Goal: Information Seeking & Learning: Check status

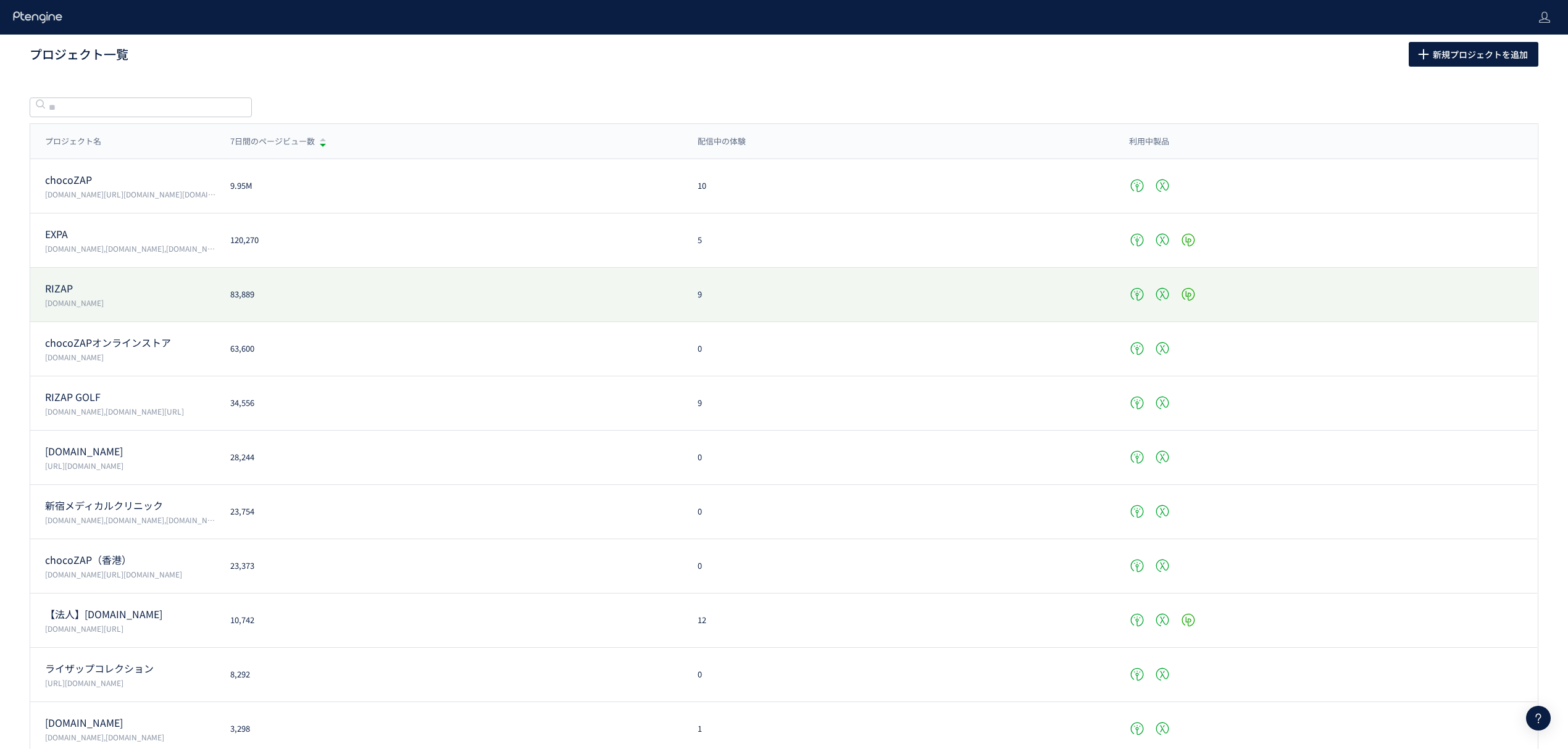
click at [55, 282] on p "RIZAP" at bounding box center [131, 288] width 170 height 14
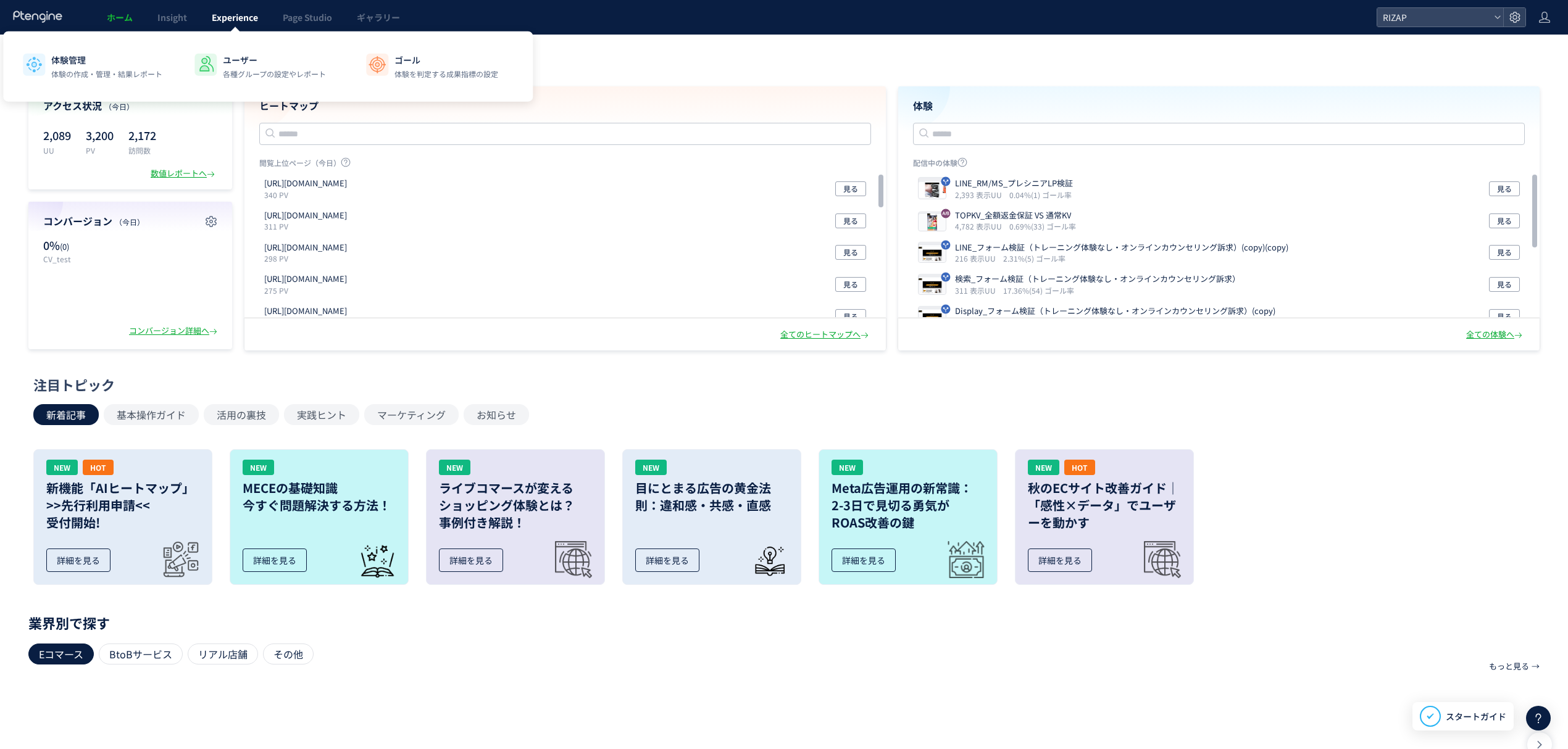
click at [226, 13] on span "Experience" at bounding box center [235, 17] width 47 height 12
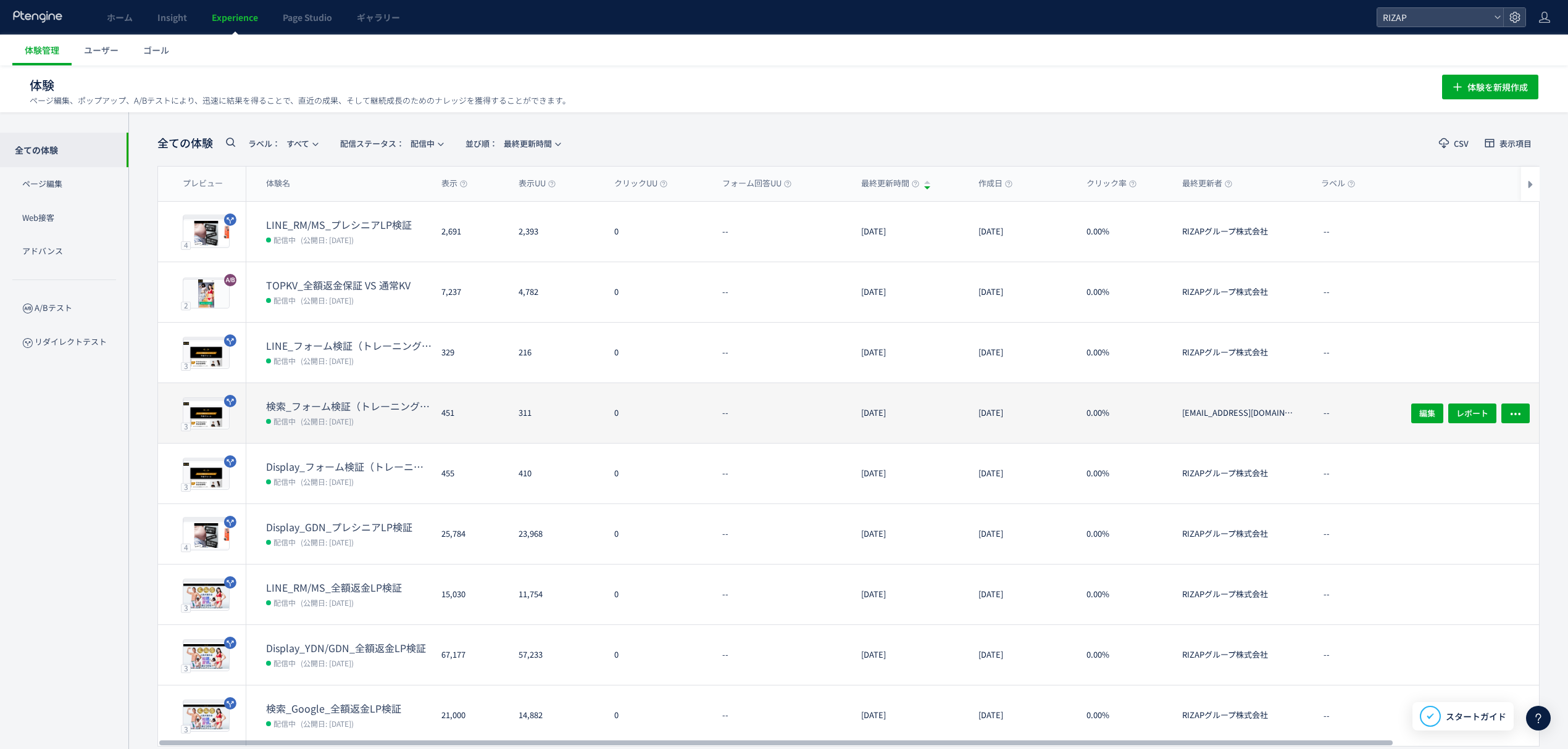
click at [373, 413] on dd "配信中 (公開日: [DATE])" at bounding box center [348, 421] width 165 height 16
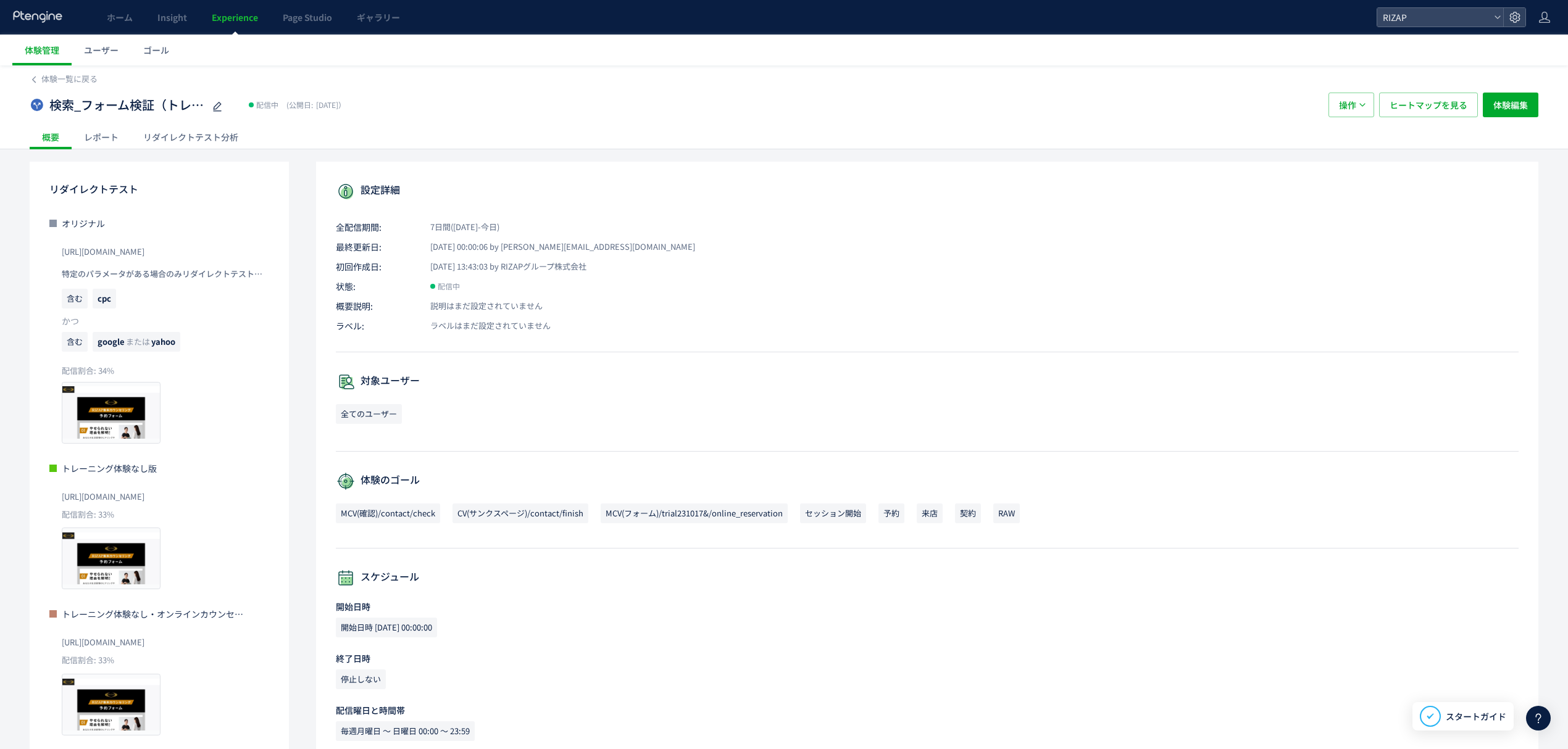
click at [114, 135] on div "レポート" at bounding box center [101, 137] width 59 height 25
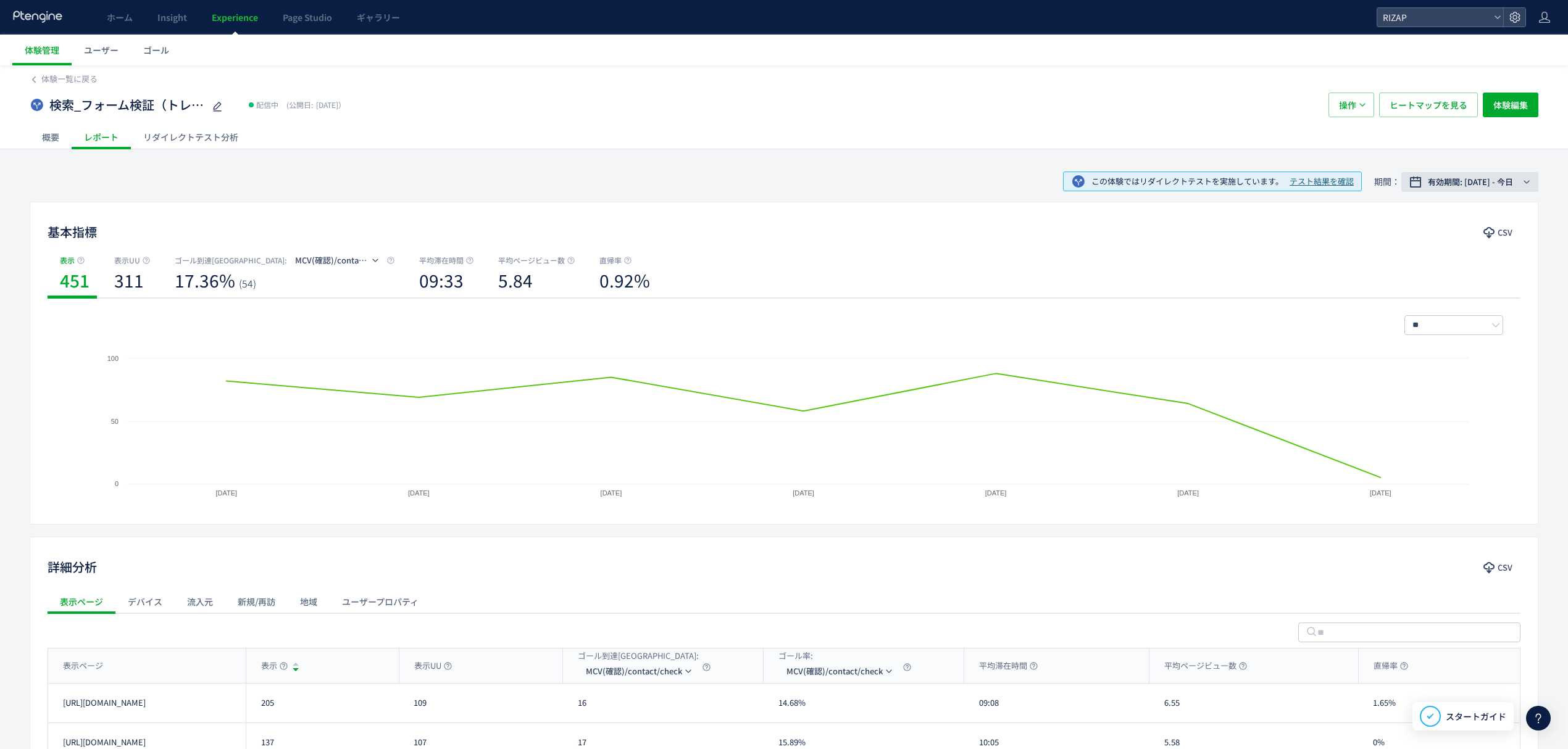
click at [1479, 183] on span "有効期間: [DATE] - 今日" at bounding box center [1471, 182] width 85 height 12
click at [1421, 388] on span "期間指定" at bounding box center [1426, 386] width 35 height 12
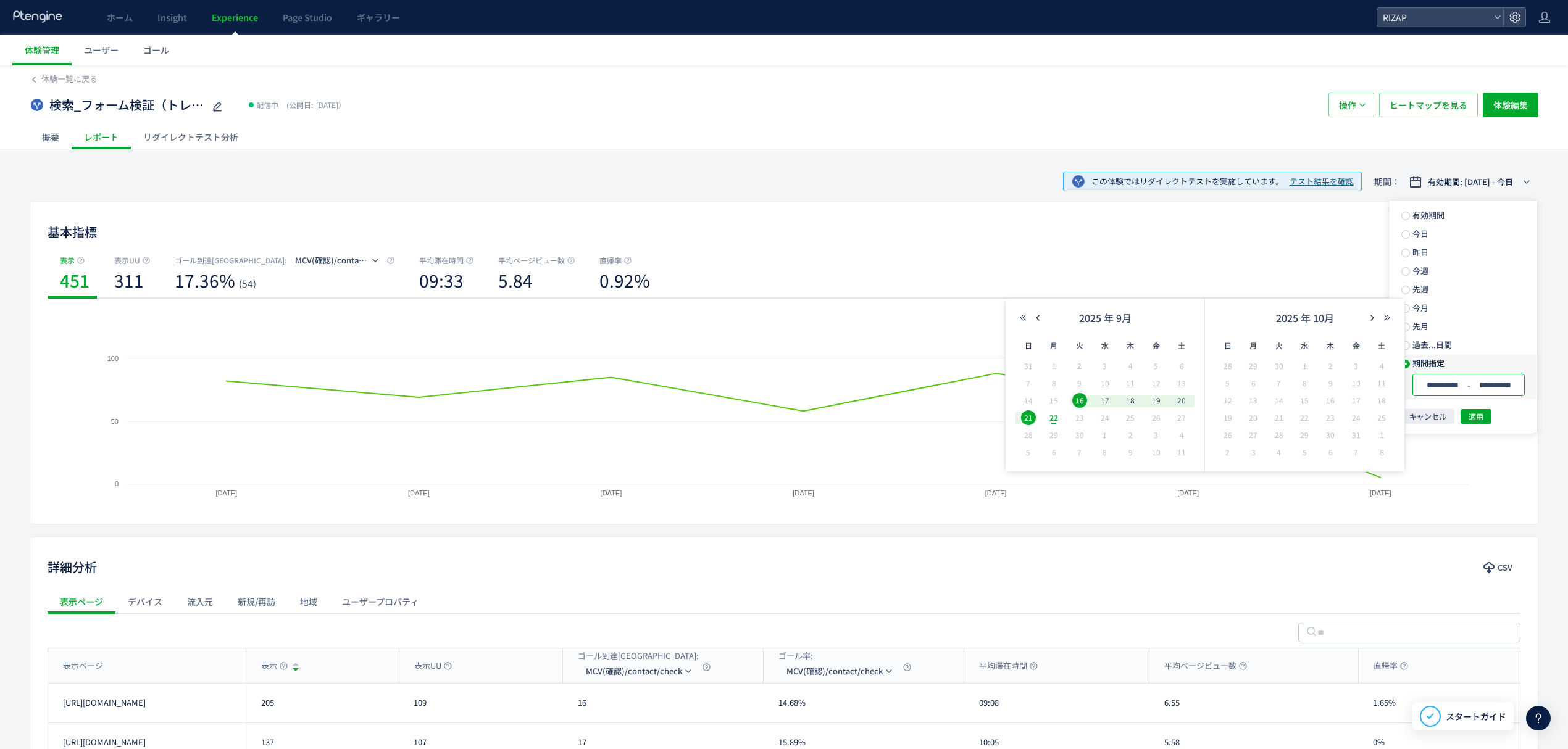
click at [1514, 381] on input "**********" at bounding box center [1495, 385] width 47 height 9
click at [1486, 411] on button "適用" at bounding box center [1476, 416] width 31 height 15
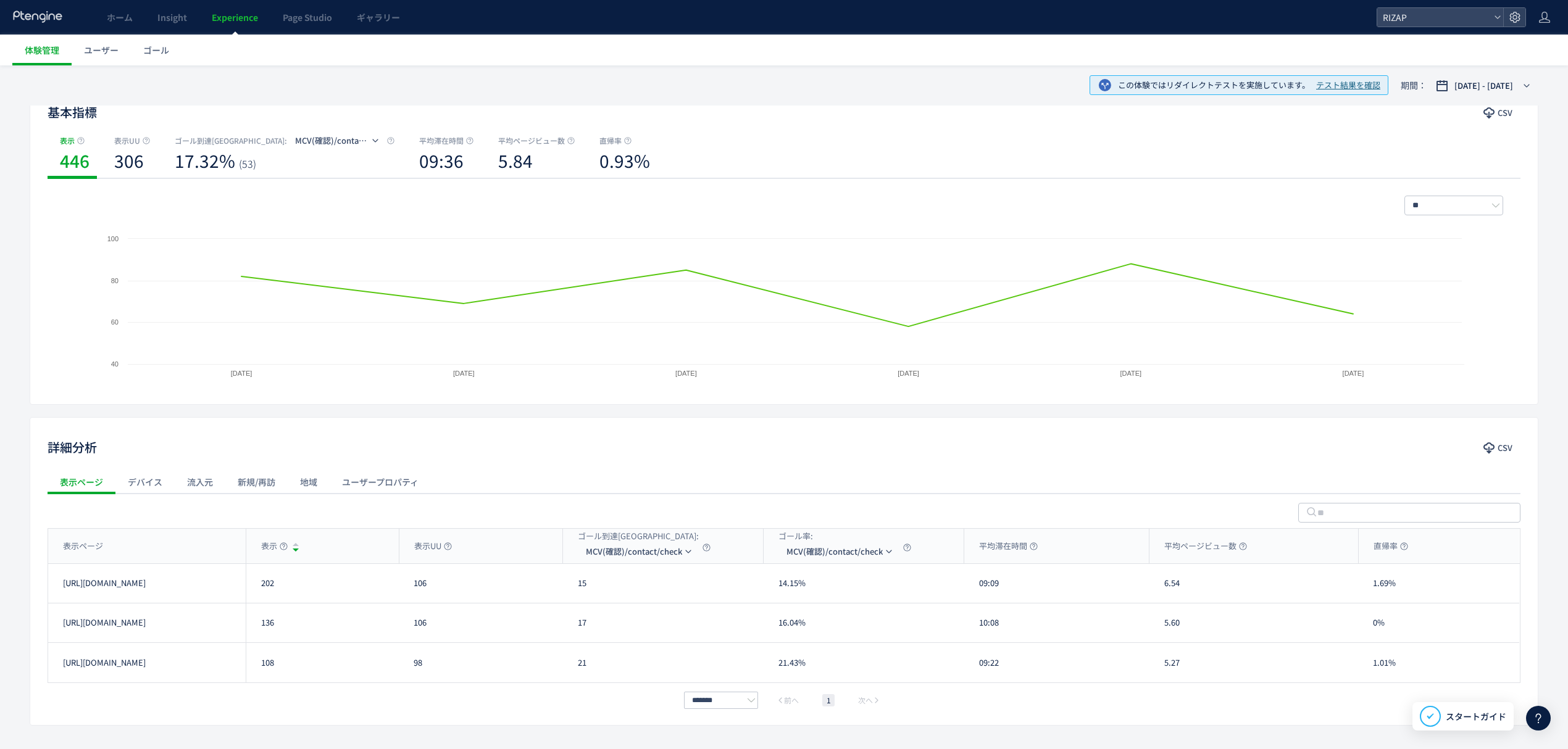
scroll to position [159, 0]
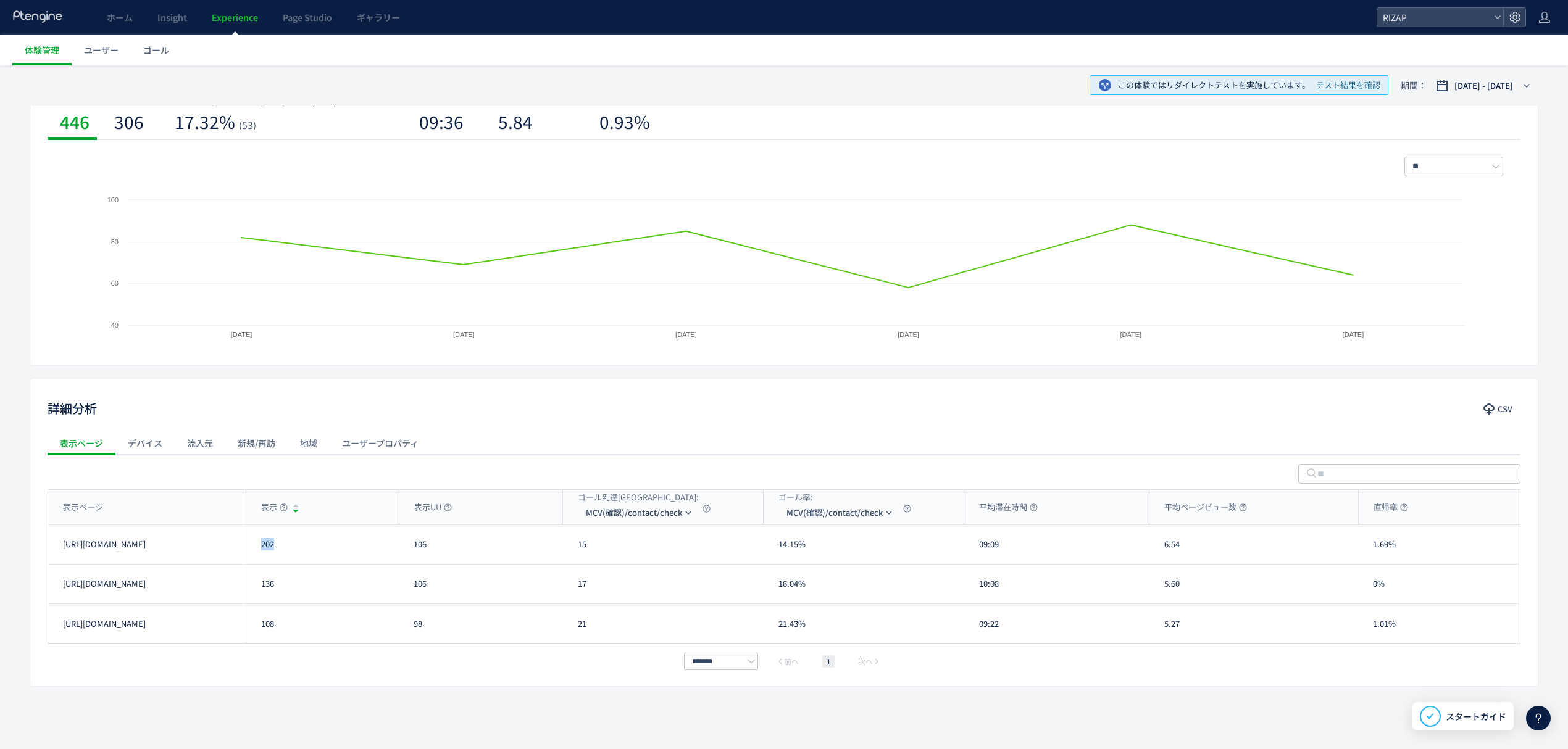
drag, startPoint x: 270, startPoint y: 556, endPoint x: 261, endPoint y: 556, distance: 9.0
click at [261, 556] on div "202" at bounding box center [322, 544] width 153 height 39
copy div "202"
drag, startPoint x: 294, startPoint y: 583, endPoint x: 258, endPoint y: 590, distance: 36.7
click at [258, 590] on div "136" at bounding box center [322, 584] width 153 height 39
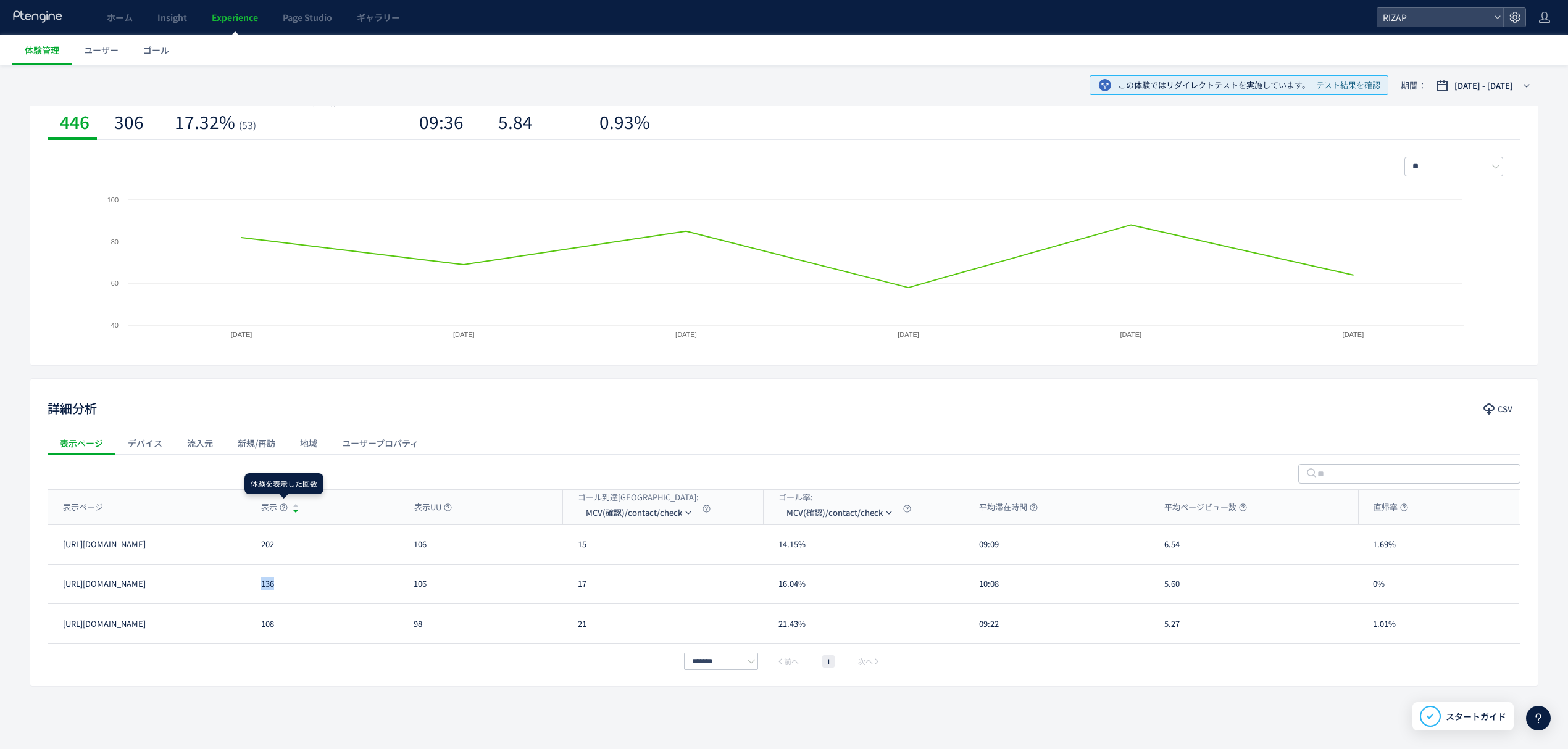
copy div "136"
drag, startPoint x: 271, startPoint y: 625, endPoint x: 255, endPoint y: 625, distance: 16.0
click at [255, 625] on div "108" at bounding box center [322, 624] width 153 height 40
copy div "108"
drag, startPoint x: 590, startPoint y: 546, endPoint x: 580, endPoint y: 547, distance: 10.0
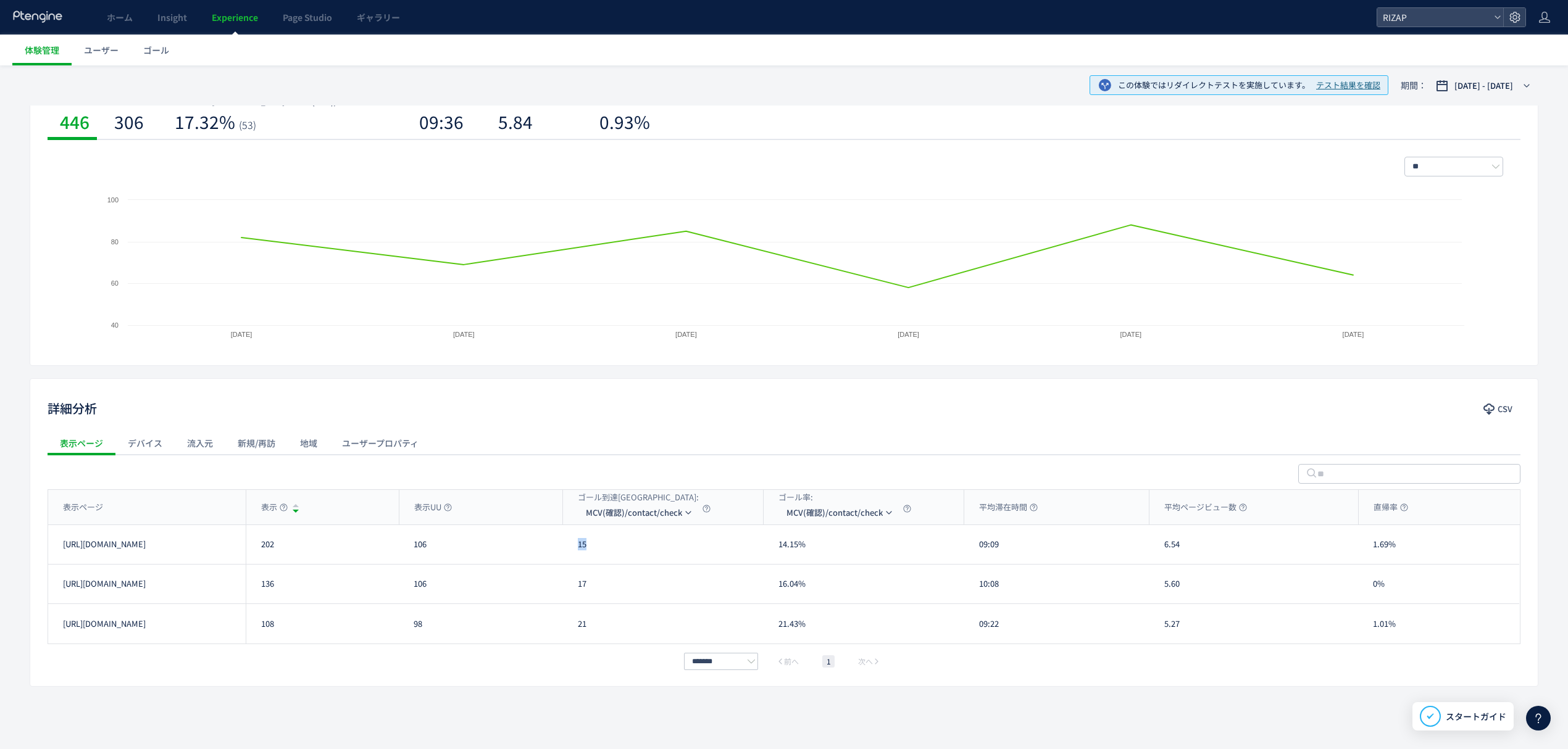
click at [580, 547] on div "15" at bounding box center [663, 544] width 201 height 39
copy div "15"
drag, startPoint x: 586, startPoint y: 593, endPoint x: 563, endPoint y: 593, distance: 23.0
click at [563, 593] on div "17" at bounding box center [663, 584] width 201 height 39
copy div "17"
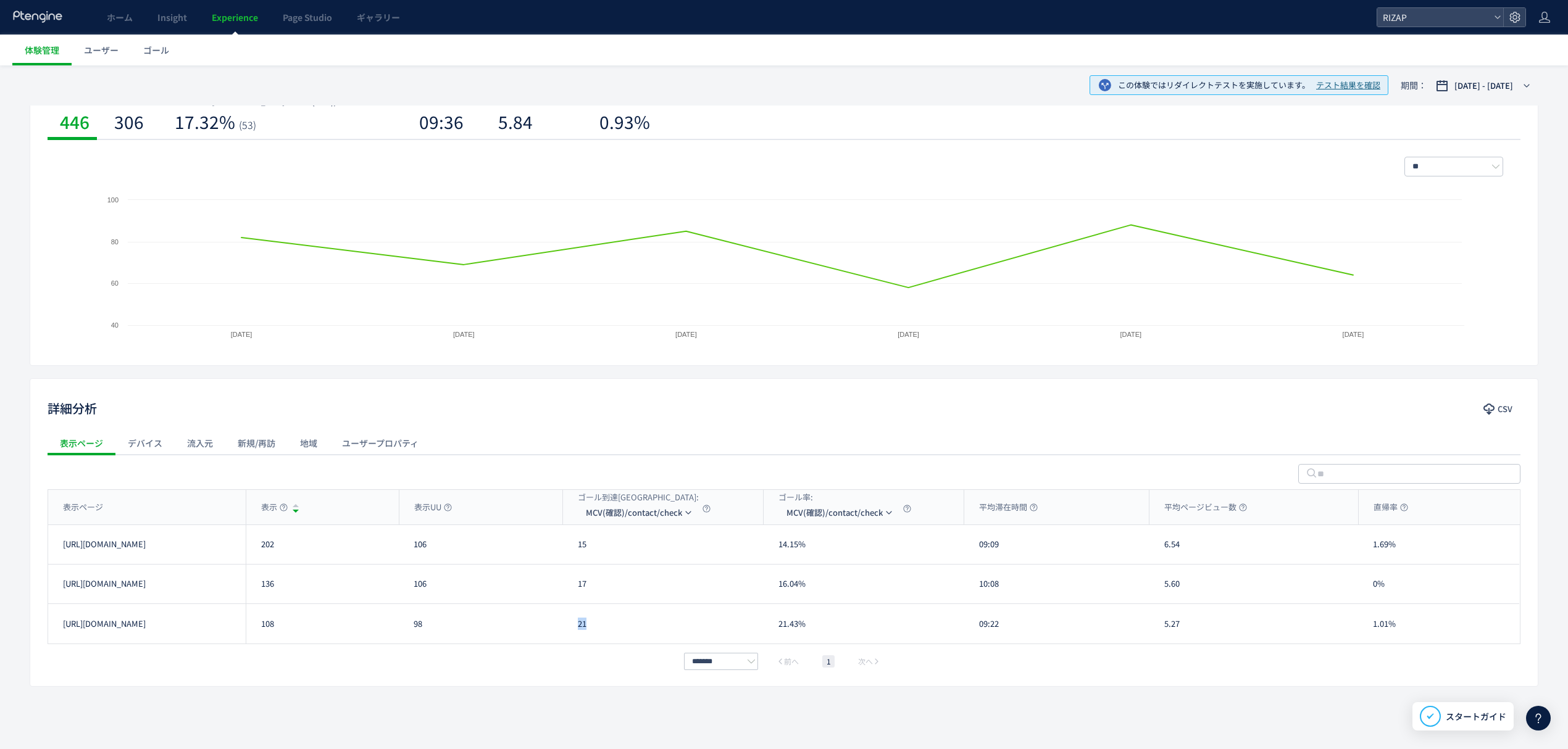
drag, startPoint x: 593, startPoint y: 632, endPoint x: 578, endPoint y: 633, distance: 15.0
click at [578, 633] on div "21" at bounding box center [663, 624] width 201 height 40
copy div "21"
click at [650, 578] on li "CV(サンクスページ)/contact/finish" at bounding box center [639, 572] width 124 height 22
drag, startPoint x: 593, startPoint y: 553, endPoint x: 577, endPoint y: 557, distance: 16.5
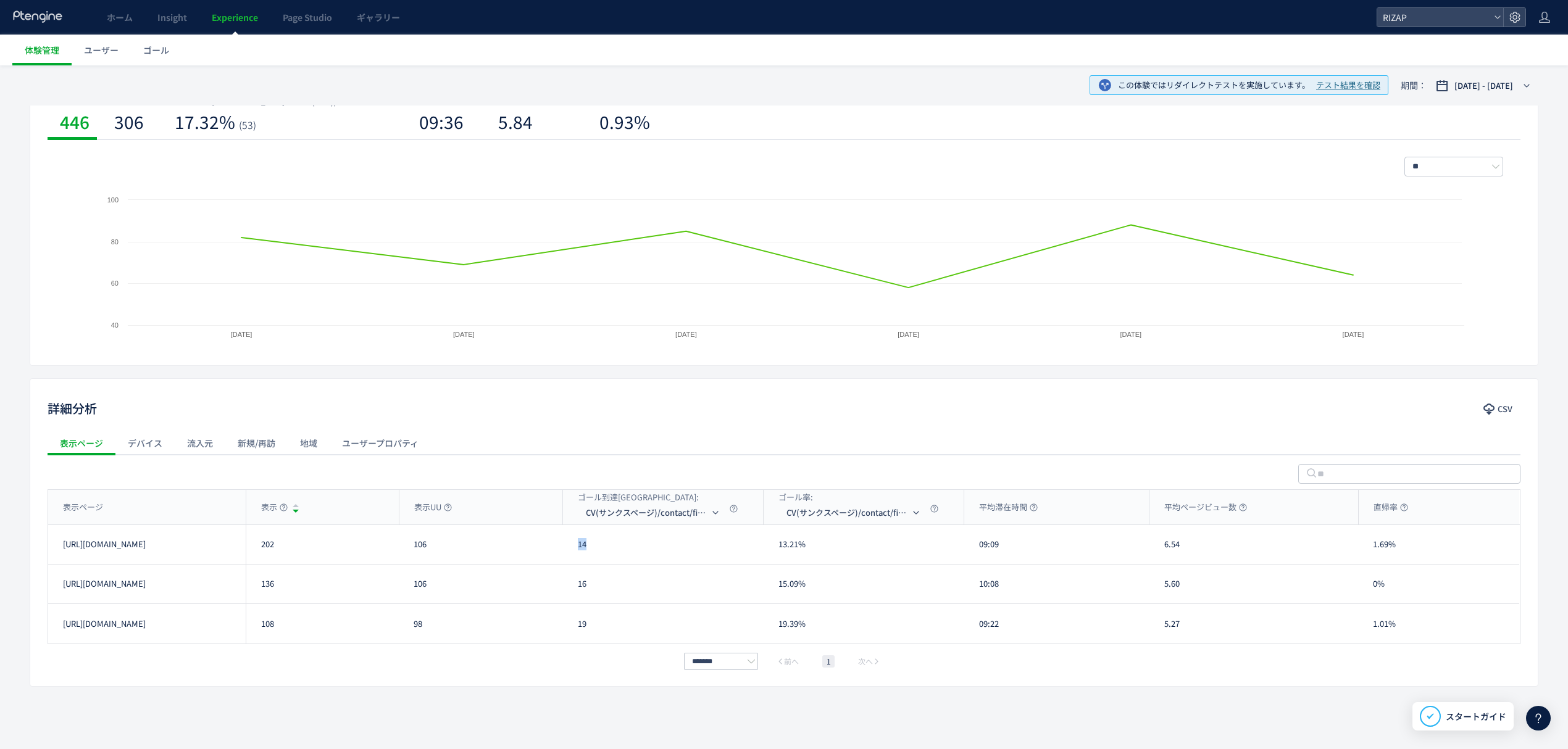
click at [577, 557] on div "14" at bounding box center [663, 544] width 201 height 39
copy div "14"
drag, startPoint x: 585, startPoint y: 581, endPoint x: 572, endPoint y: 581, distance: 13.0
click at [572, 581] on div "16" at bounding box center [663, 584] width 201 height 39
copy div "16"
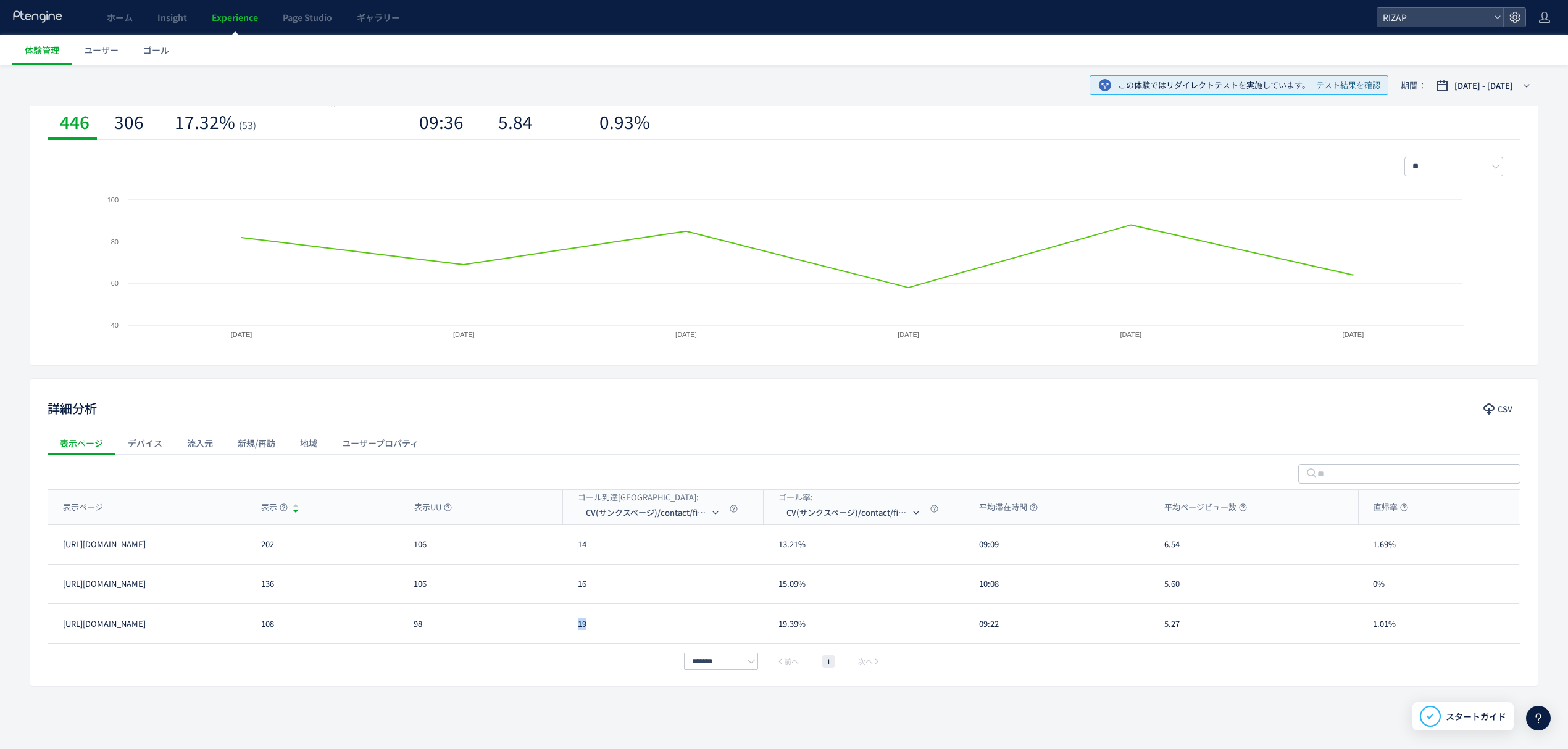
drag, startPoint x: 593, startPoint y: 633, endPoint x: 568, endPoint y: 632, distance: 25.0
click at [568, 632] on div "19" at bounding box center [663, 624] width 201 height 40
copy div "19"
click at [623, 667] on li "RAW" at bounding box center [654, 676] width 124 height 22
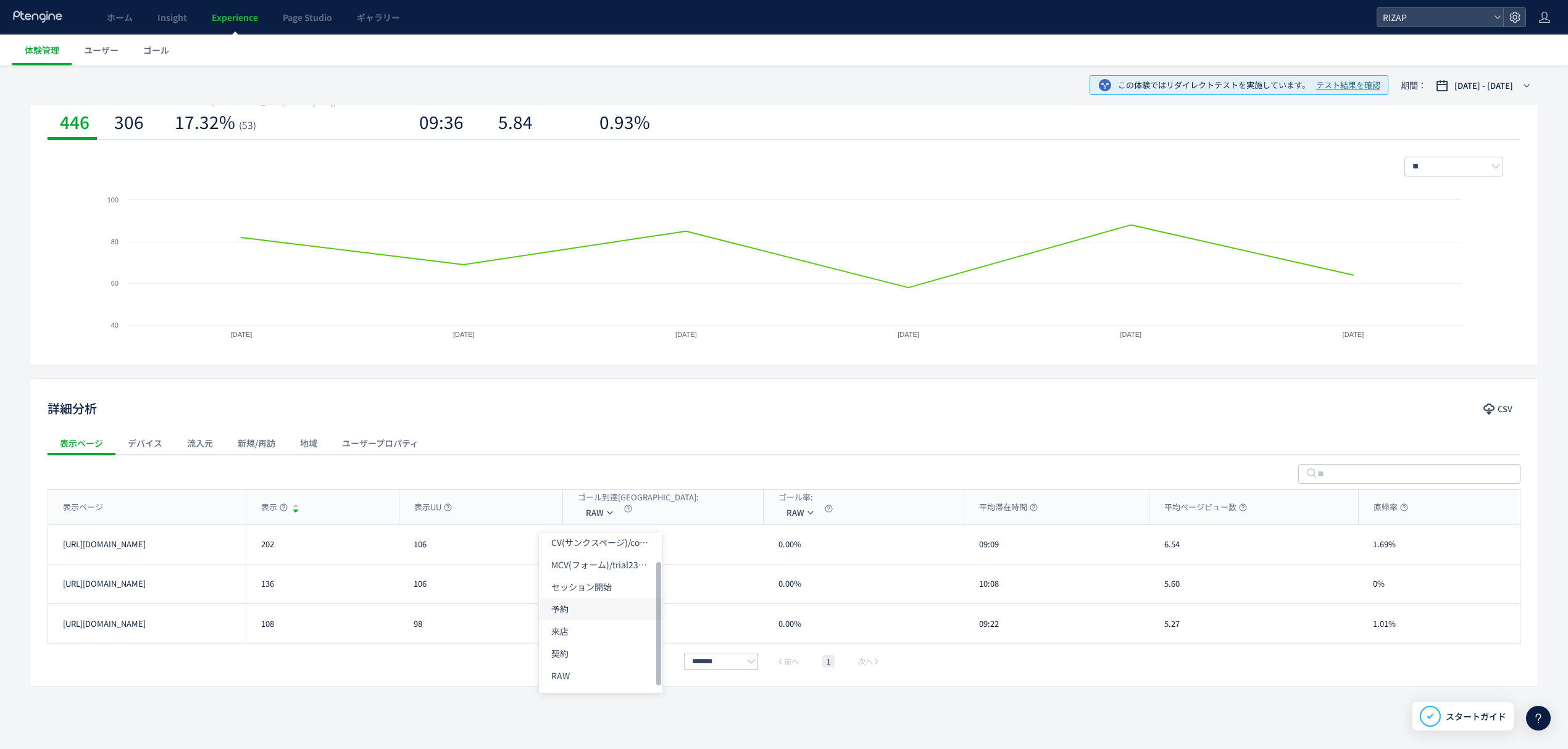
click at [608, 605] on li "予約" at bounding box center [600, 609] width 124 height 22
click at [590, 629] on li "来店" at bounding box center [600, 631] width 124 height 22
drag, startPoint x: 1007, startPoint y: 545, endPoint x: 976, endPoint y: 547, distance: 31.1
click at [976, 547] on div "09:09" at bounding box center [1056, 544] width 185 height 39
copy div "09:09"
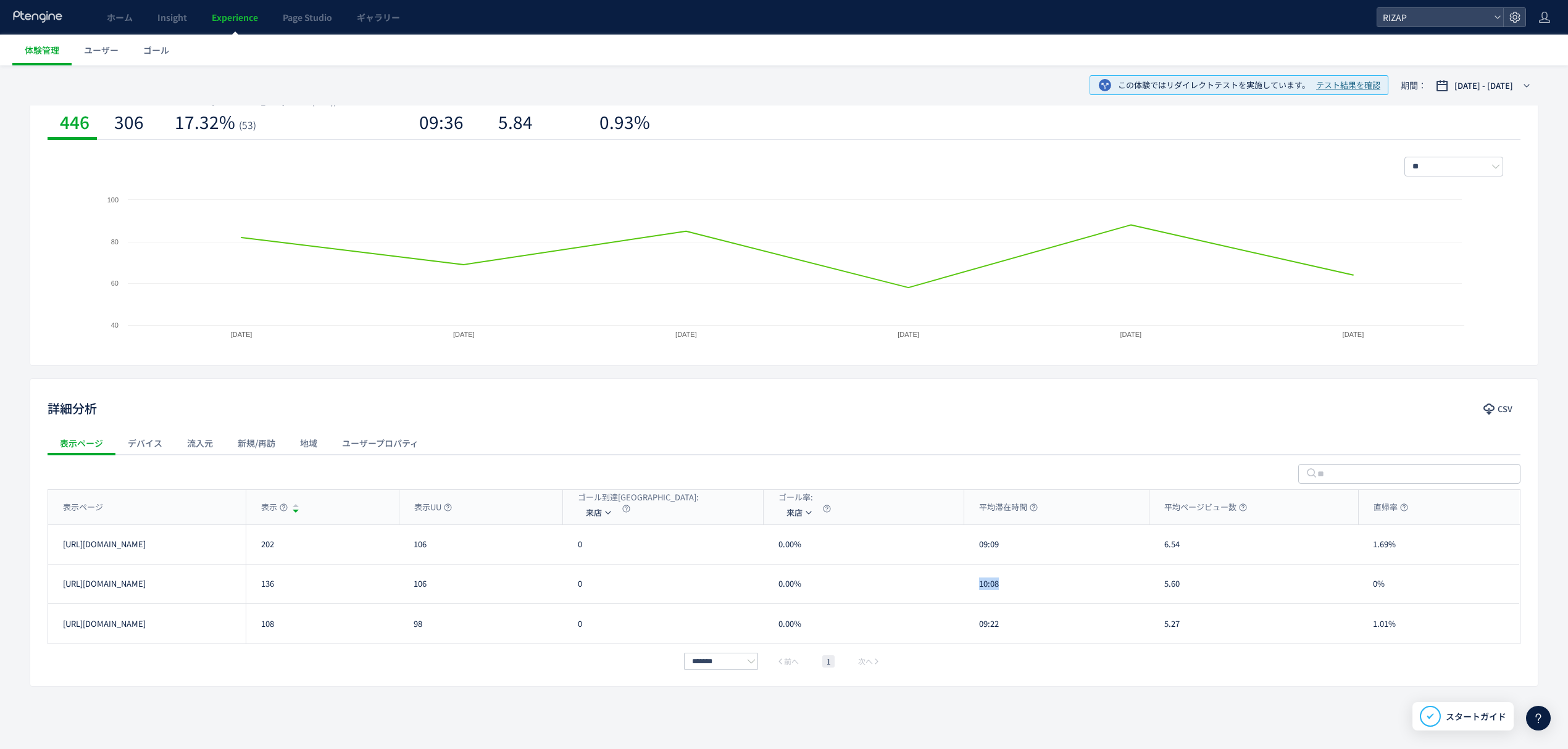
drag, startPoint x: 1002, startPoint y: 588, endPoint x: 975, endPoint y: 588, distance: 27.0
click at [975, 588] on div "10:08" at bounding box center [1056, 584] width 185 height 39
drag, startPoint x: 998, startPoint y: 637, endPoint x: 976, endPoint y: 637, distance: 22.0
click at [976, 637] on div "09:22" at bounding box center [1056, 624] width 185 height 40
drag, startPoint x: 1181, startPoint y: 549, endPoint x: 1154, endPoint y: 551, distance: 27.1
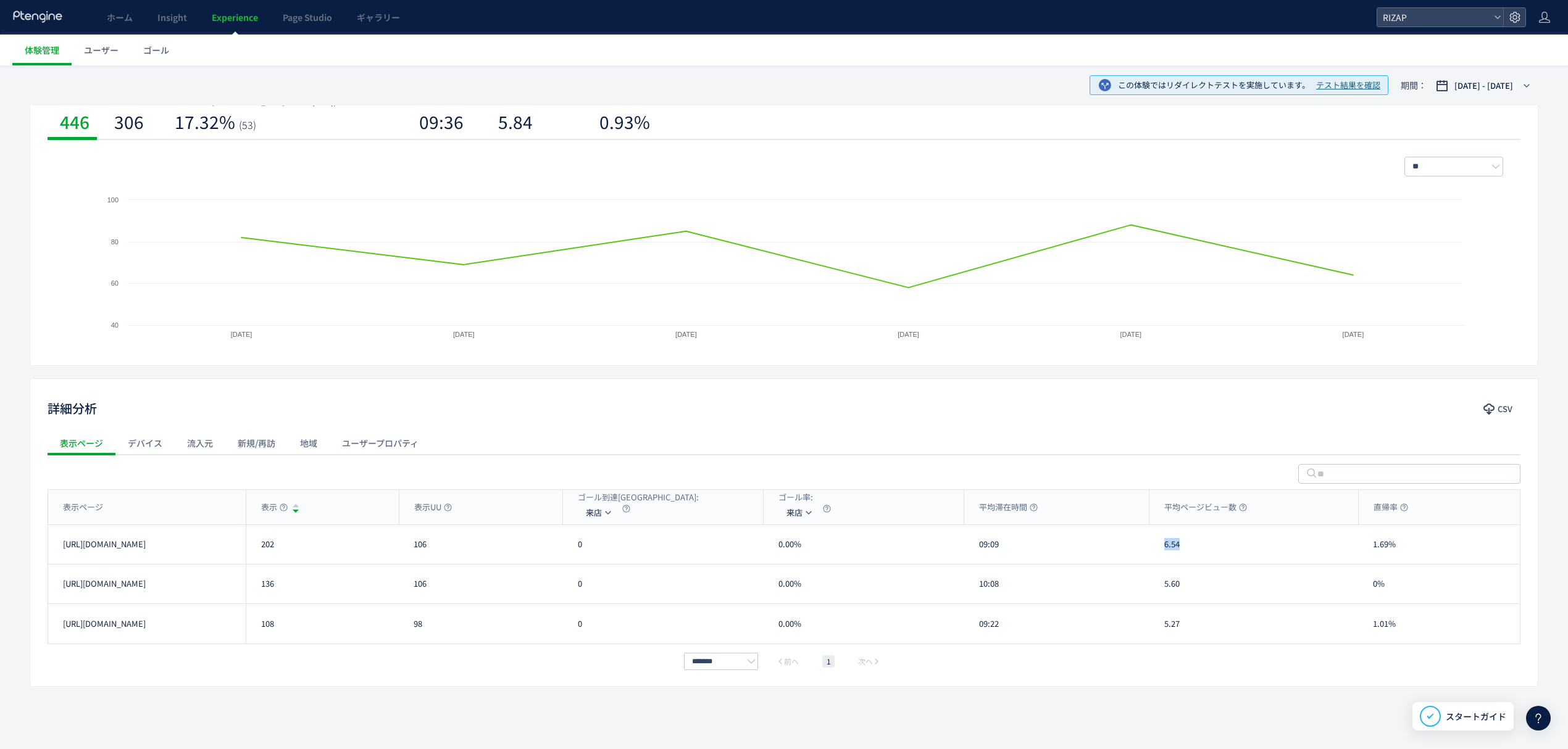
click at [1154, 551] on div "6.54" at bounding box center [1253, 544] width 209 height 39
drag, startPoint x: 1188, startPoint y: 596, endPoint x: 1164, endPoint y: 596, distance: 24.0
click at [1164, 596] on div "5.60" at bounding box center [1253, 584] width 209 height 39
click at [1161, 630] on div "5.27" at bounding box center [1253, 624] width 209 height 40
drag, startPoint x: 1410, startPoint y: 551, endPoint x: 1372, endPoint y: 552, distance: 38.0
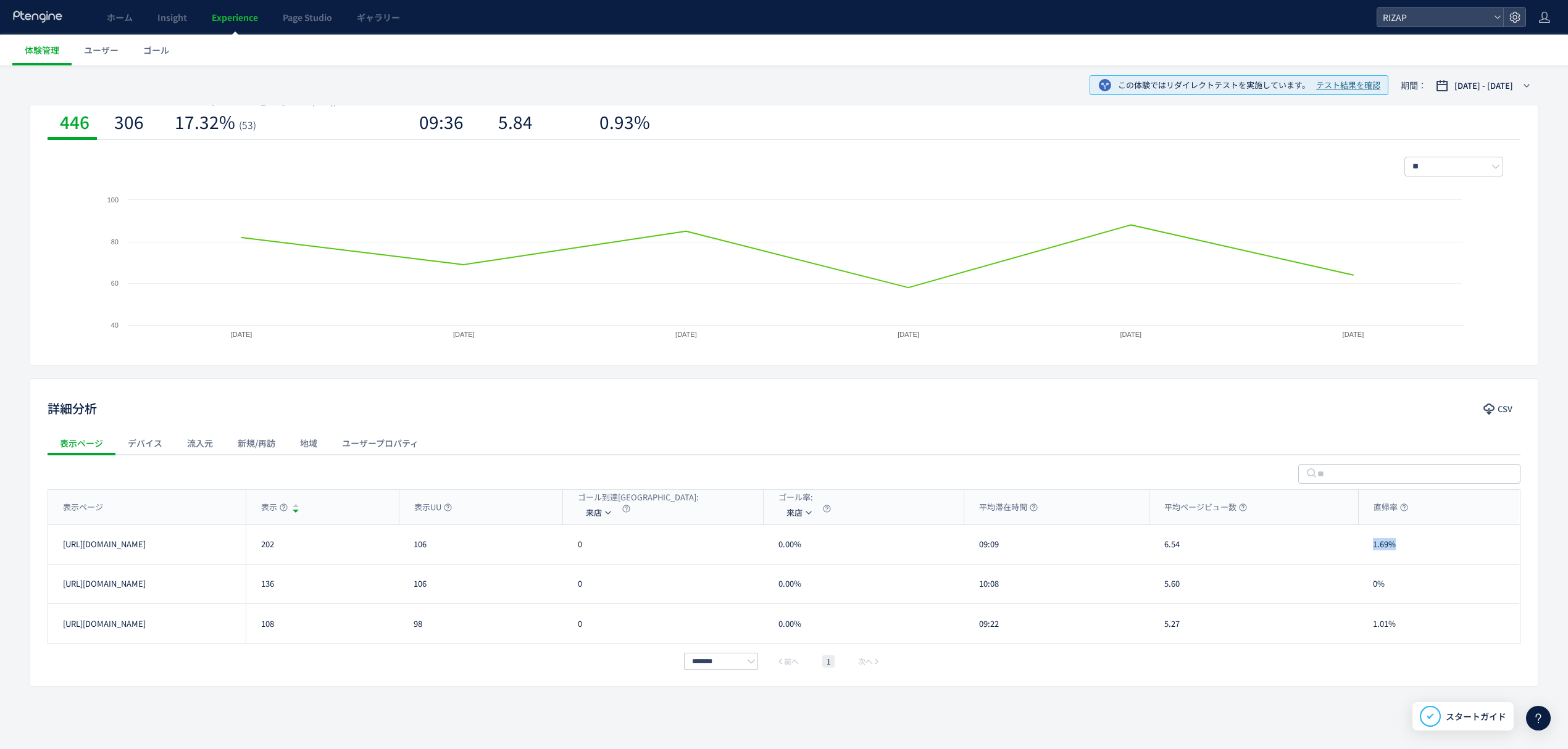
click at [1372, 552] on div "1.69%" at bounding box center [1438, 544] width 161 height 39
drag, startPoint x: 1399, startPoint y: 586, endPoint x: 1376, endPoint y: 586, distance: 23.0
click at [1376, 586] on div "0%" at bounding box center [1438, 584] width 161 height 39
drag, startPoint x: 1407, startPoint y: 620, endPoint x: 1367, endPoint y: 620, distance: 40.0
click at [1367, 620] on div "1.01%" at bounding box center [1438, 624] width 161 height 40
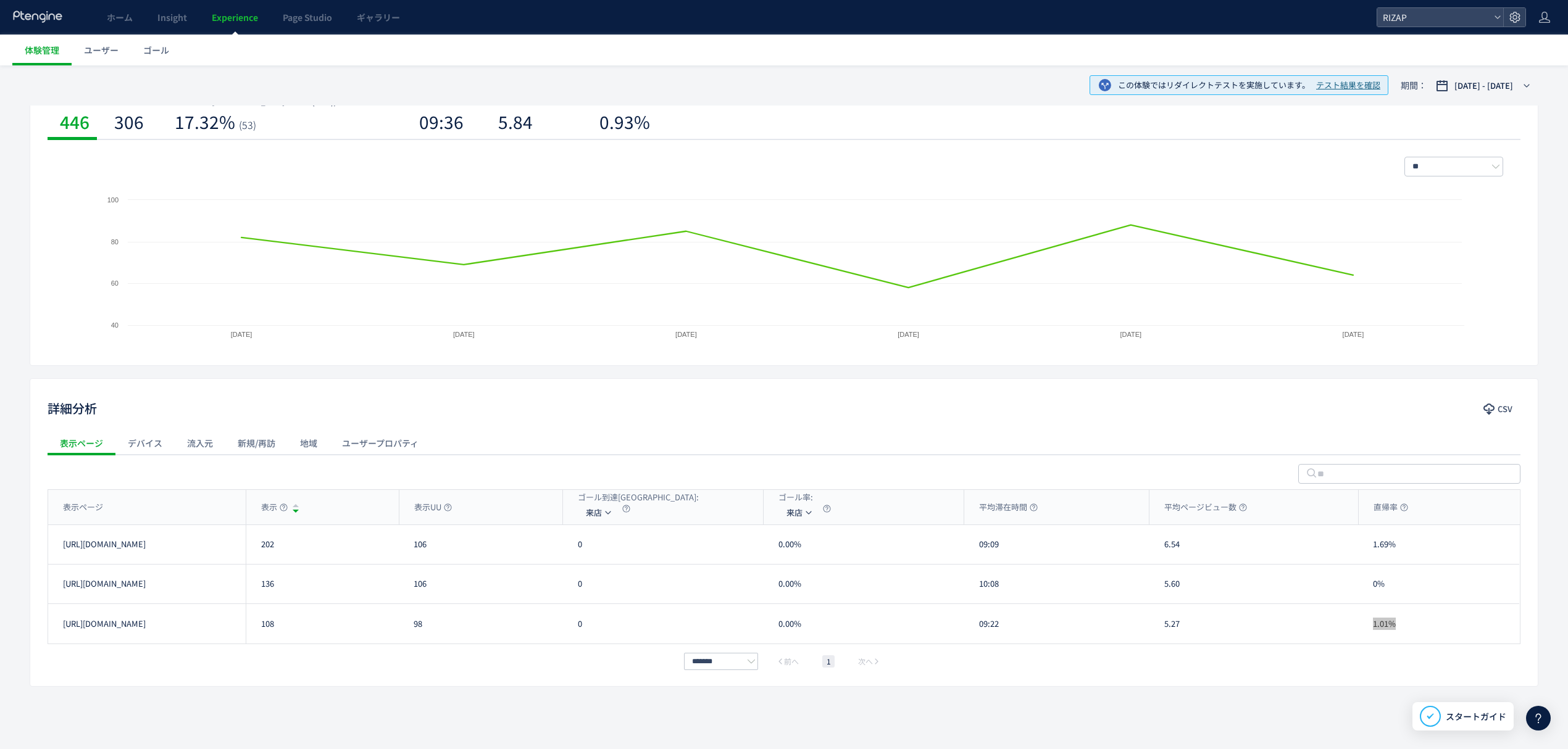
scroll to position [0, 0]
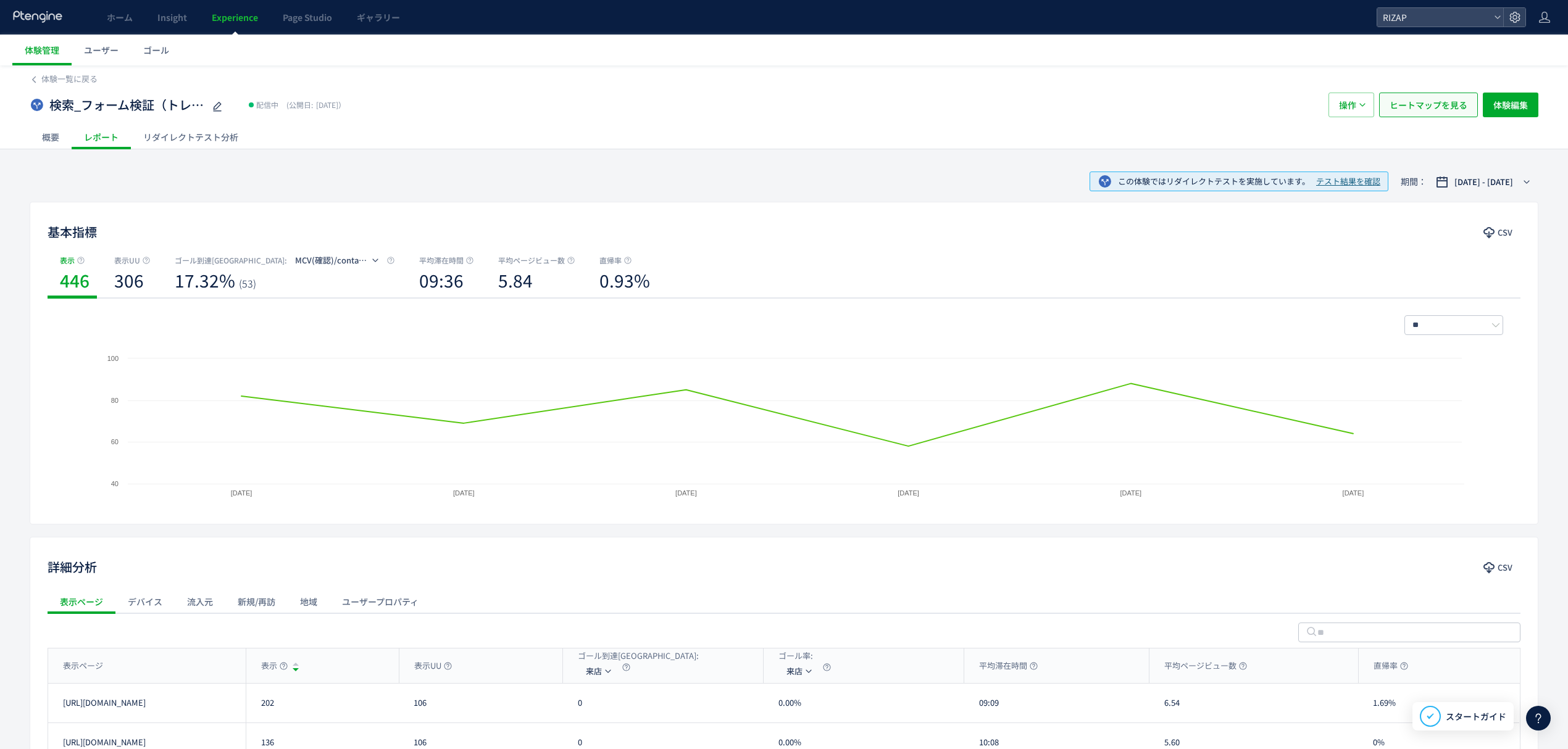
click at [1423, 110] on span "ヒートマップを見る" at bounding box center [1428, 105] width 78 height 25
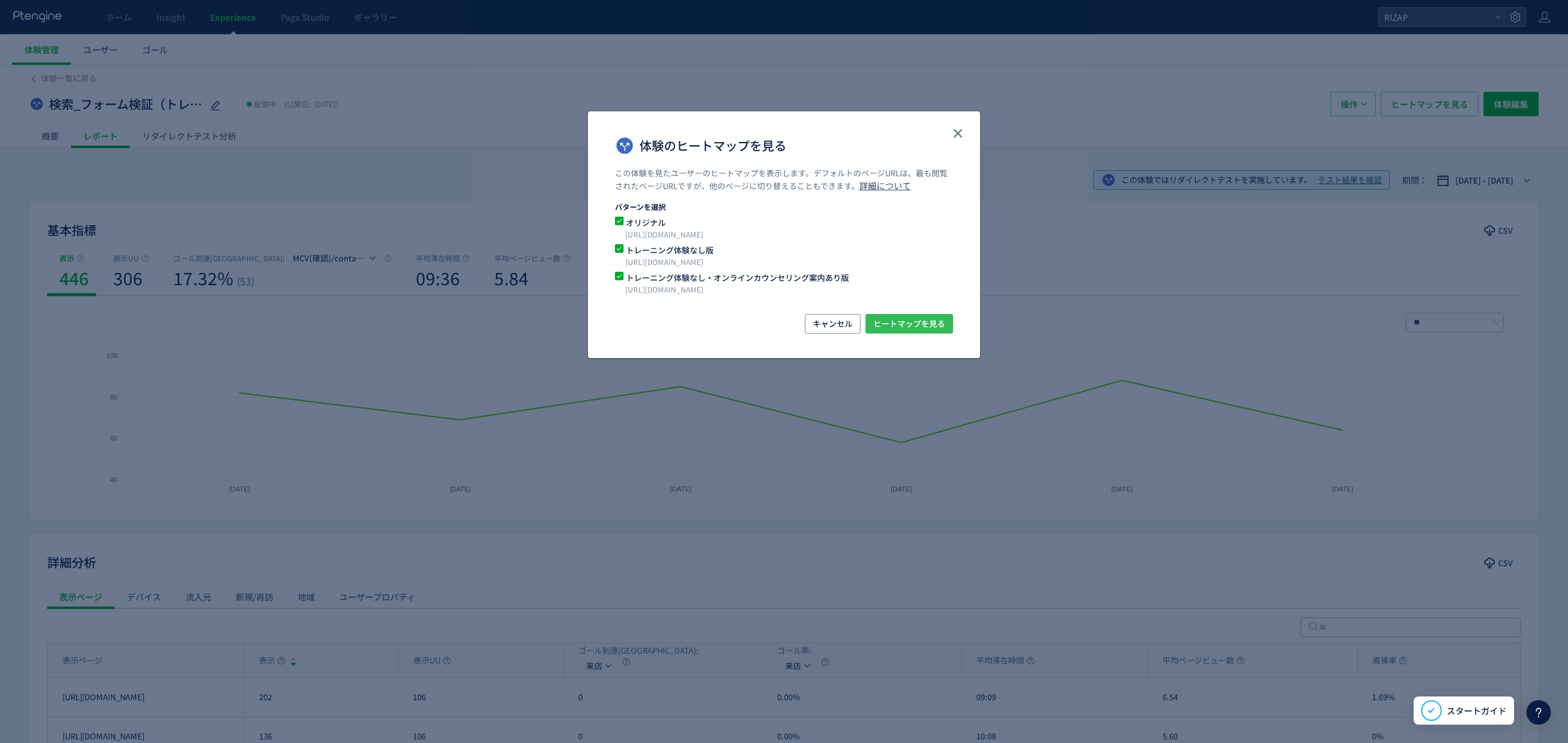
click at [907, 327] on span "ヒートマップを見る" at bounding box center [908, 324] width 72 height 20
drag, startPoint x: 960, startPoint y: 131, endPoint x: 796, endPoint y: 131, distance: 164.0
click at [960, 131] on use "close" at bounding box center [957, 133] width 9 height 9
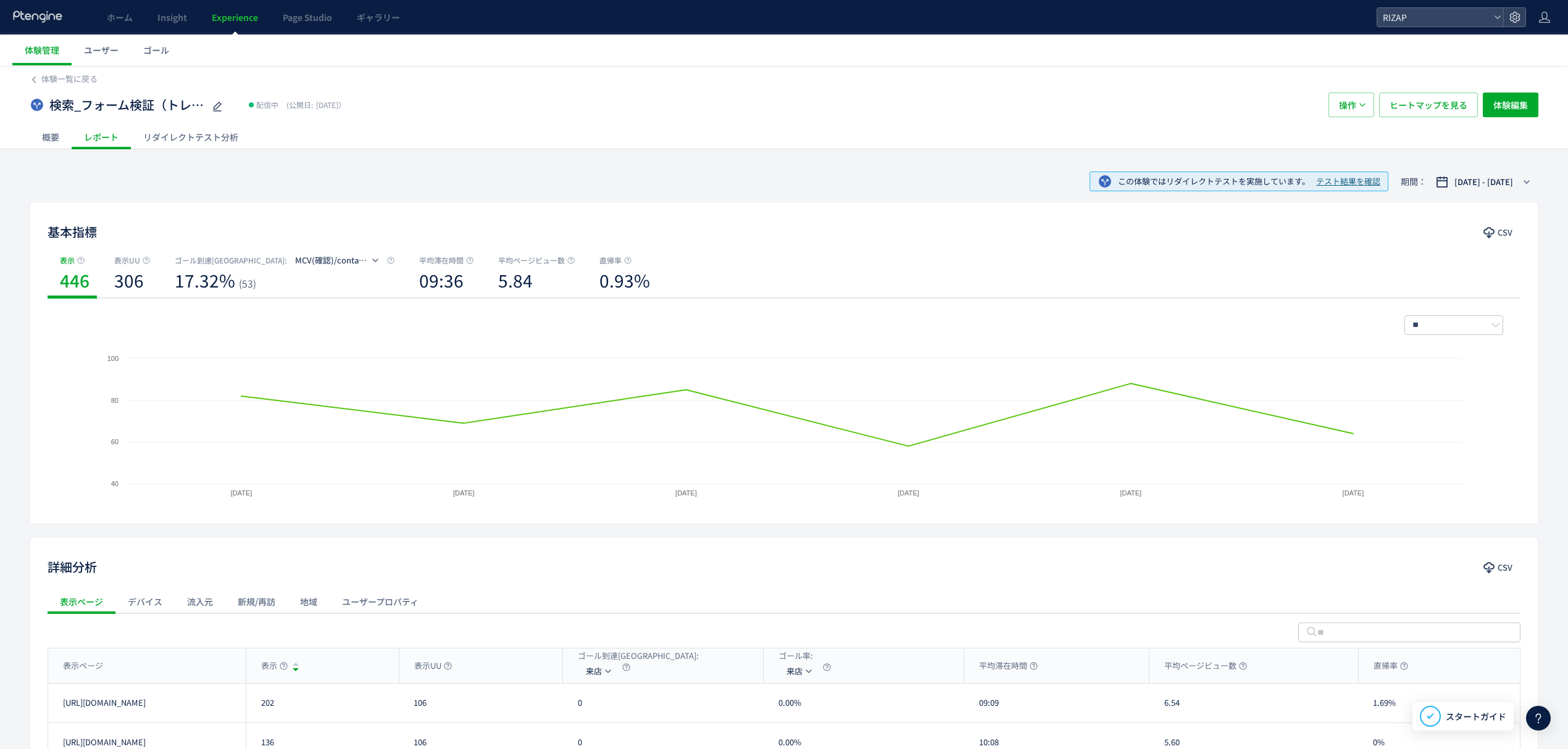
click at [178, 132] on div "リダイレクトテスト分析" at bounding box center [190, 137] width 120 height 25
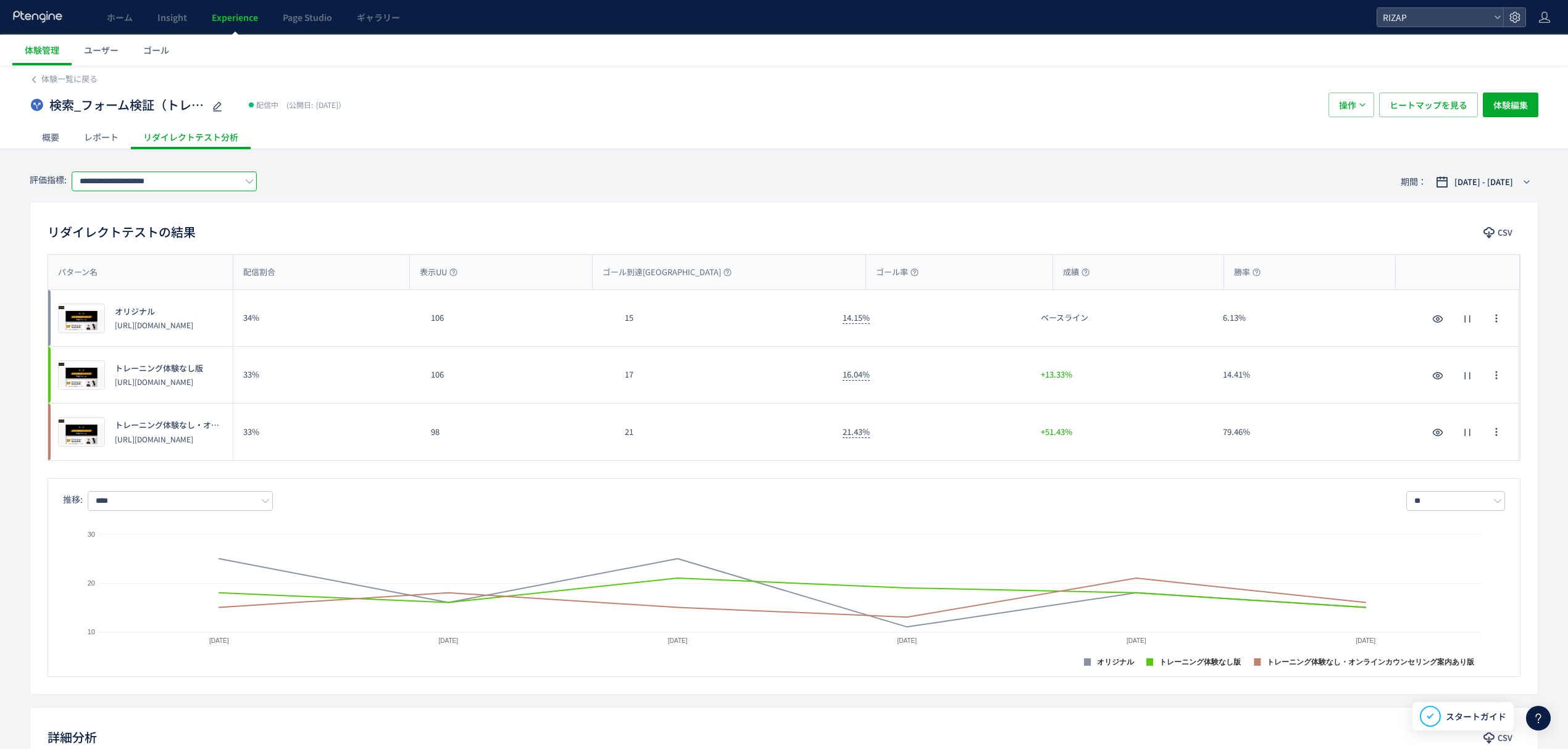
click at [113, 179] on input "**********" at bounding box center [163, 181] width 185 height 20
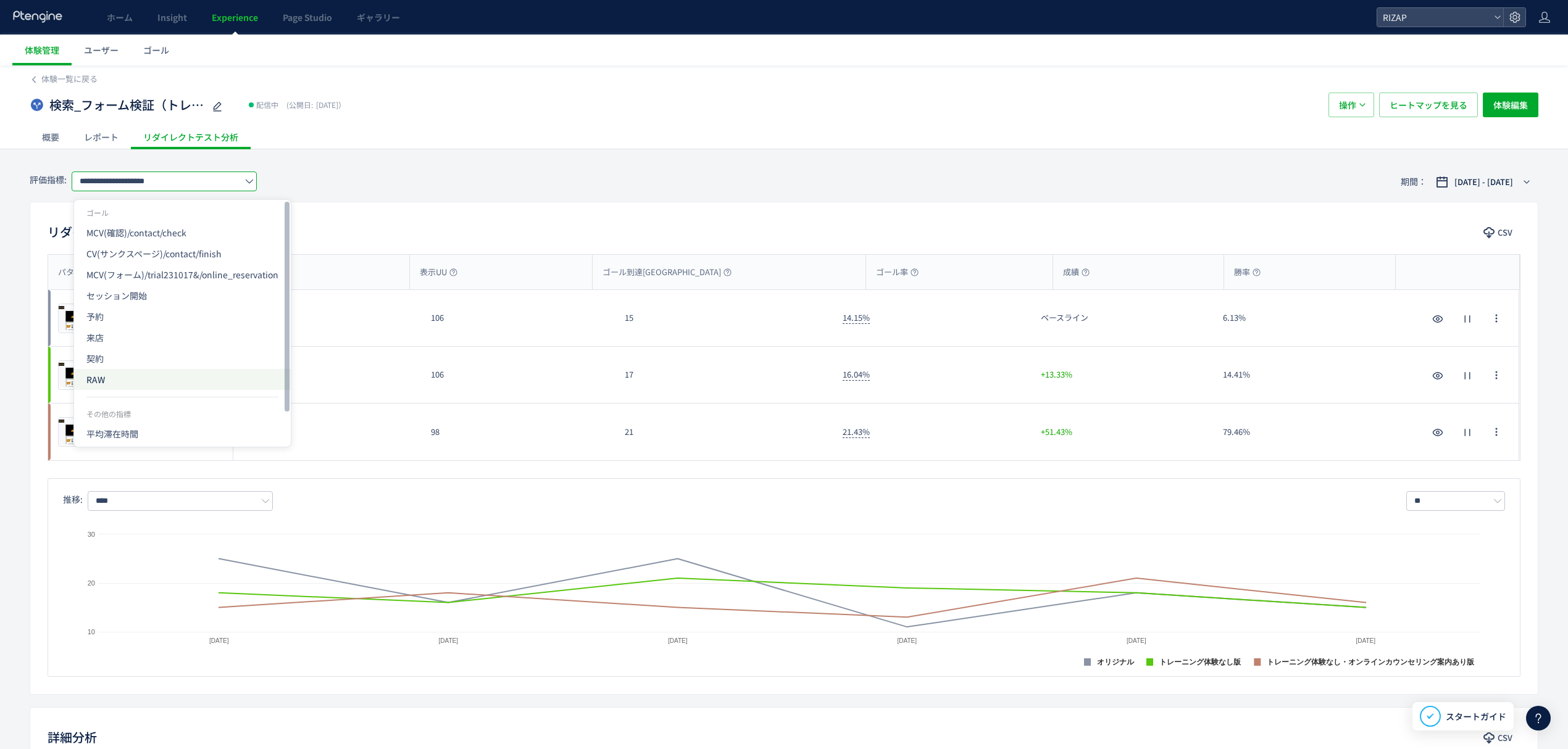
click at [108, 376] on span "RAW" at bounding box center [182, 379] width 192 height 21
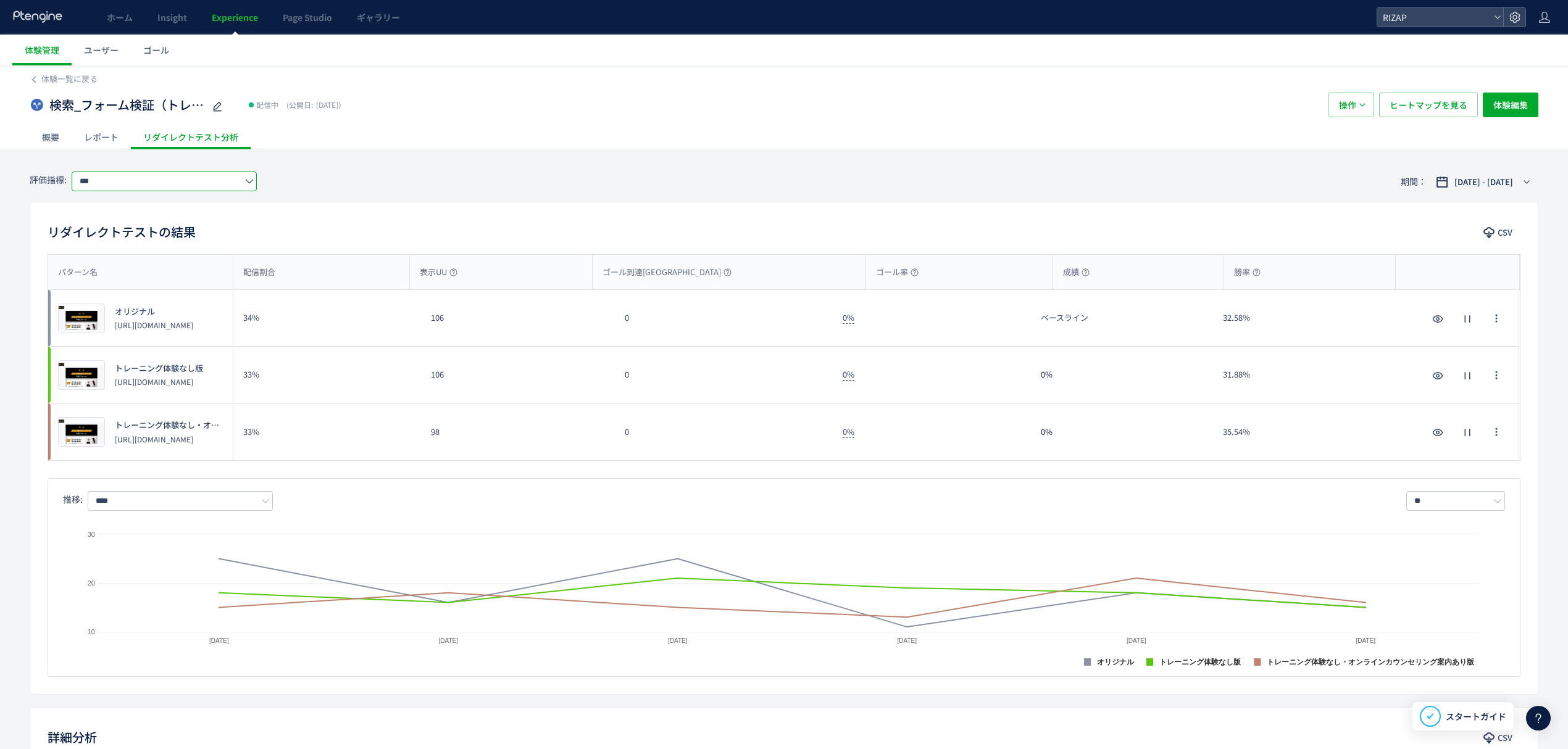
click at [127, 184] on input "***" at bounding box center [163, 181] width 185 height 20
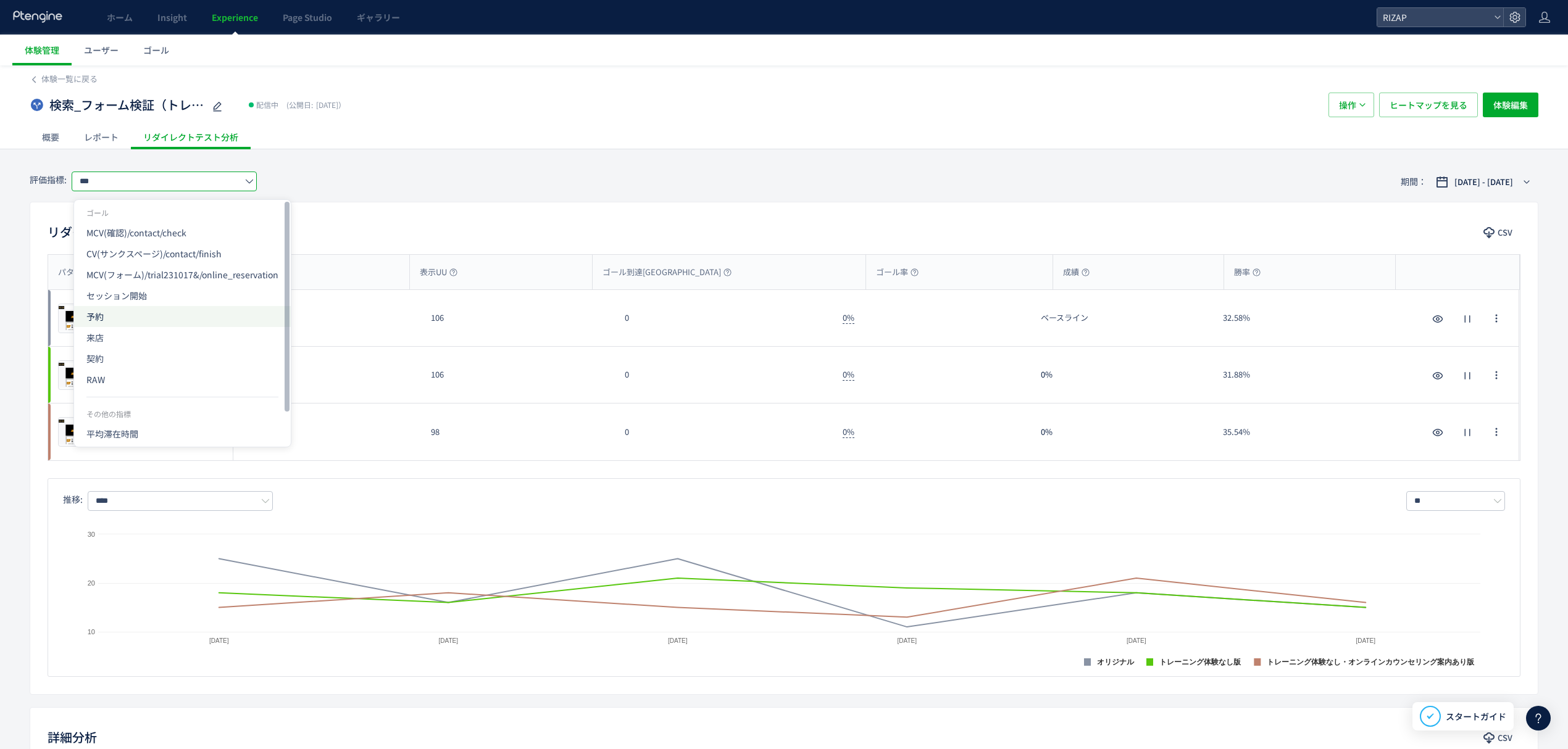
click at [124, 319] on span "予約" at bounding box center [182, 316] width 192 height 21
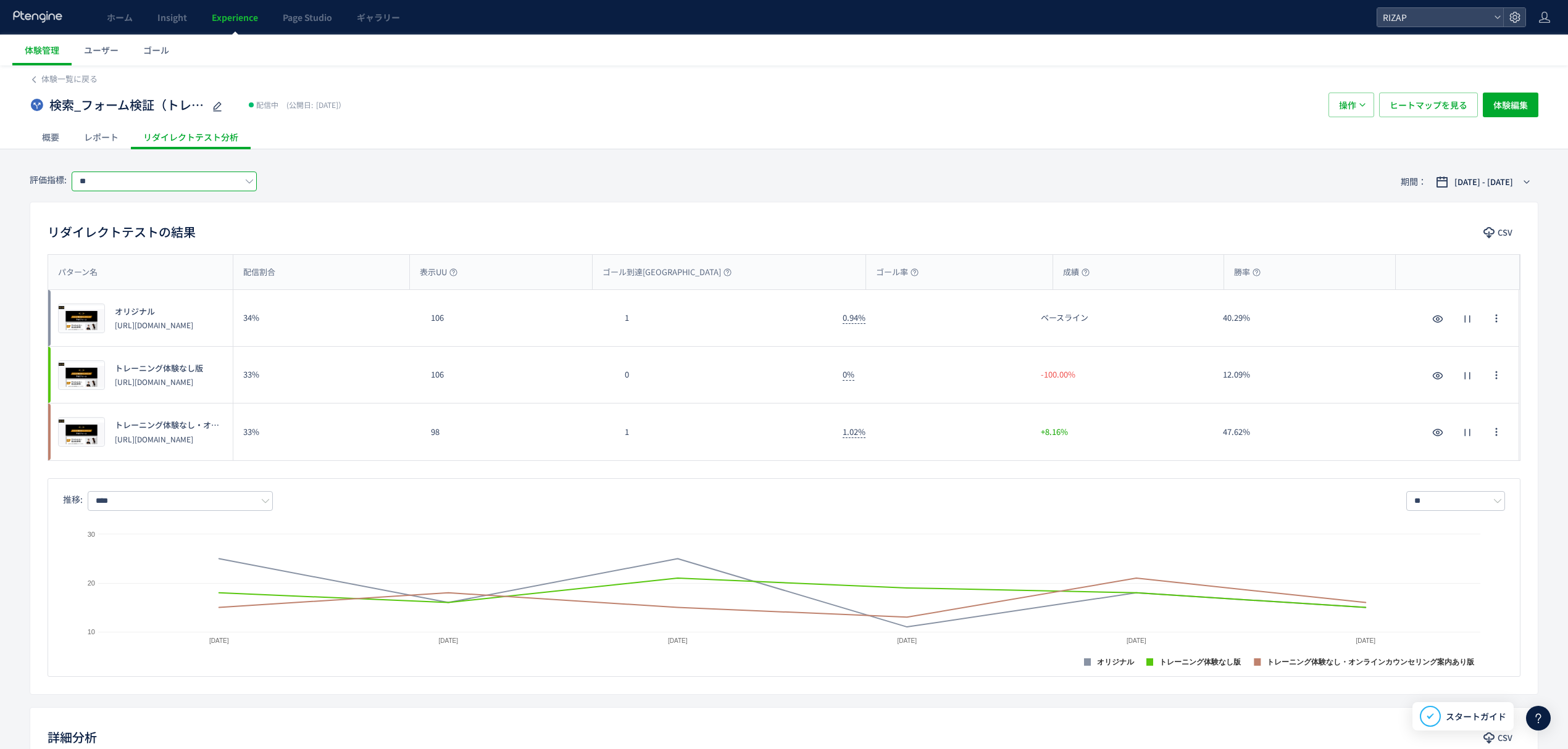
click at [108, 190] on input "**" at bounding box center [163, 181] width 185 height 20
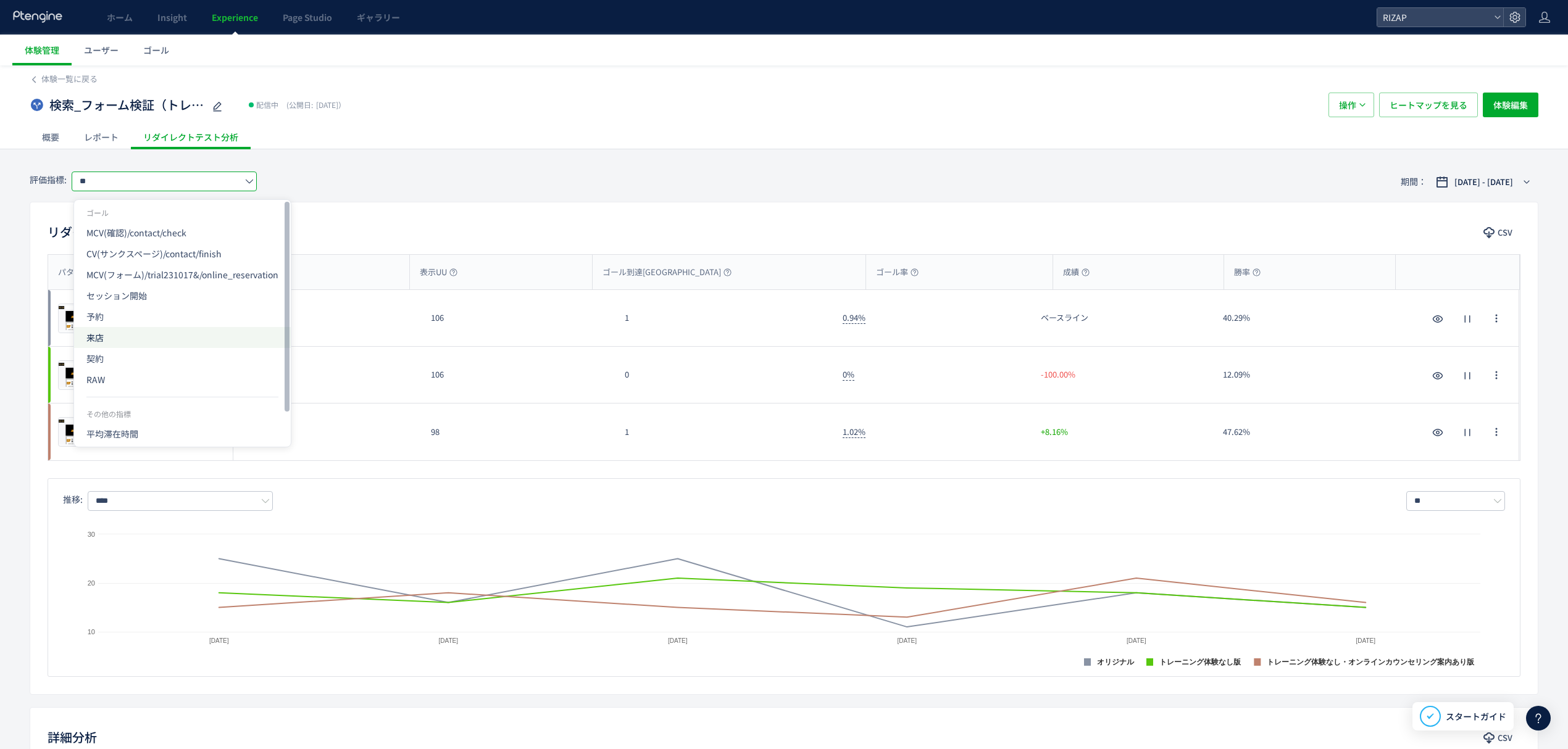
click at [148, 342] on span "来店" at bounding box center [182, 337] width 192 height 21
type input "**"
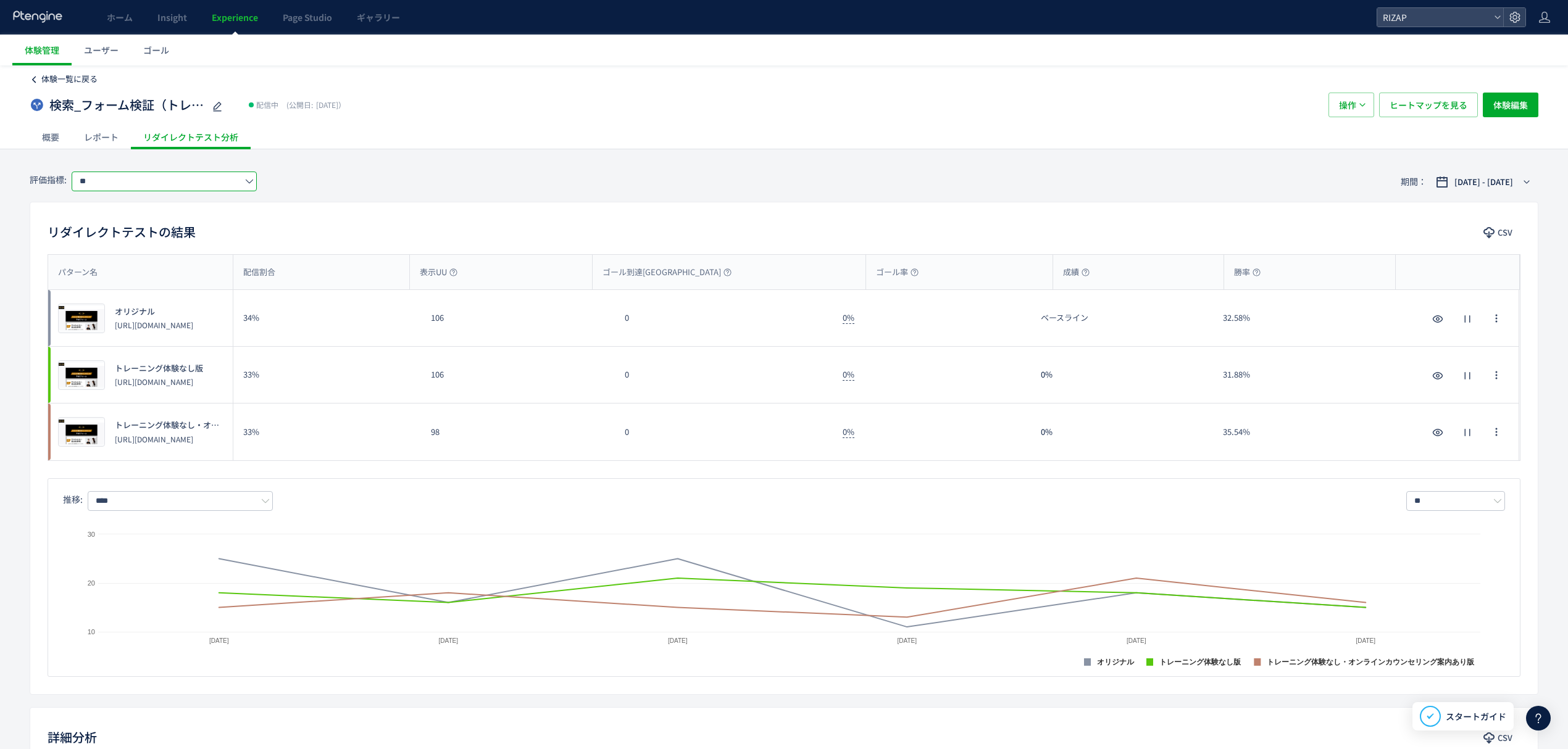
click at [68, 80] on span "体験一覧に戻る" at bounding box center [69, 79] width 56 height 12
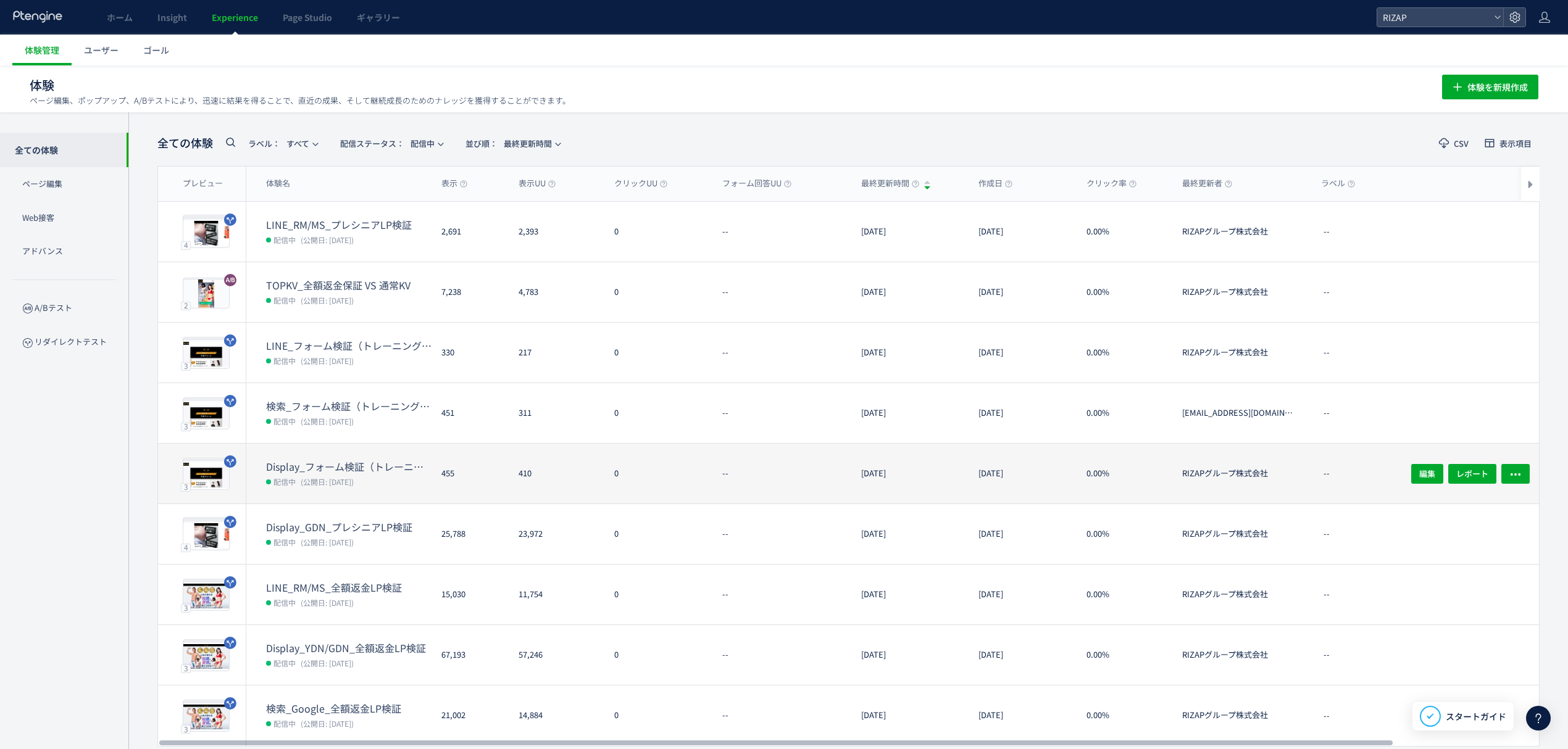
click at [349, 467] on dt "Display_フォーム検証（トレーニング体験なし・オンラインカウンセリング訴求）(copy)" at bounding box center [348, 467] width 165 height 14
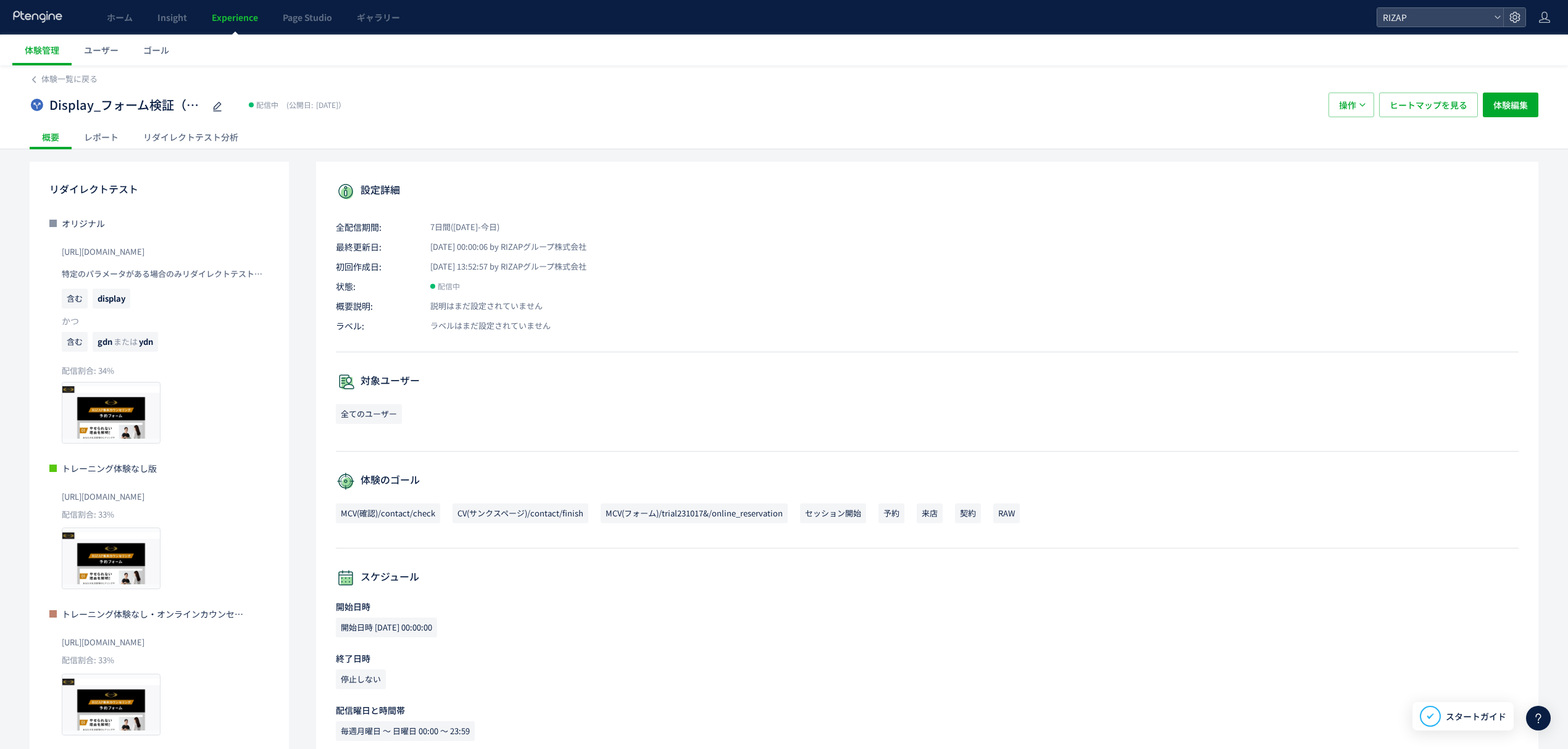
click at [110, 143] on div "レポート" at bounding box center [101, 137] width 59 height 25
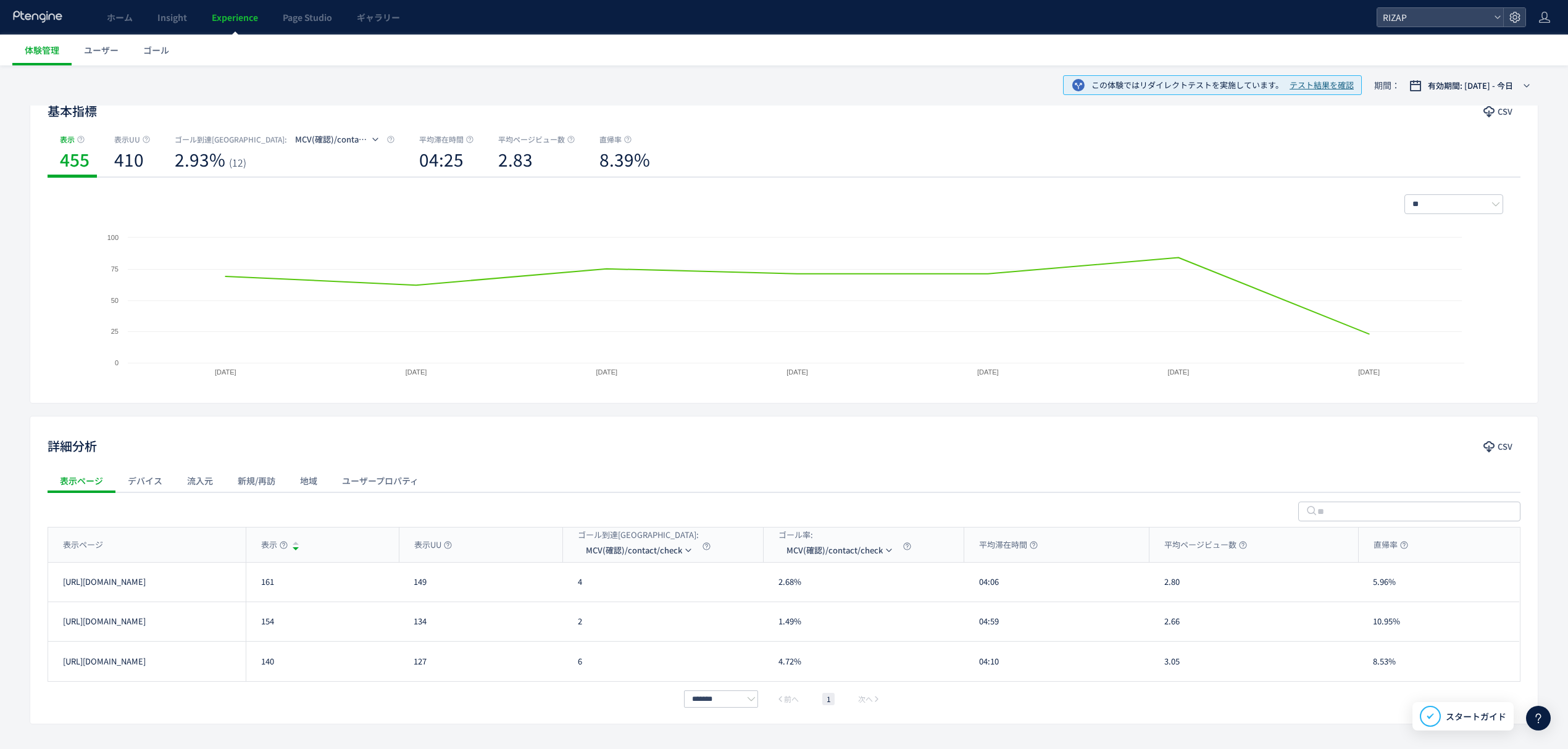
scroll to position [159, 0]
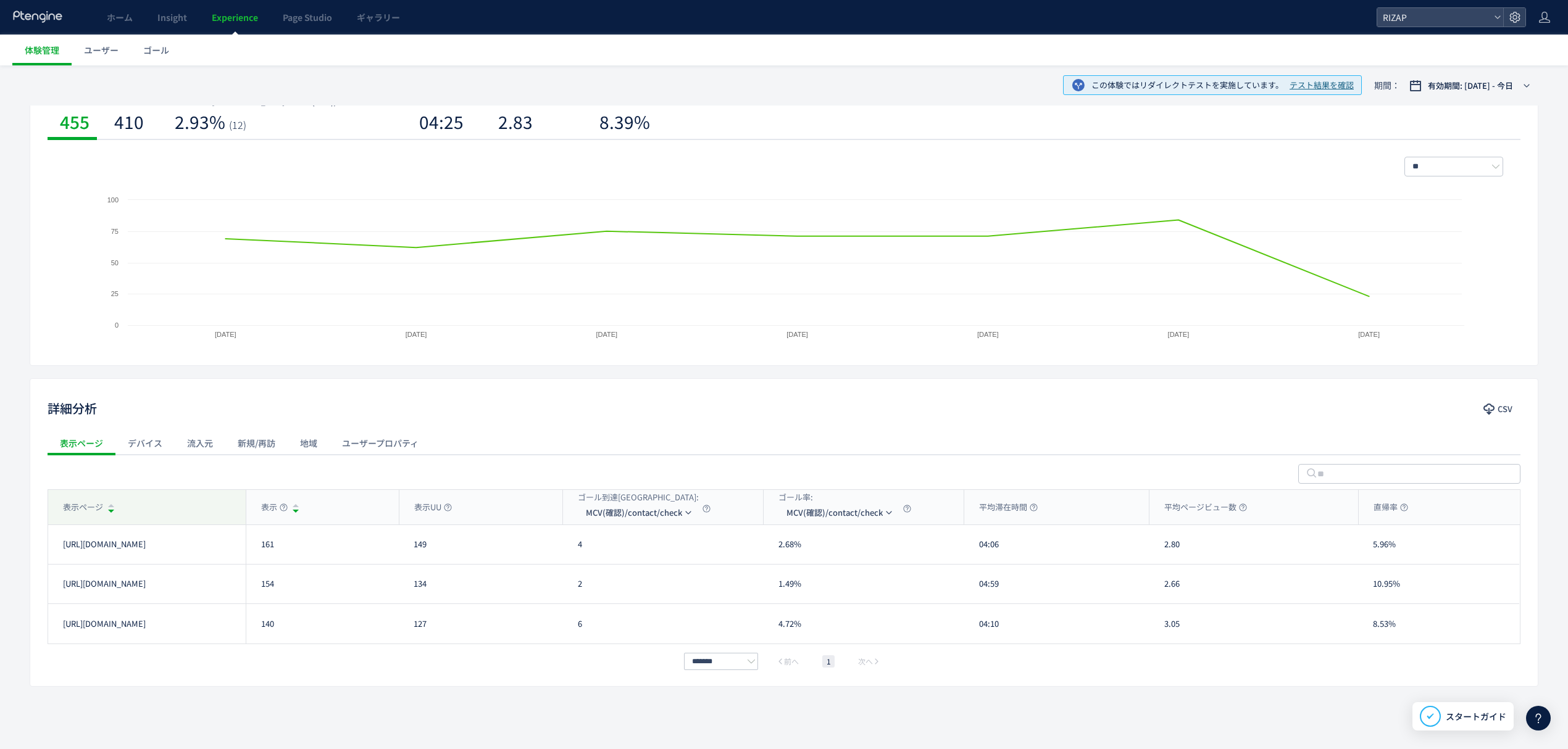
click at [206, 508] on div "表示ページ" at bounding box center [147, 507] width 198 height 35
drag, startPoint x: 290, startPoint y: 547, endPoint x: 260, endPoint y: 549, distance: 30.1
click at [260, 549] on div "154" at bounding box center [322, 544] width 153 height 39
drag, startPoint x: 274, startPoint y: 591, endPoint x: 259, endPoint y: 593, distance: 15.1
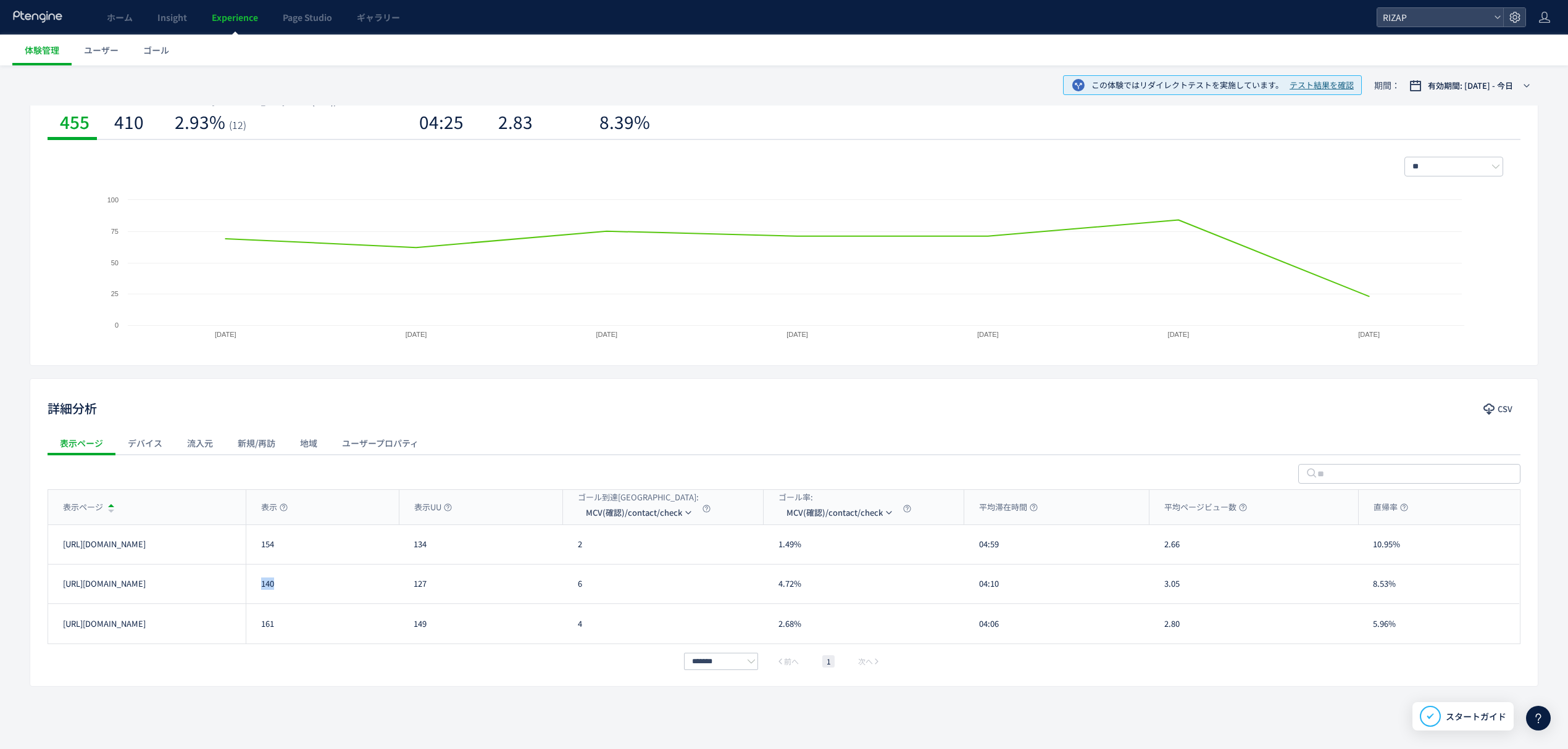
click at [259, 593] on div "140" at bounding box center [322, 584] width 153 height 39
drag, startPoint x: 278, startPoint y: 628, endPoint x: 260, endPoint y: 625, distance: 18.2
click at [260, 625] on div "161" at bounding box center [322, 624] width 153 height 40
drag, startPoint x: 596, startPoint y: 554, endPoint x: 568, endPoint y: 553, distance: 28.0
click at [568, 553] on div "2" at bounding box center [663, 544] width 201 height 39
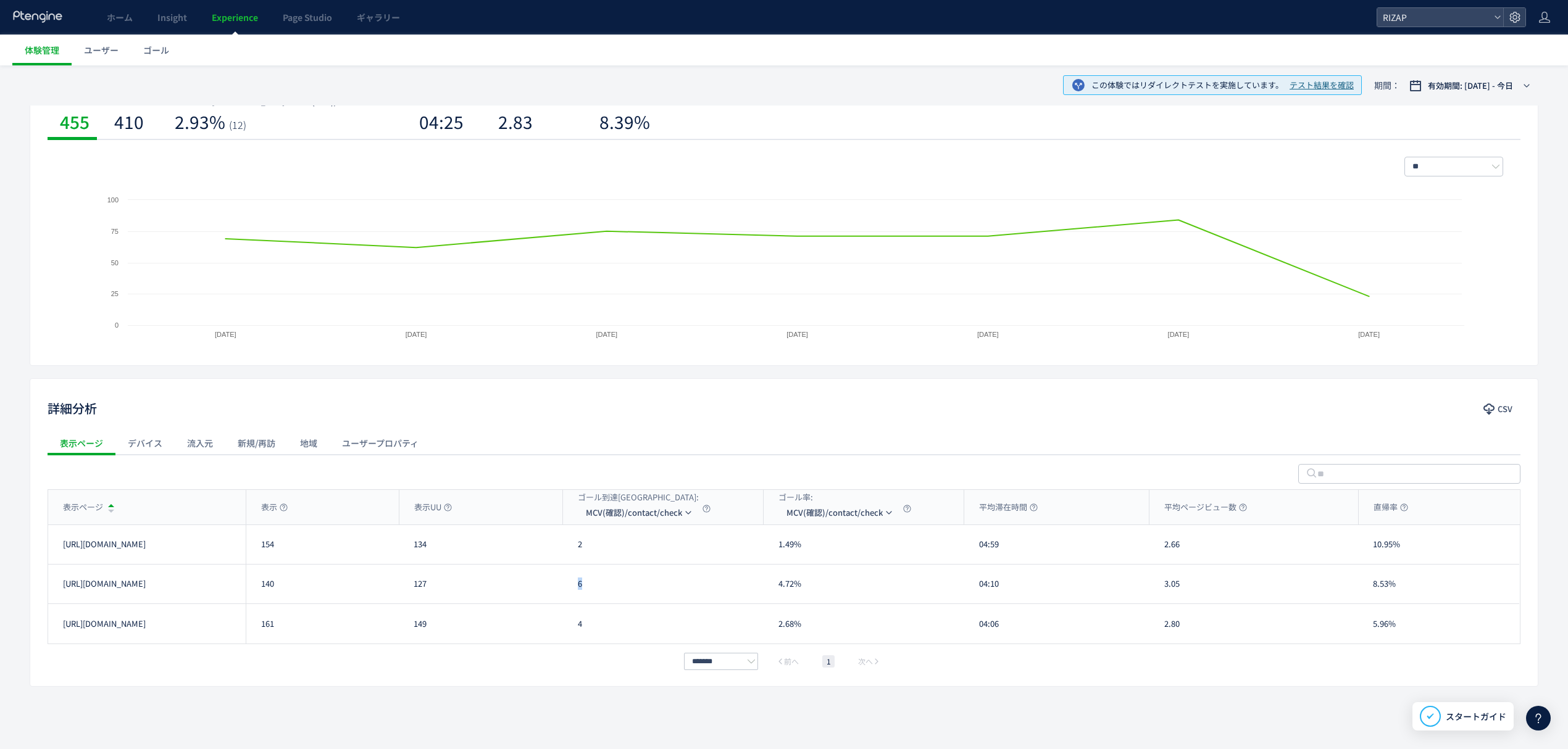
drag, startPoint x: 600, startPoint y: 583, endPoint x: 578, endPoint y: 583, distance: 22.0
click at [578, 583] on div "6" at bounding box center [663, 584] width 201 height 39
drag, startPoint x: 611, startPoint y: 629, endPoint x: 572, endPoint y: 630, distance: 39.0
click at [572, 630] on div "4" at bounding box center [663, 624] width 201 height 40
click at [634, 578] on li "CV(サンクスページ)/contact/finish" at bounding box center [639, 572] width 124 height 22
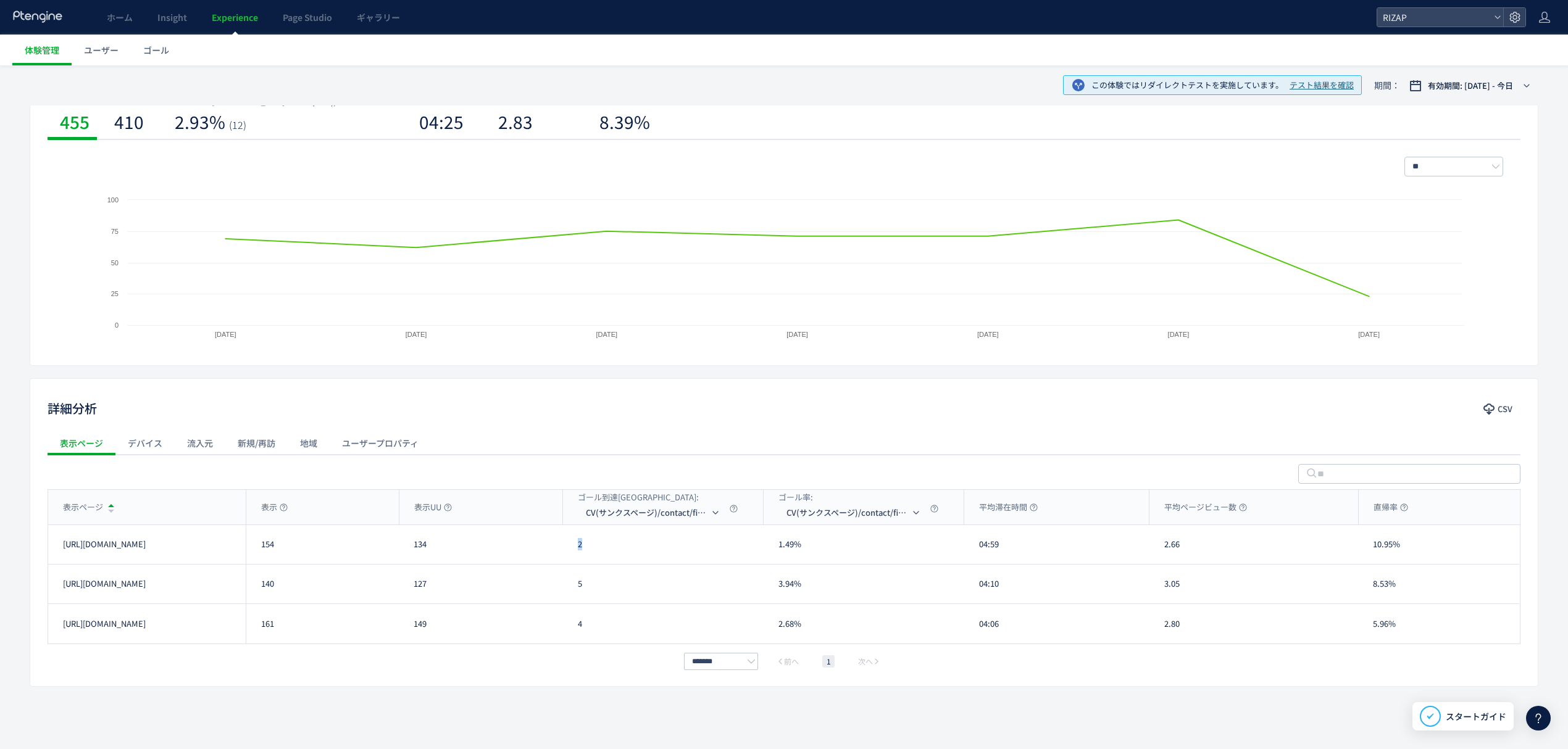
drag, startPoint x: 588, startPoint y: 551, endPoint x: 569, endPoint y: 548, distance: 19.2
click at [569, 548] on div "2" at bounding box center [663, 544] width 201 height 39
drag, startPoint x: 583, startPoint y: 583, endPoint x: 572, endPoint y: 582, distance: 11.0
click at [572, 582] on div "5" at bounding box center [663, 584] width 201 height 39
drag, startPoint x: 595, startPoint y: 627, endPoint x: 568, endPoint y: 624, distance: 27.2
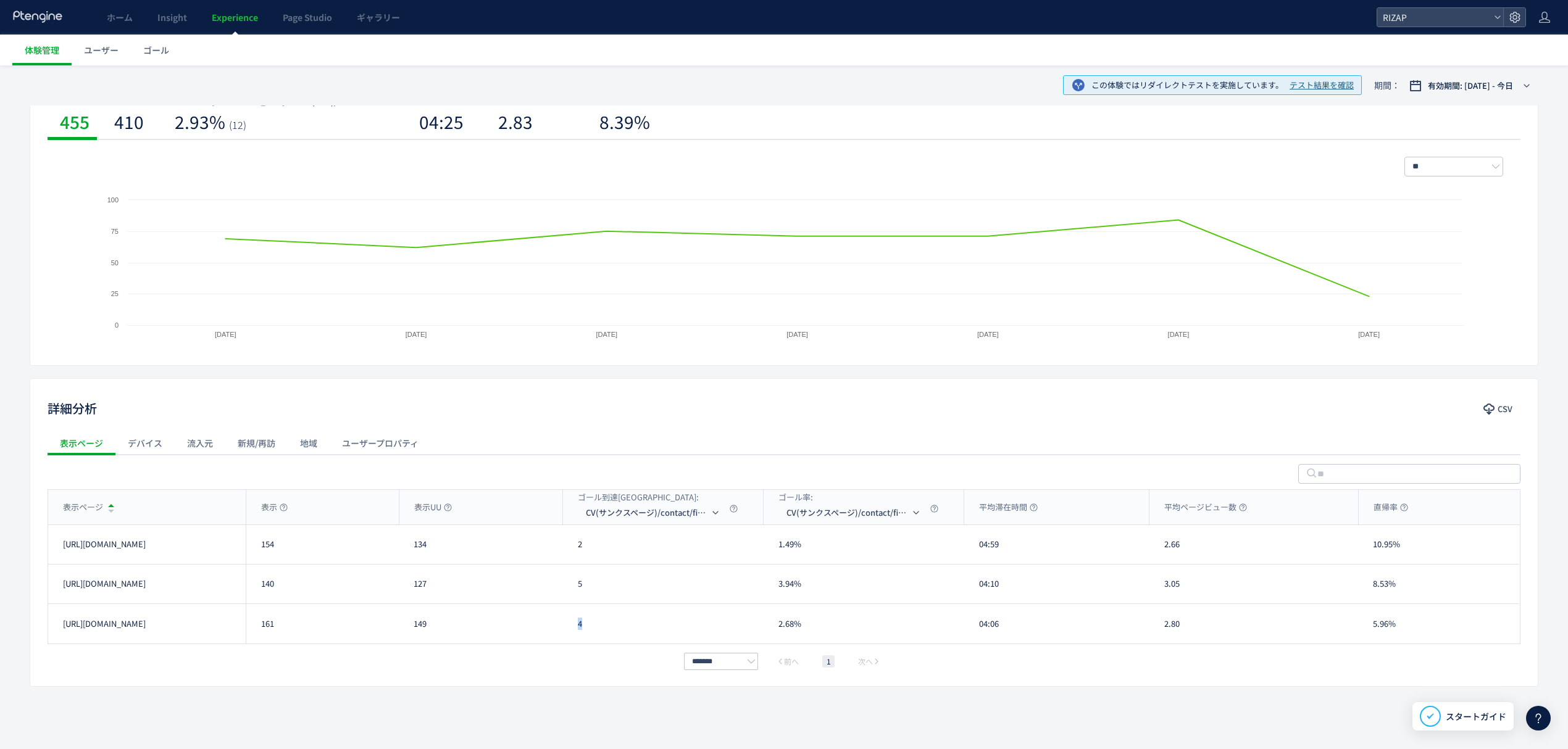
click at [568, 624] on div "4" at bounding box center [663, 624] width 201 height 40
drag, startPoint x: 1016, startPoint y: 545, endPoint x: 977, endPoint y: 548, distance: 39.1
click at [977, 548] on div "04:59" at bounding box center [1056, 544] width 185 height 39
drag, startPoint x: 981, startPoint y: 585, endPoint x: 967, endPoint y: 585, distance: 14.0
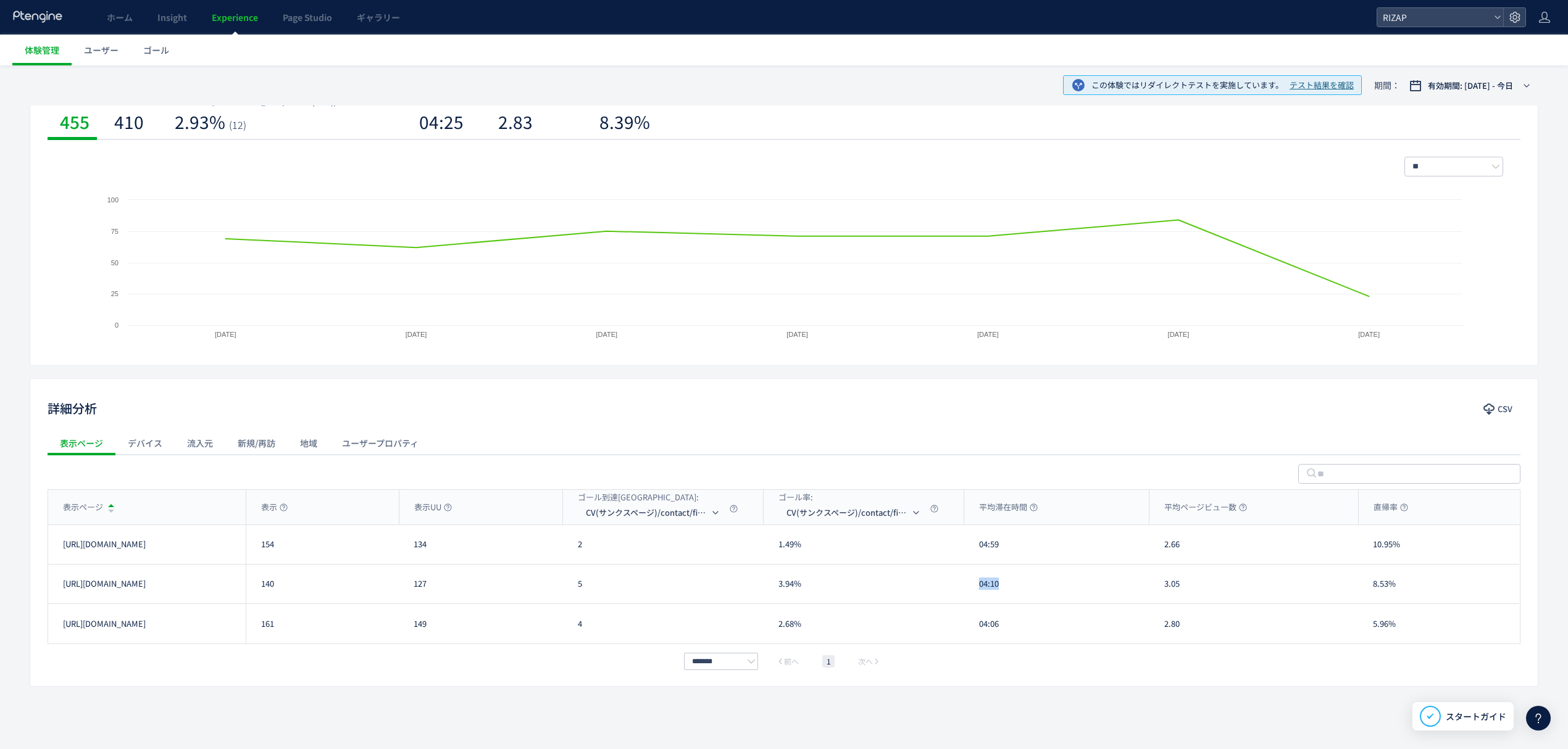
click at [967, 585] on div "04:10" at bounding box center [1056, 584] width 185 height 39
drag, startPoint x: 1012, startPoint y: 637, endPoint x: 979, endPoint y: 637, distance: 33.0
click at [979, 637] on div "04:06" at bounding box center [1056, 624] width 185 height 40
drag, startPoint x: 1186, startPoint y: 553, endPoint x: 1154, endPoint y: 551, distance: 32.1
click at [1154, 551] on div "2.66" at bounding box center [1253, 544] width 209 height 39
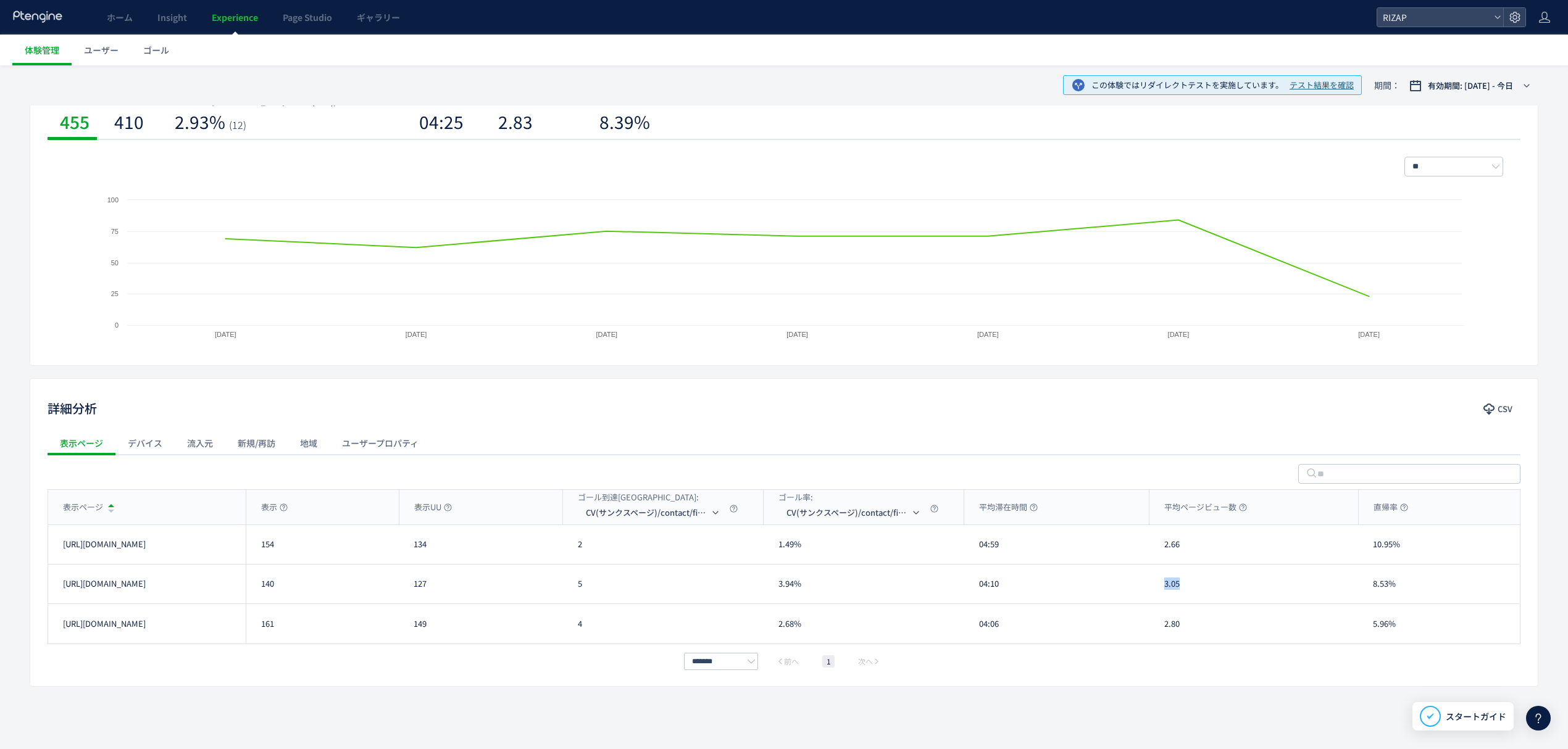
drag, startPoint x: 1179, startPoint y: 584, endPoint x: 1159, endPoint y: 584, distance: 20.0
click at [1159, 584] on div "3.05" at bounding box center [1253, 584] width 209 height 39
drag, startPoint x: 1197, startPoint y: 628, endPoint x: 1158, endPoint y: 625, distance: 39.1
click at [1158, 625] on div "2.80" at bounding box center [1253, 624] width 209 height 40
drag, startPoint x: 1408, startPoint y: 552, endPoint x: 1368, endPoint y: 553, distance: 40.0
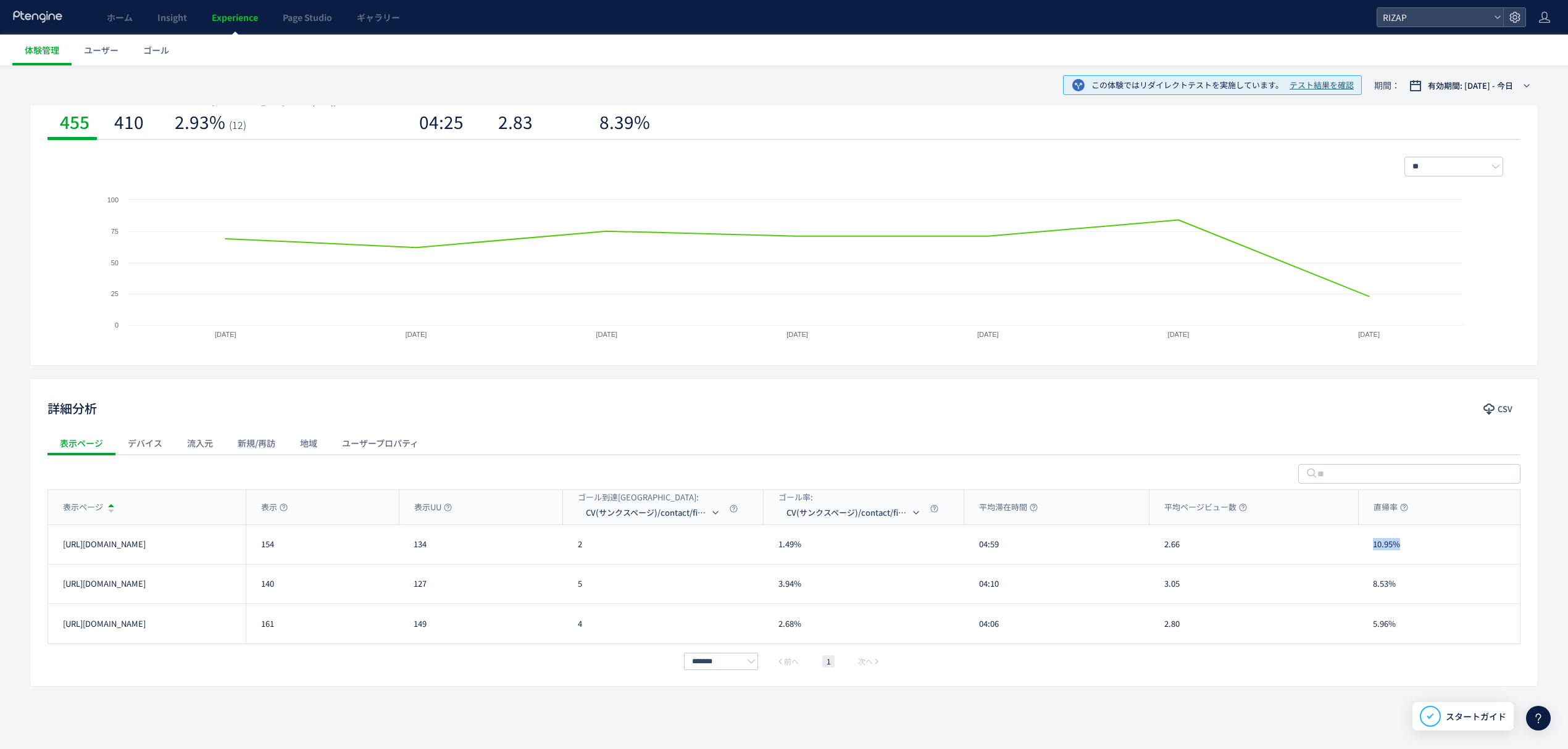
click at [1368, 553] on div "10.95%" at bounding box center [1438, 544] width 161 height 39
drag, startPoint x: 1404, startPoint y: 586, endPoint x: 1369, endPoint y: 588, distance: 35.1
click at [1369, 588] on div "8.53%" at bounding box center [1438, 584] width 161 height 39
drag, startPoint x: 1399, startPoint y: 632, endPoint x: 1373, endPoint y: 628, distance: 26.3
click at [1373, 628] on div "5.96%" at bounding box center [1438, 624] width 161 height 40
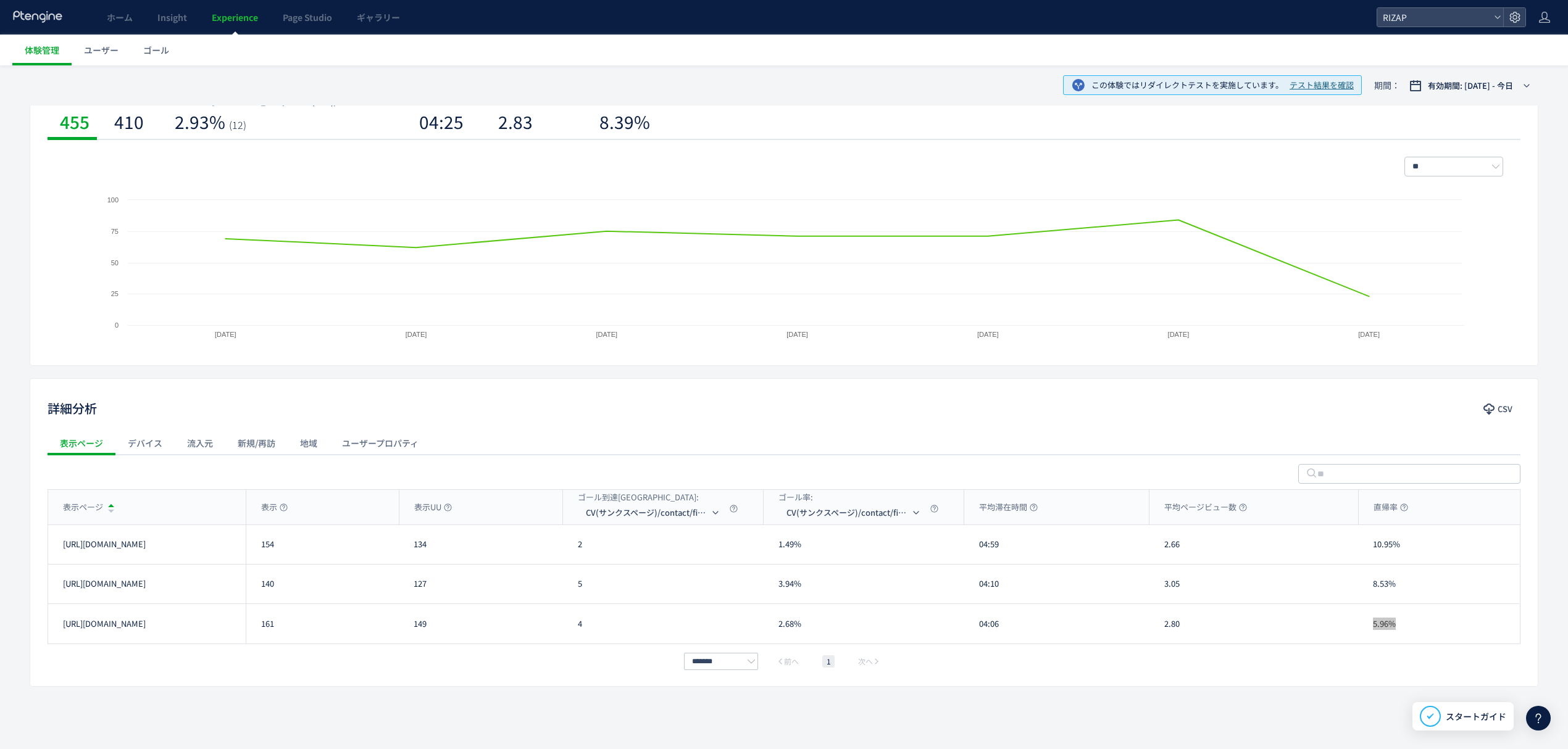
scroll to position [0, 0]
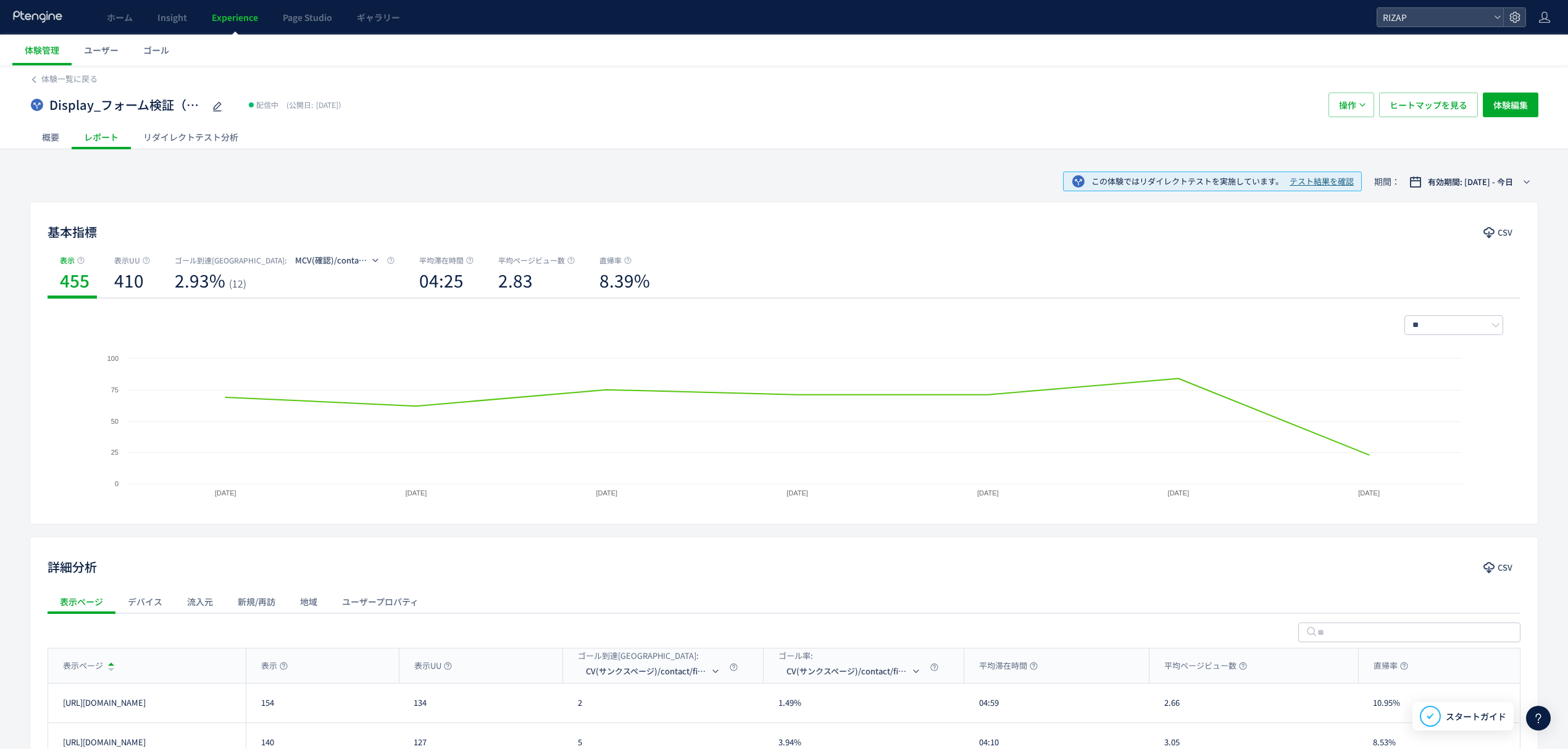
click at [178, 135] on div "リダイレクトテスト分析" at bounding box center [190, 137] width 120 height 25
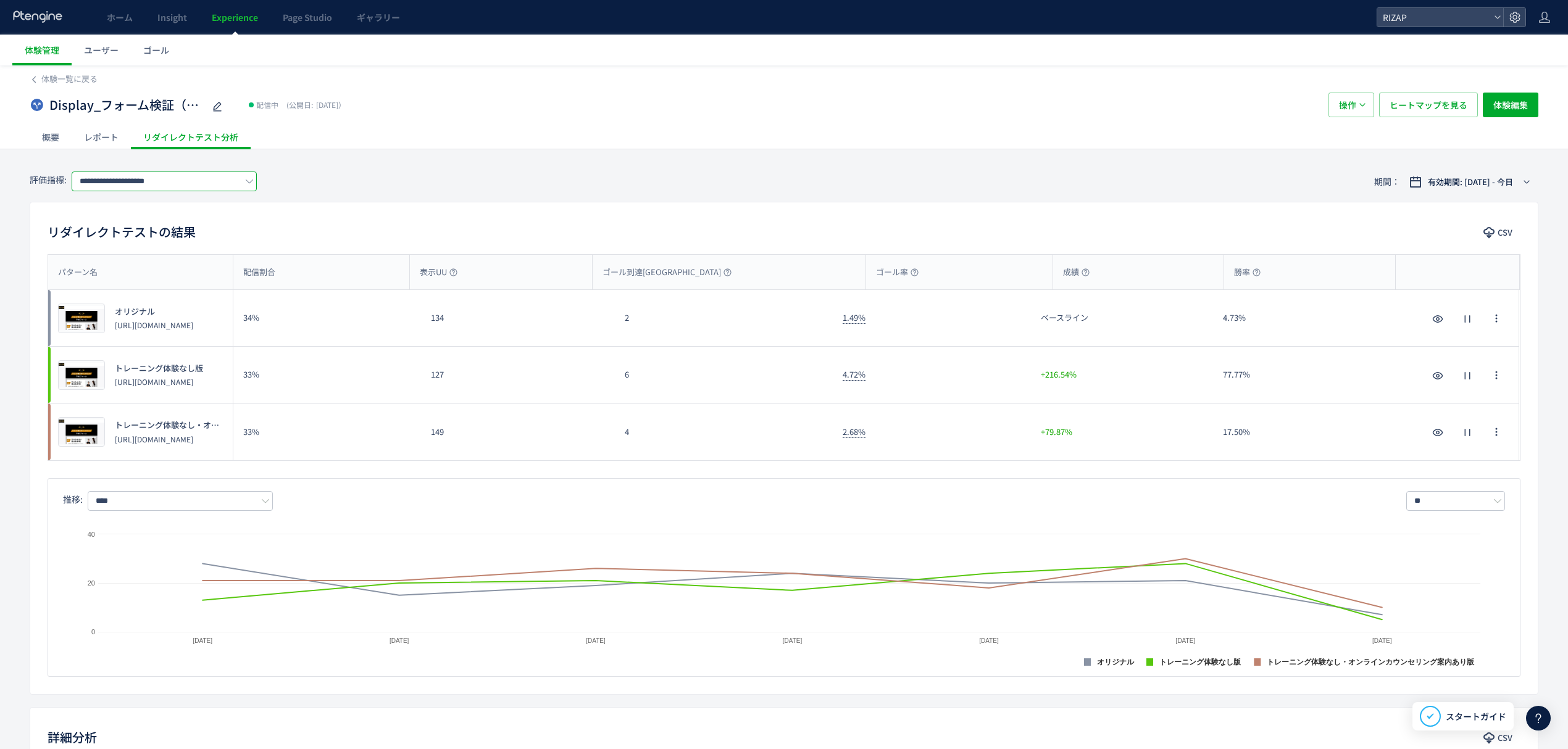
click at [158, 186] on input "**********" at bounding box center [163, 181] width 185 height 20
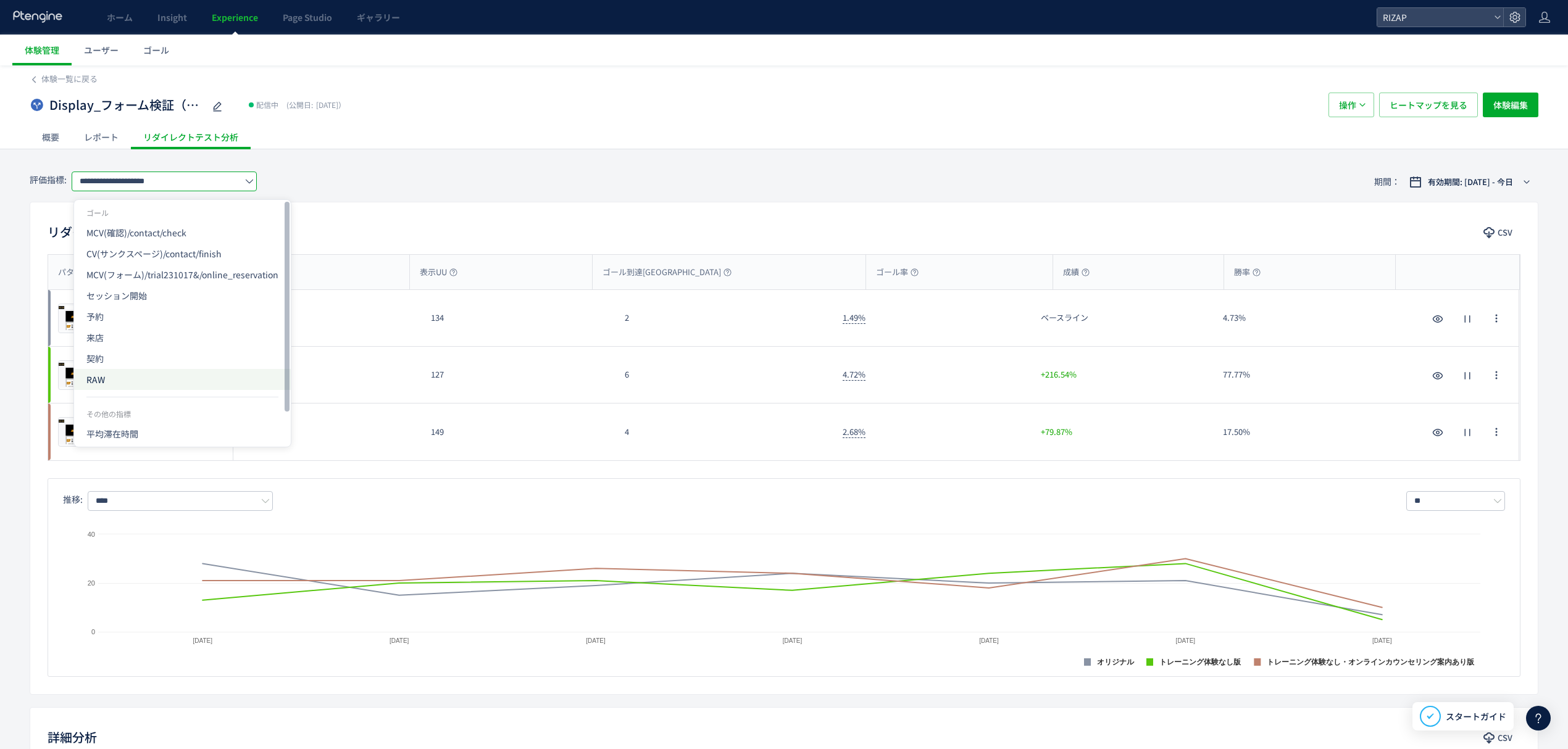
click at [113, 380] on span "RAW" at bounding box center [182, 379] width 192 height 21
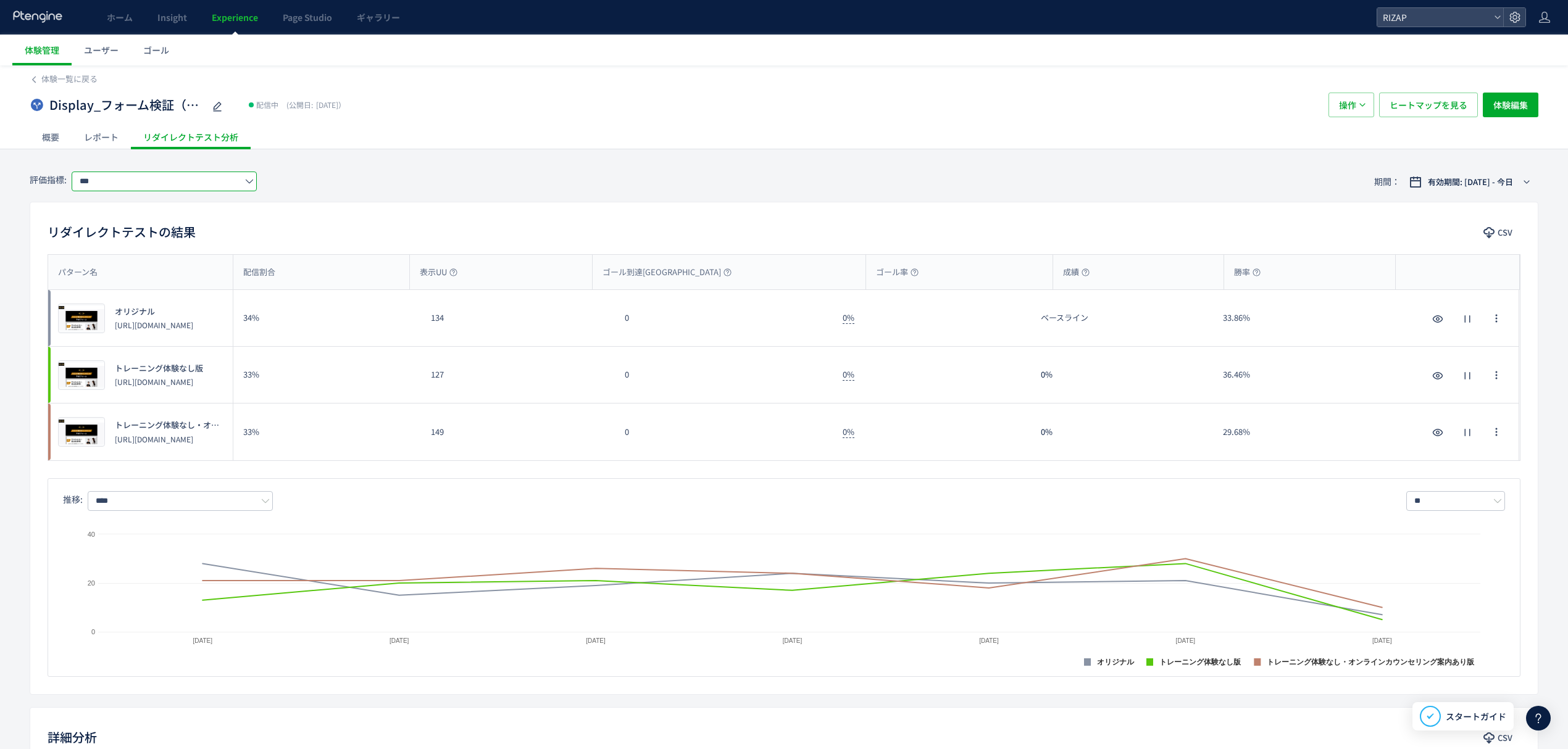
click at [154, 183] on input "***" at bounding box center [163, 181] width 185 height 20
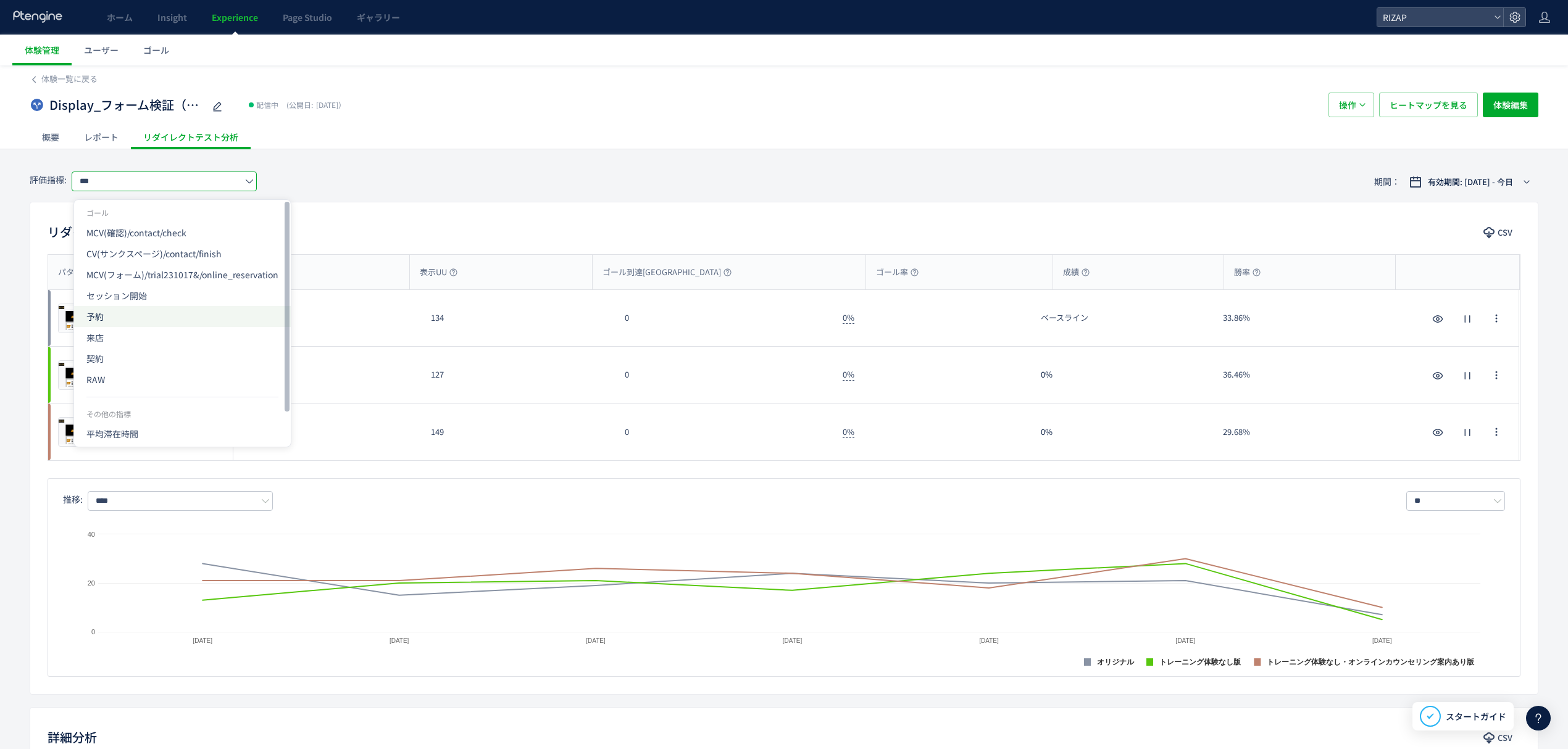
click at [147, 309] on span "予約" at bounding box center [182, 316] width 192 height 21
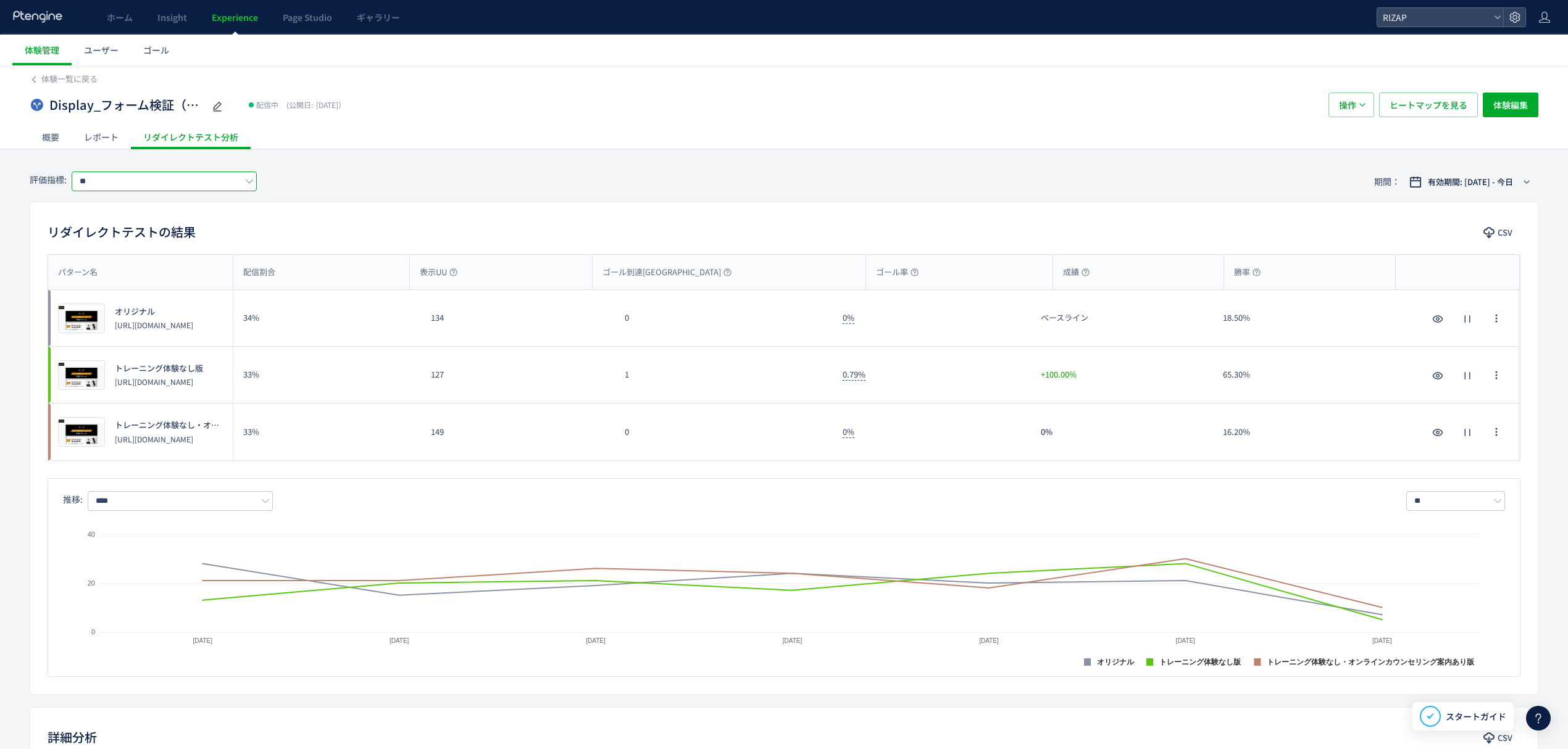
click at [209, 173] on input "**" at bounding box center [163, 181] width 185 height 20
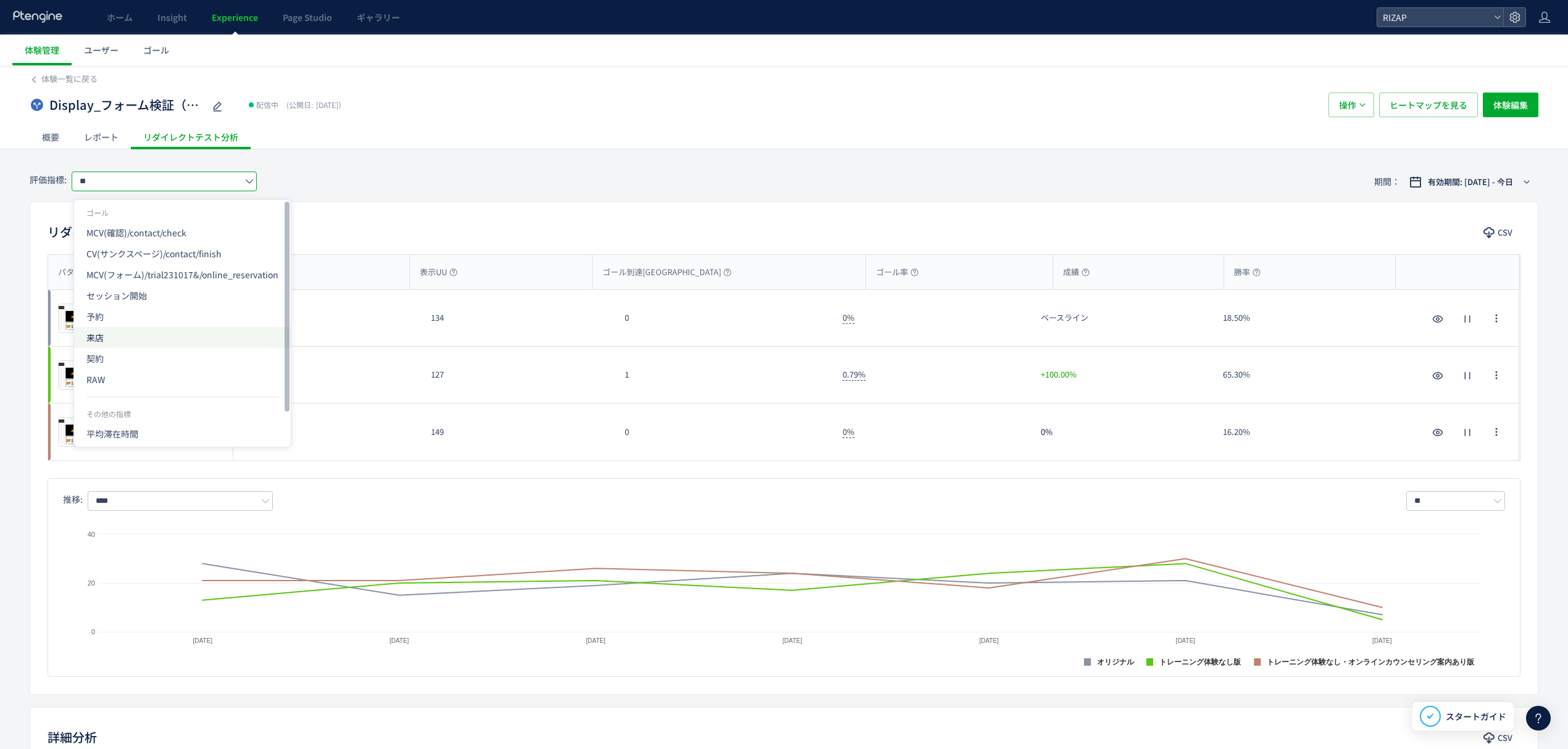
click at [137, 328] on span "来店" at bounding box center [182, 337] width 192 height 21
type input "**"
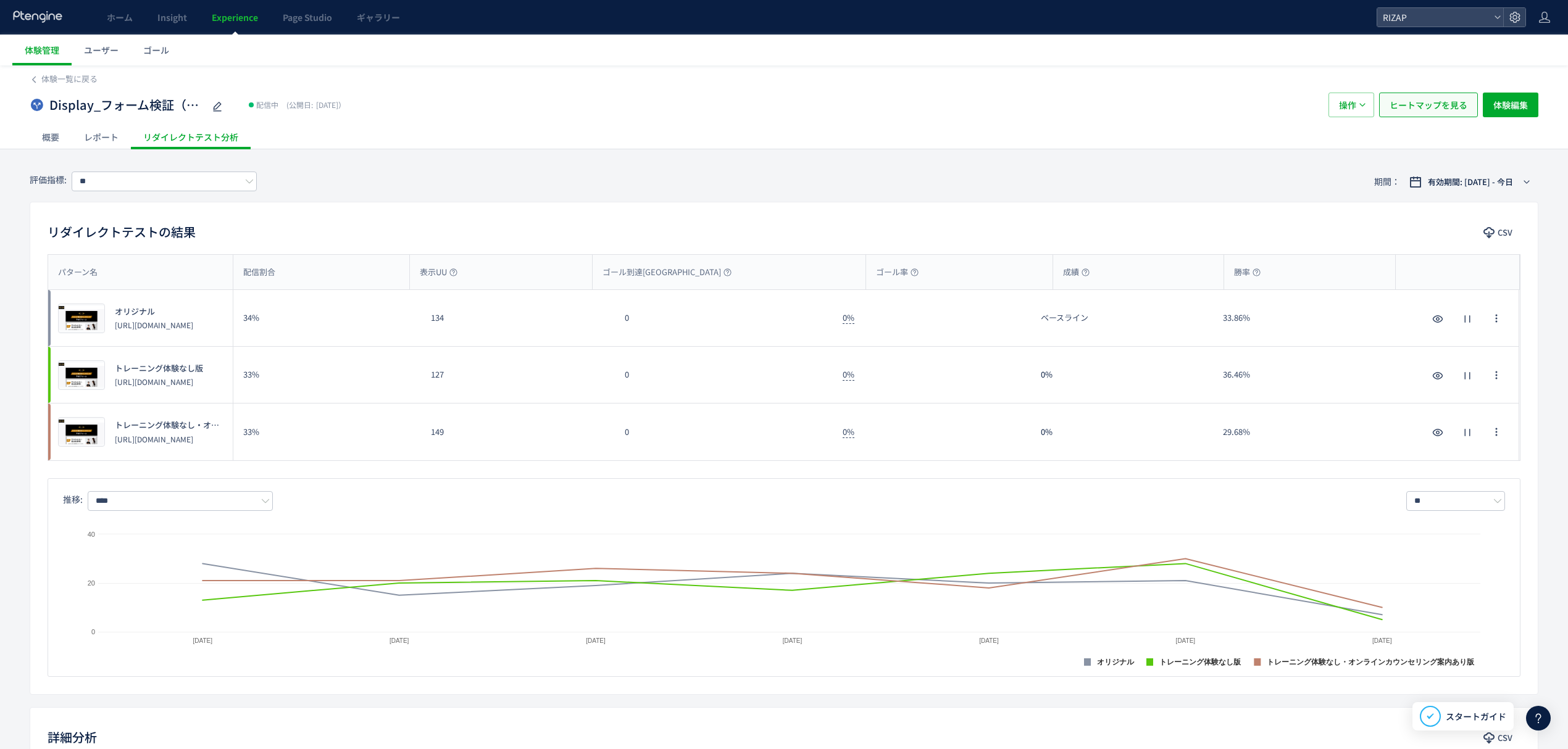
click at [1438, 101] on span "ヒートマップを見る" at bounding box center [1428, 105] width 78 height 25
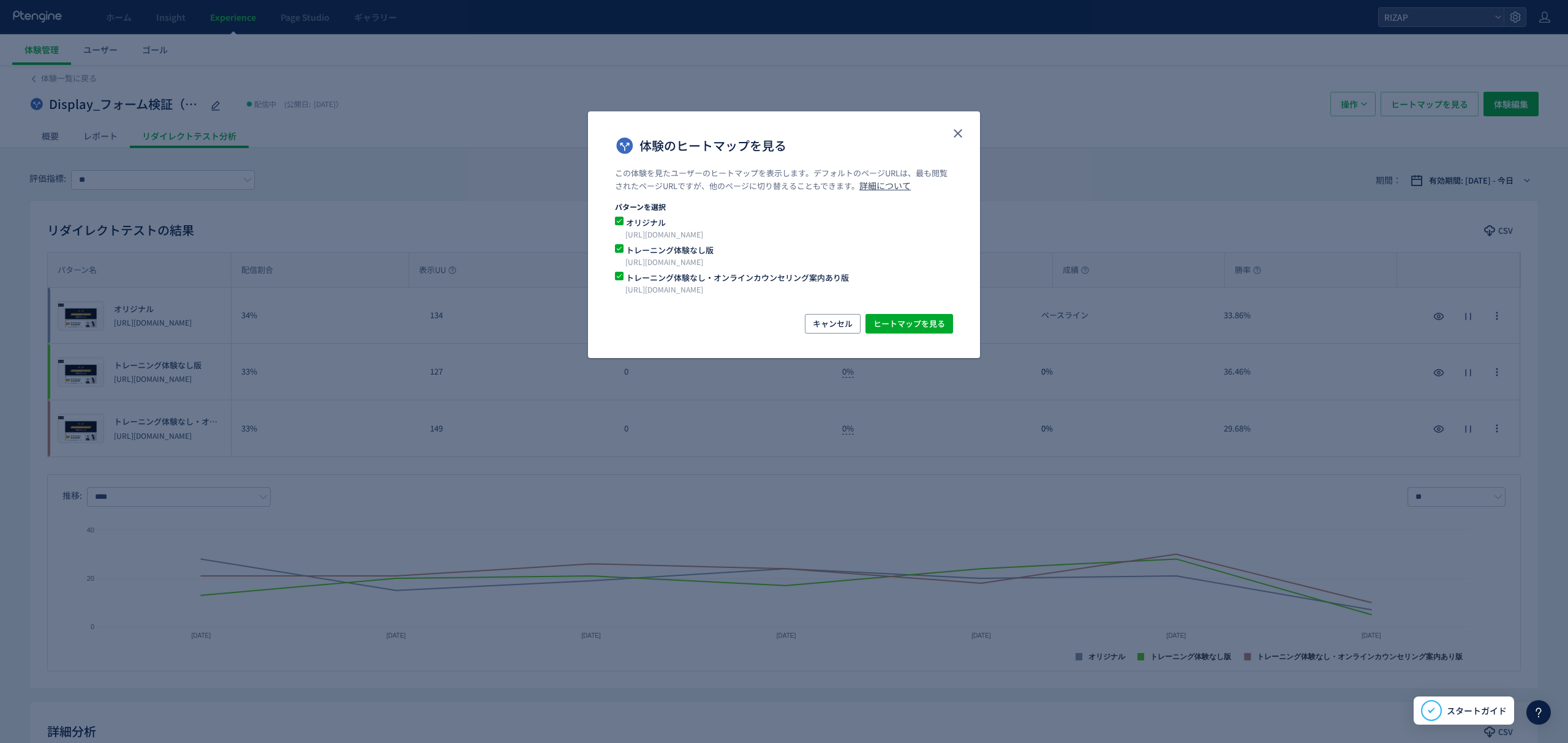
click at [919, 336] on div "キャンセル ヒートマップを見る" at bounding box center [784, 336] width 392 height 44
click at [907, 316] on span "ヒートマップを見る" at bounding box center [908, 324] width 72 height 20
click at [957, 130] on icon "close" at bounding box center [957, 133] width 15 height 15
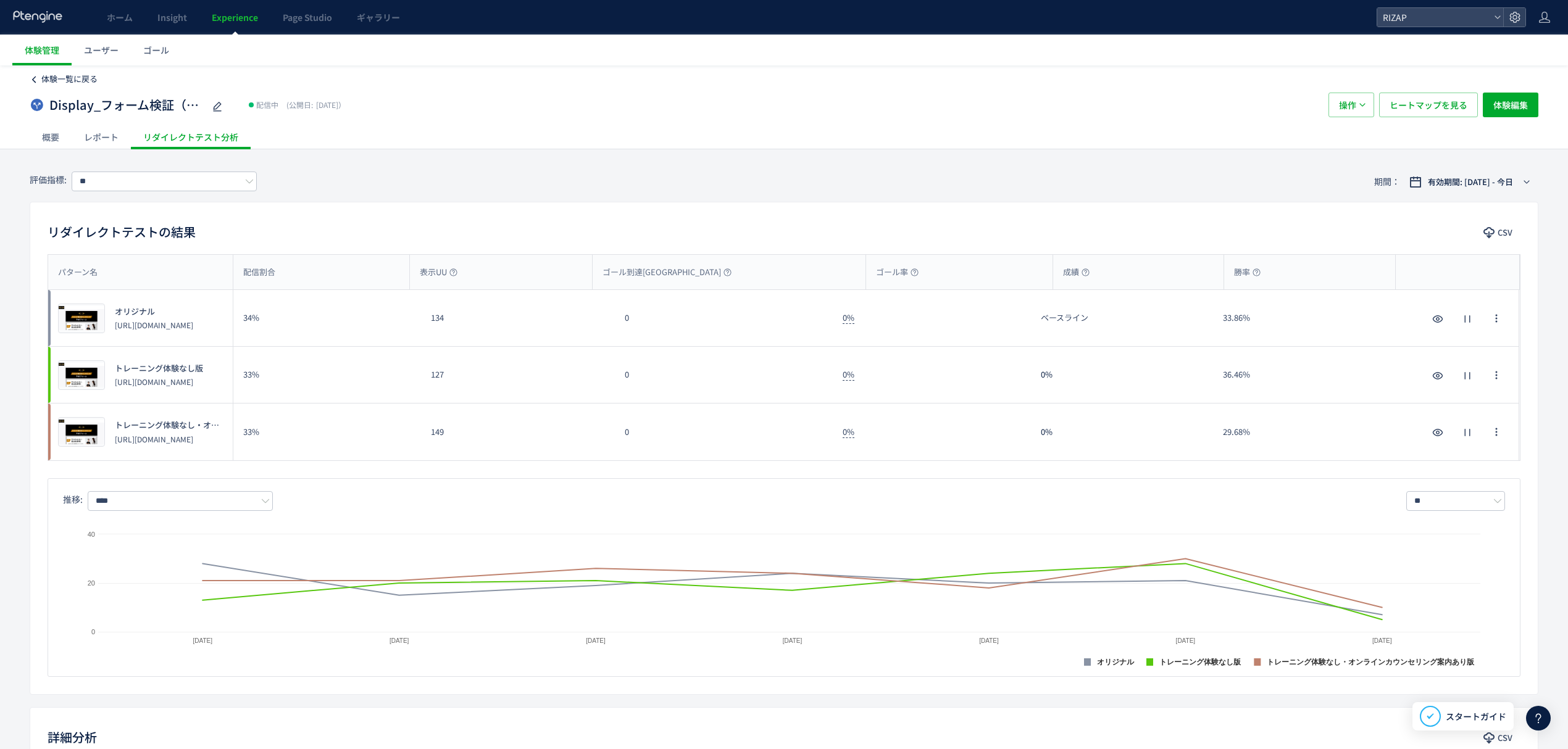
click at [84, 80] on span "体験一覧に戻る" at bounding box center [69, 79] width 56 height 12
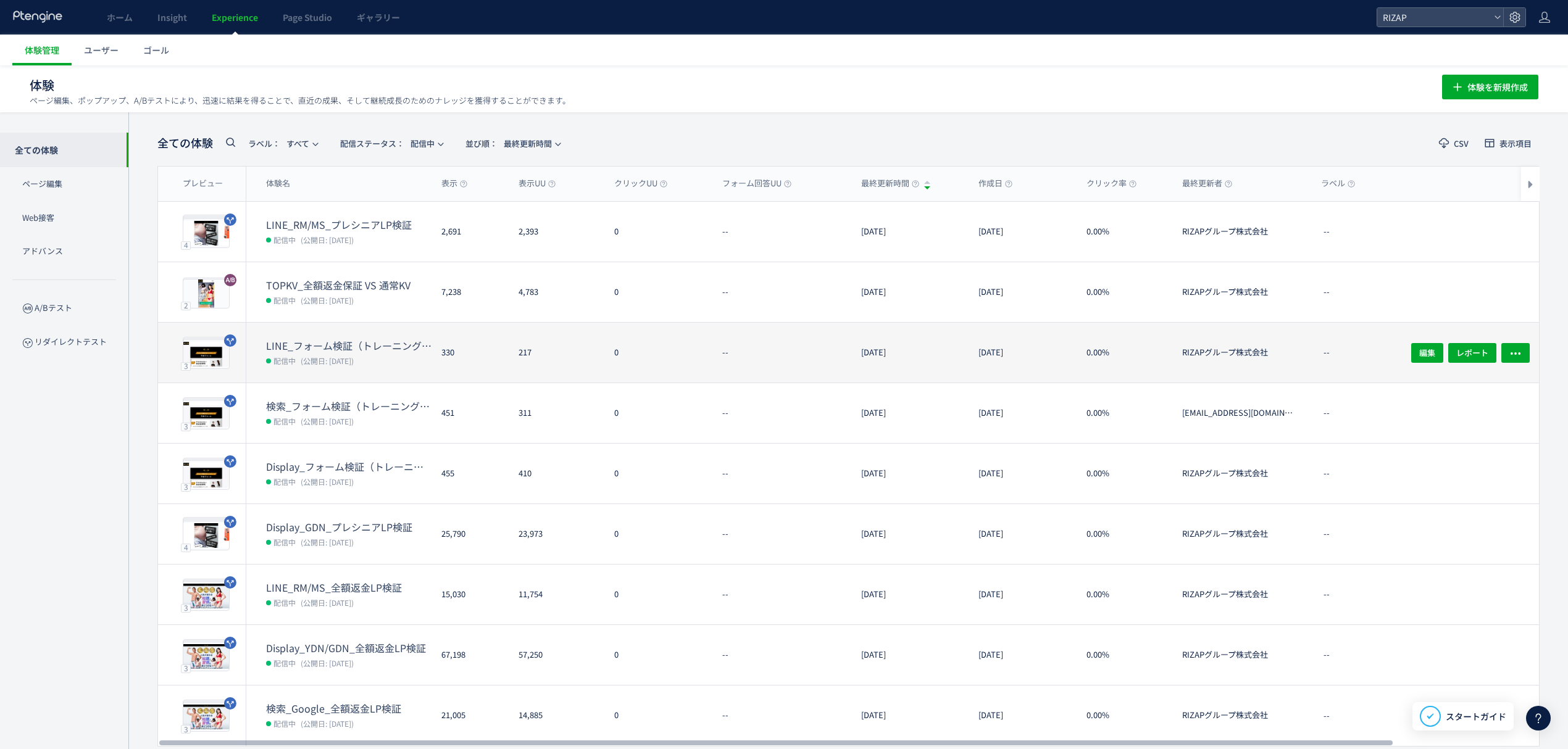
click at [354, 338] on dt "LINE_フォーム検証（トレーニング体験なし・オンラインカウンセリング訴求）(copy)(copy)" at bounding box center [348, 345] width 165 height 14
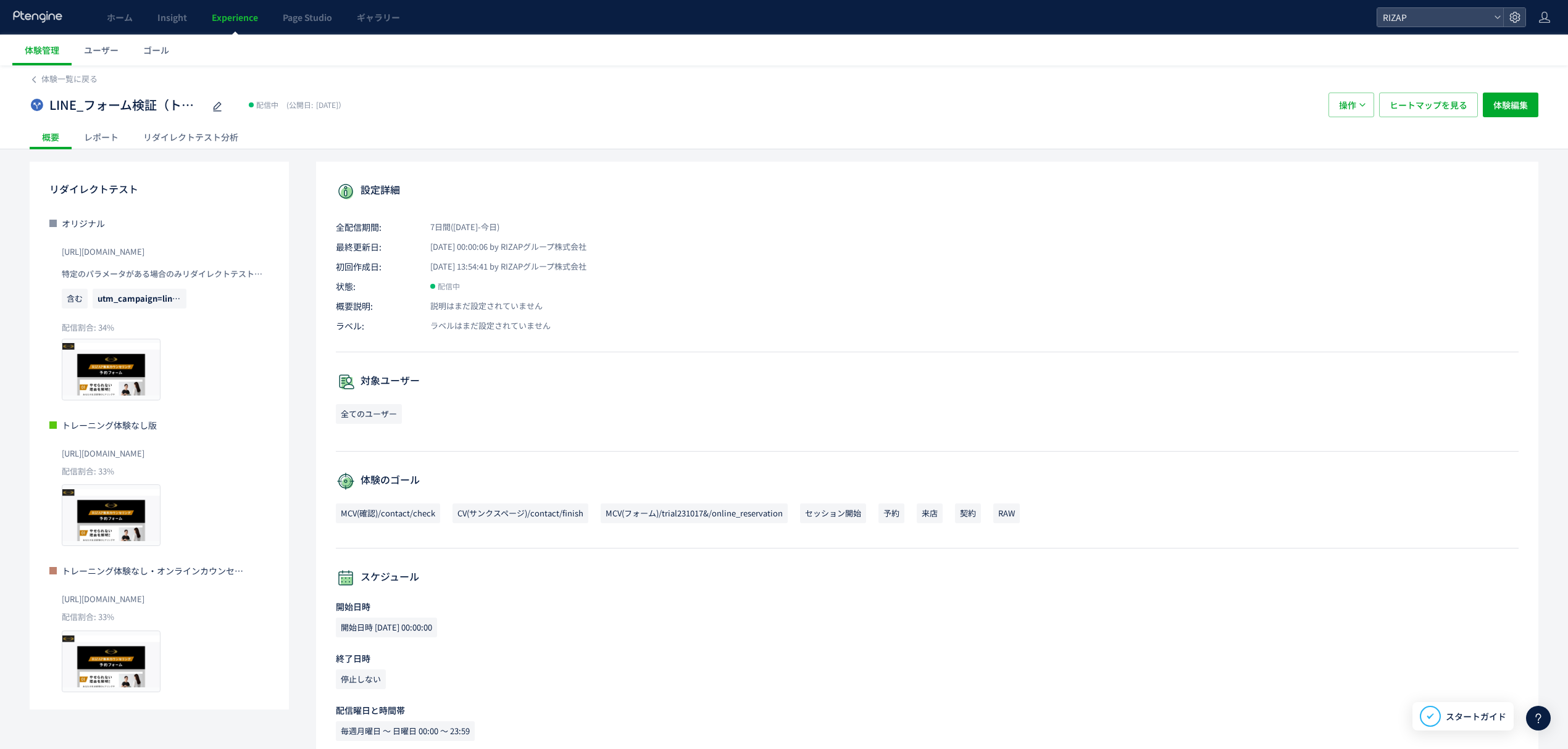
click at [108, 140] on div "レポート" at bounding box center [101, 137] width 59 height 25
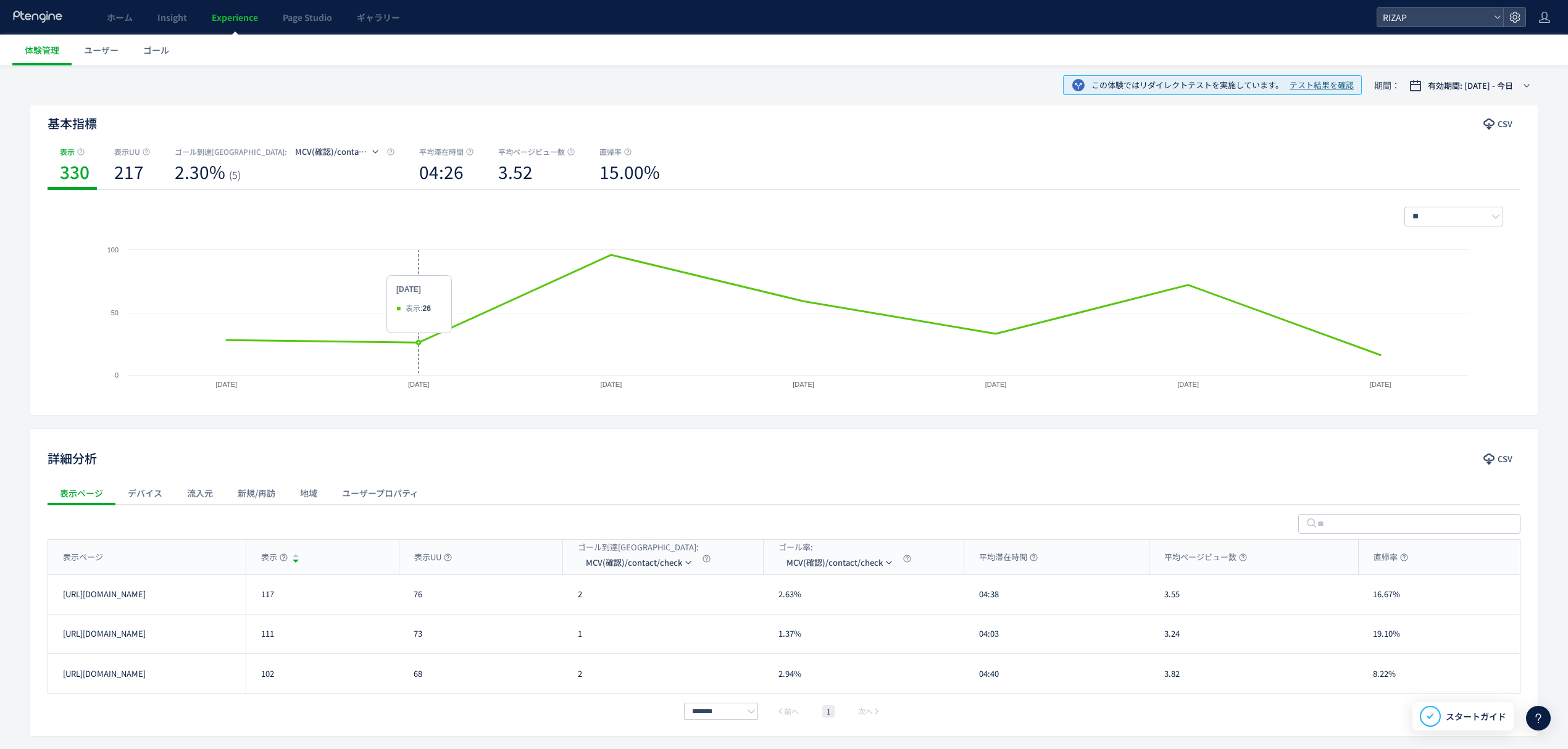
scroll to position [159, 0]
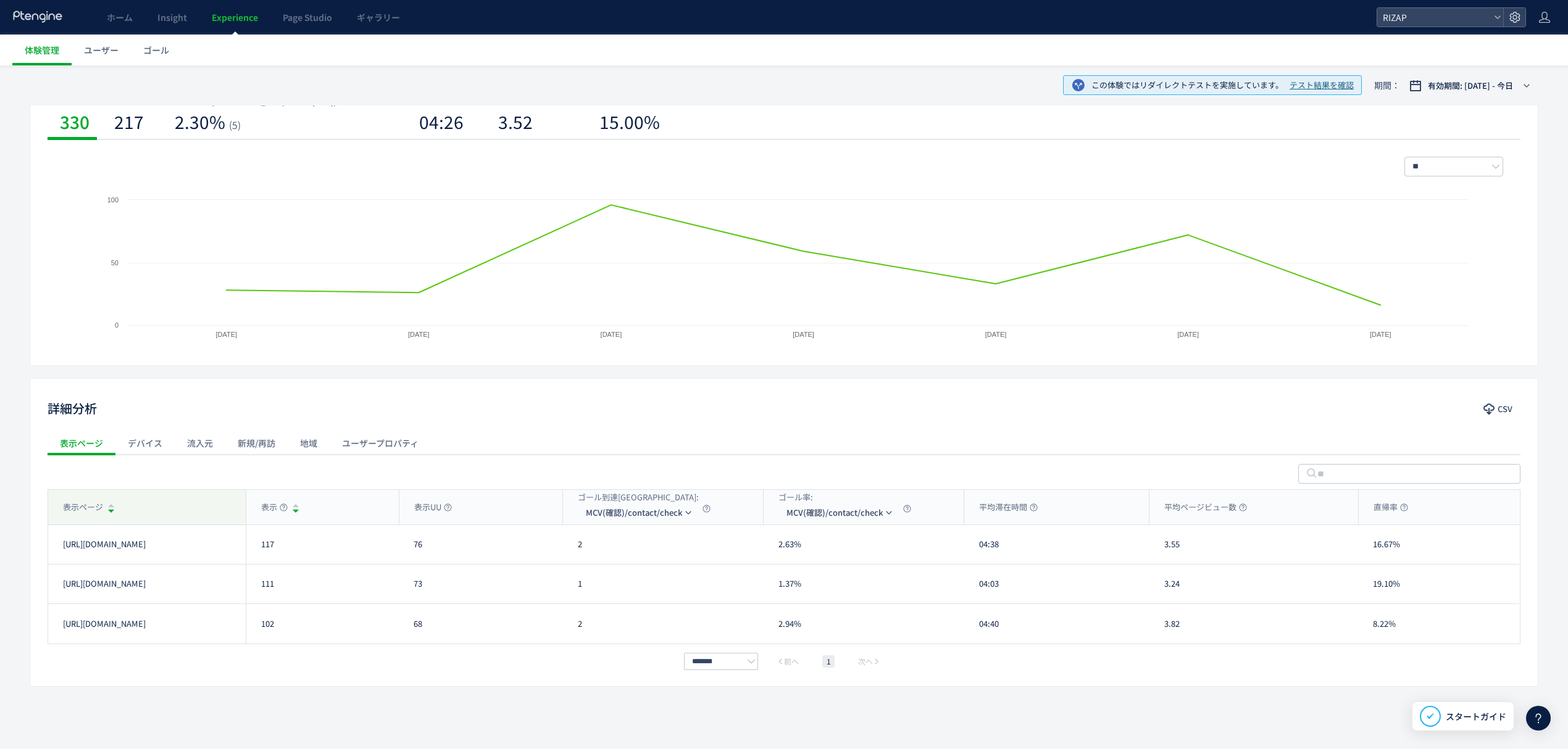
click at [198, 507] on div "表示ページ" at bounding box center [147, 507] width 198 height 35
click at [198, 506] on div "表示ページ" at bounding box center [147, 507] width 198 height 35
drag, startPoint x: 288, startPoint y: 548, endPoint x: 256, endPoint y: 548, distance: 32.0
click at [256, 548] on div "111" at bounding box center [322, 544] width 153 height 39
click at [255, 588] on div "102" at bounding box center [322, 584] width 153 height 39
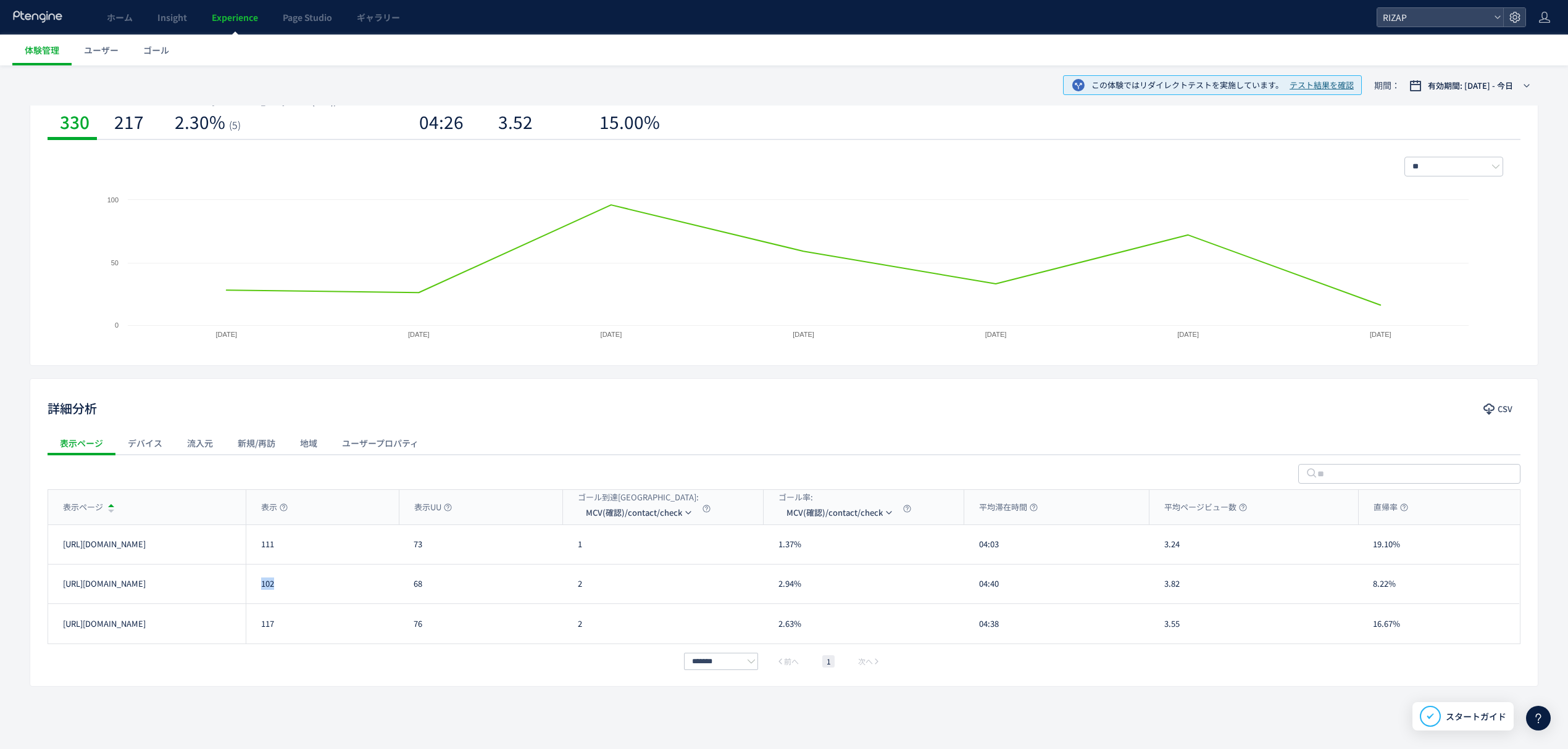
drag, startPoint x: 279, startPoint y: 623, endPoint x: 245, endPoint y: 624, distance: 34.0
click at [245, 624] on div "[URL][DOMAIN_NAME] 117 76 2 2.63% 04:38 3.55 16.67% [URL][DOMAIN_NAME]" at bounding box center [784, 624] width 1471 height 40
click at [281, 647] on div "表示ページ 表示 表示UU ゴール到達[GEOGRAPHIC_DATA]: MCV(確認)/contact/check ゴール率: MCV(確認)/conta…" at bounding box center [784, 579] width 1473 height 179
drag, startPoint x: 277, startPoint y: 624, endPoint x: 258, endPoint y: 624, distance: 19.0
click at [258, 624] on div "117" at bounding box center [322, 624] width 153 height 40
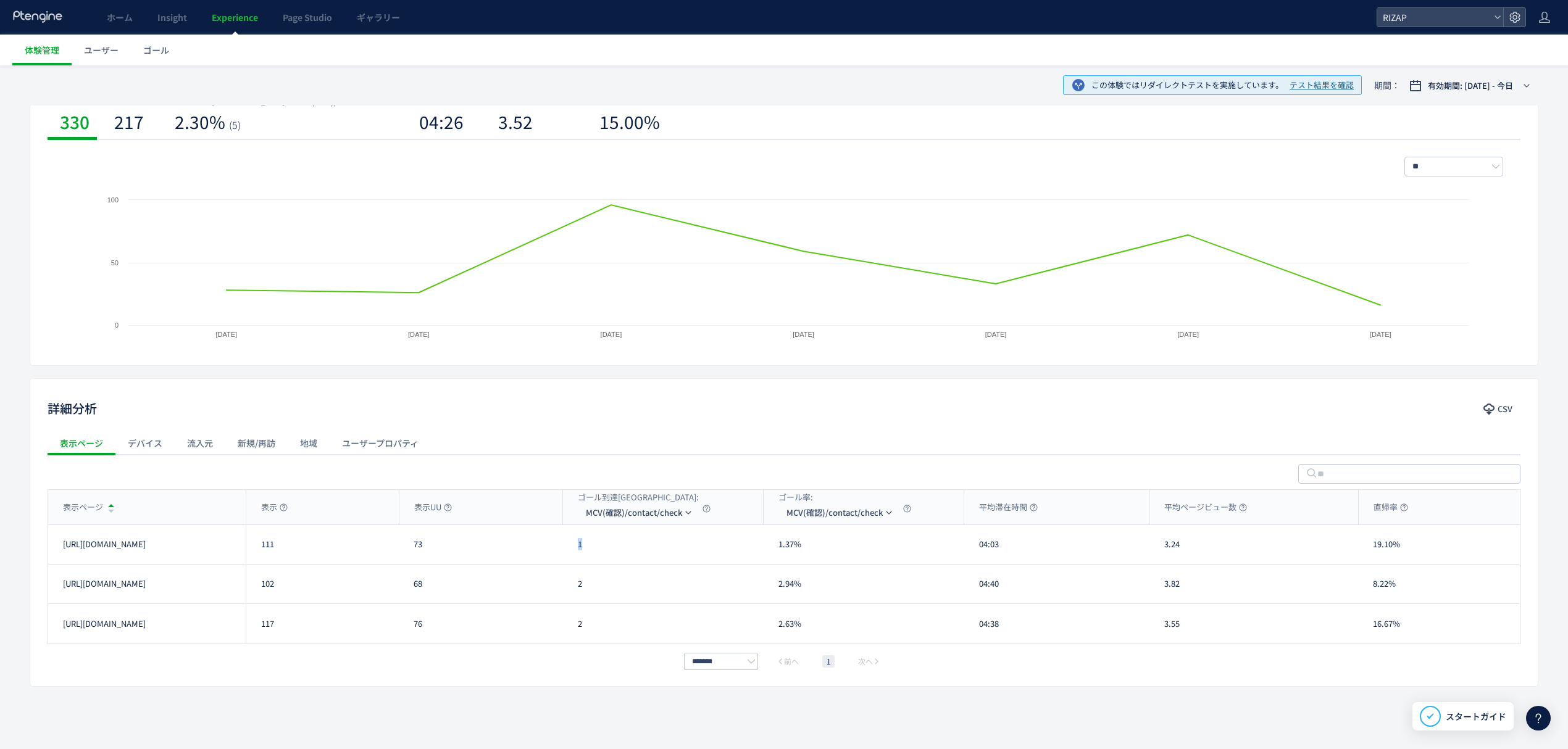
drag, startPoint x: 588, startPoint y: 554, endPoint x: 567, endPoint y: 550, distance: 21.4
click at [567, 550] on div "1" at bounding box center [663, 544] width 201 height 39
drag, startPoint x: 586, startPoint y: 588, endPoint x: 573, endPoint y: 589, distance: 13.0
click at [573, 589] on div "2" at bounding box center [663, 584] width 201 height 39
drag, startPoint x: 581, startPoint y: 630, endPoint x: 572, endPoint y: 628, distance: 9.2
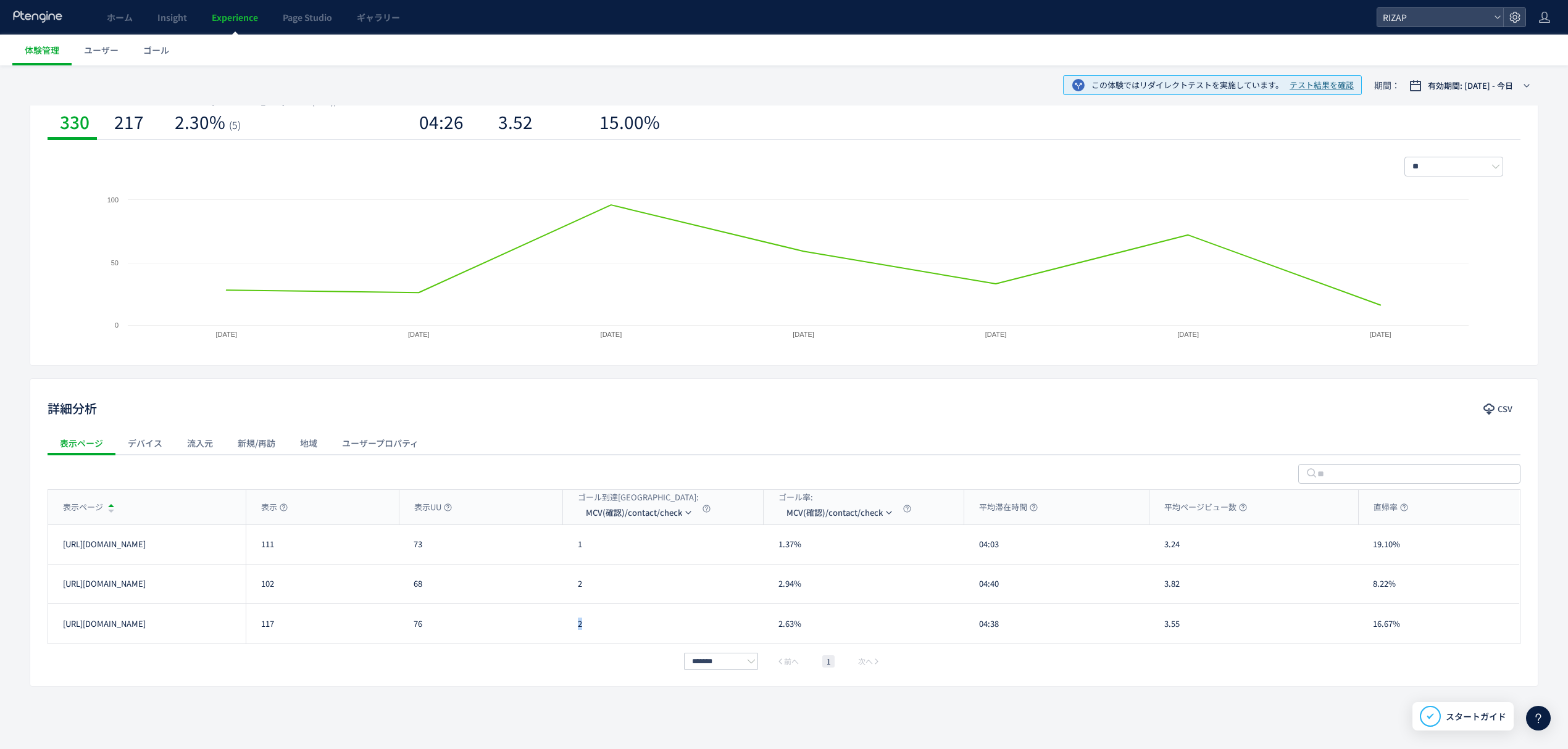
click at [572, 628] on div "2" at bounding box center [663, 624] width 201 height 40
click at [628, 563] on li "CV(サンクスページ)/contact/finish" at bounding box center [639, 572] width 124 height 22
drag, startPoint x: 588, startPoint y: 543, endPoint x: 521, endPoint y: 562, distance: 69.6
click at [568, 543] on div "0" at bounding box center [663, 544] width 201 height 39
drag, startPoint x: 1013, startPoint y: 551, endPoint x: 974, endPoint y: 553, distance: 39.1
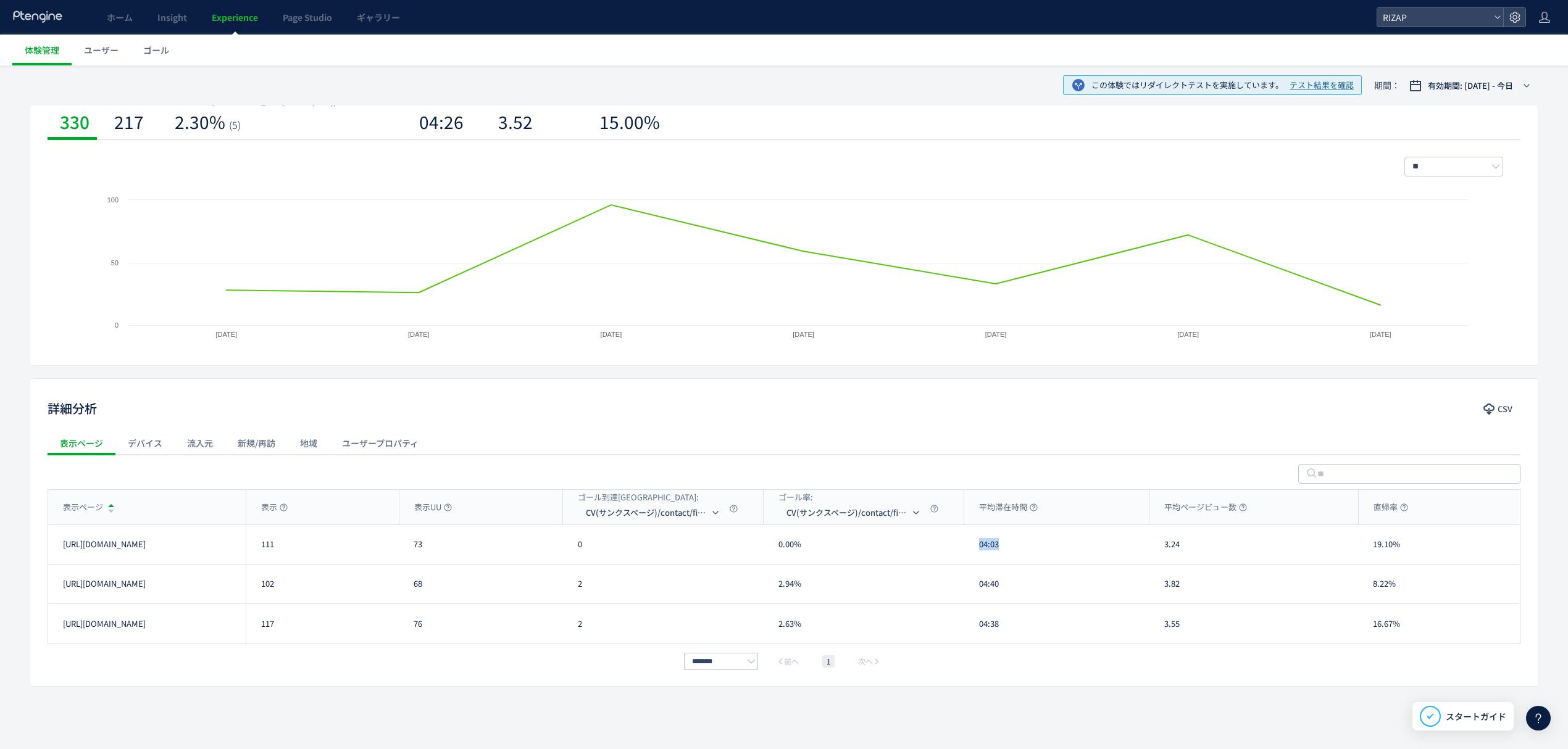
click at [974, 553] on div "04:03" at bounding box center [1056, 544] width 185 height 39
drag, startPoint x: 1008, startPoint y: 589, endPoint x: 976, endPoint y: 593, distance: 32.2
click at [976, 593] on div "04:40" at bounding box center [1056, 584] width 185 height 39
click at [975, 632] on div "04:38" at bounding box center [1056, 624] width 185 height 40
drag, startPoint x: 1184, startPoint y: 548, endPoint x: 1159, endPoint y: 551, distance: 25.2
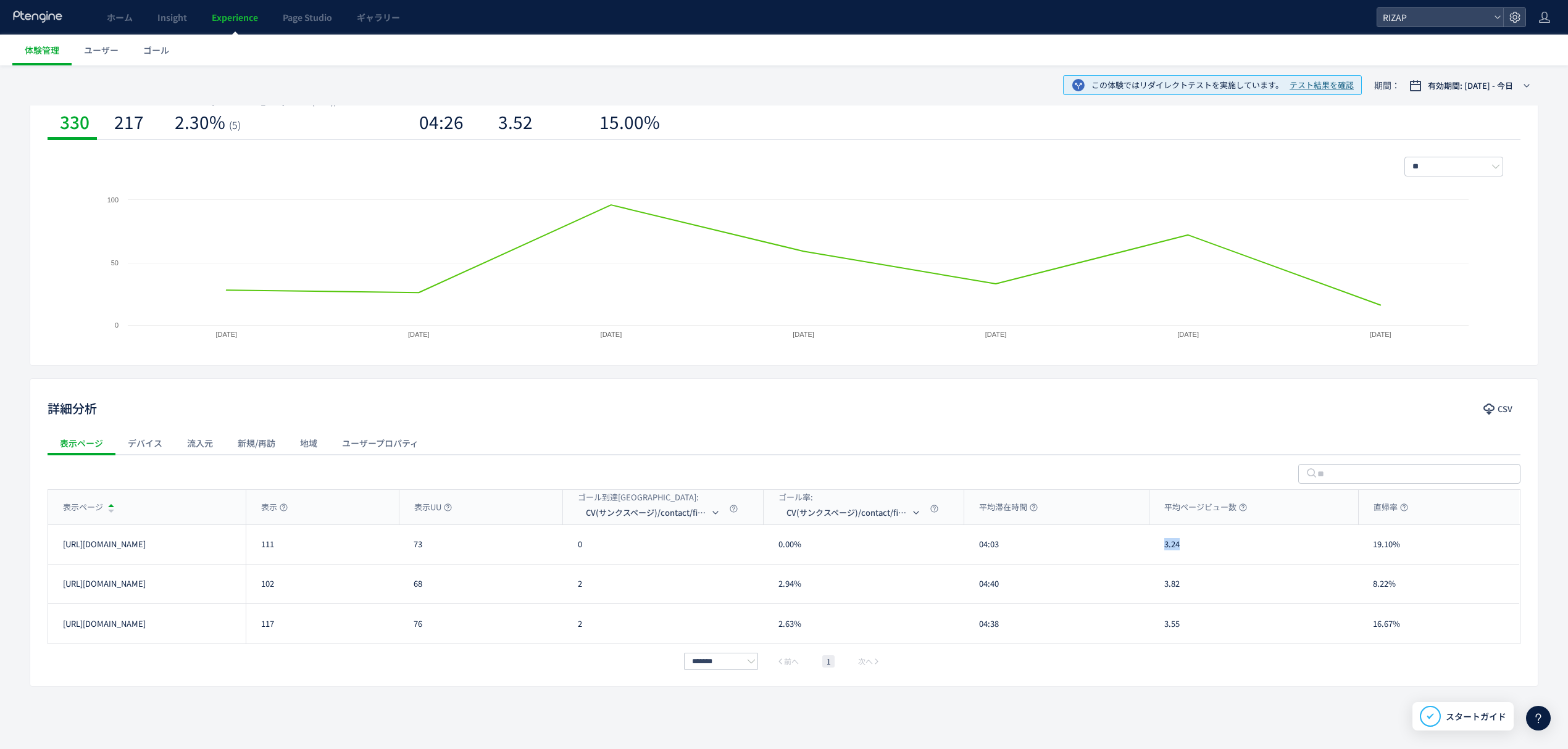
click at [1159, 551] on div "3.24" at bounding box center [1253, 544] width 209 height 39
drag, startPoint x: 1174, startPoint y: 591, endPoint x: 1159, endPoint y: 593, distance: 15.1
click at [1159, 593] on div "3.82" at bounding box center [1253, 584] width 209 height 39
drag, startPoint x: 1194, startPoint y: 635, endPoint x: 1161, endPoint y: 635, distance: 33.0
click at [1161, 635] on div "3.55" at bounding box center [1253, 624] width 209 height 40
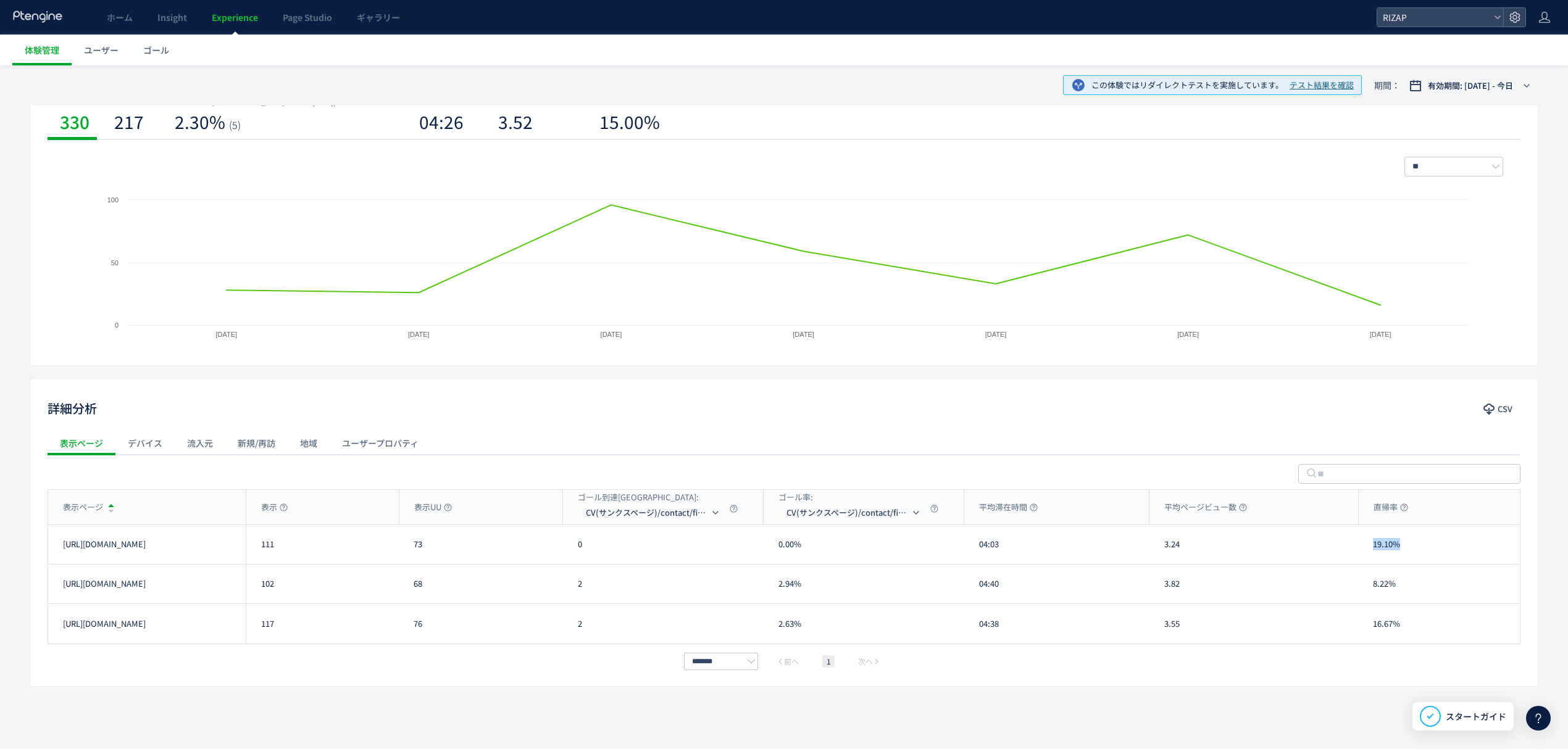
drag, startPoint x: 1409, startPoint y: 551, endPoint x: 1371, endPoint y: 553, distance: 38.1
click at [1371, 553] on div "19.10%" at bounding box center [1438, 544] width 161 height 39
drag, startPoint x: 1386, startPoint y: 588, endPoint x: 1394, endPoint y: 596, distance: 11.3
click at [1366, 589] on div "8.22%" at bounding box center [1438, 584] width 161 height 39
drag, startPoint x: 1404, startPoint y: 596, endPoint x: 1373, endPoint y: 594, distance: 31.1
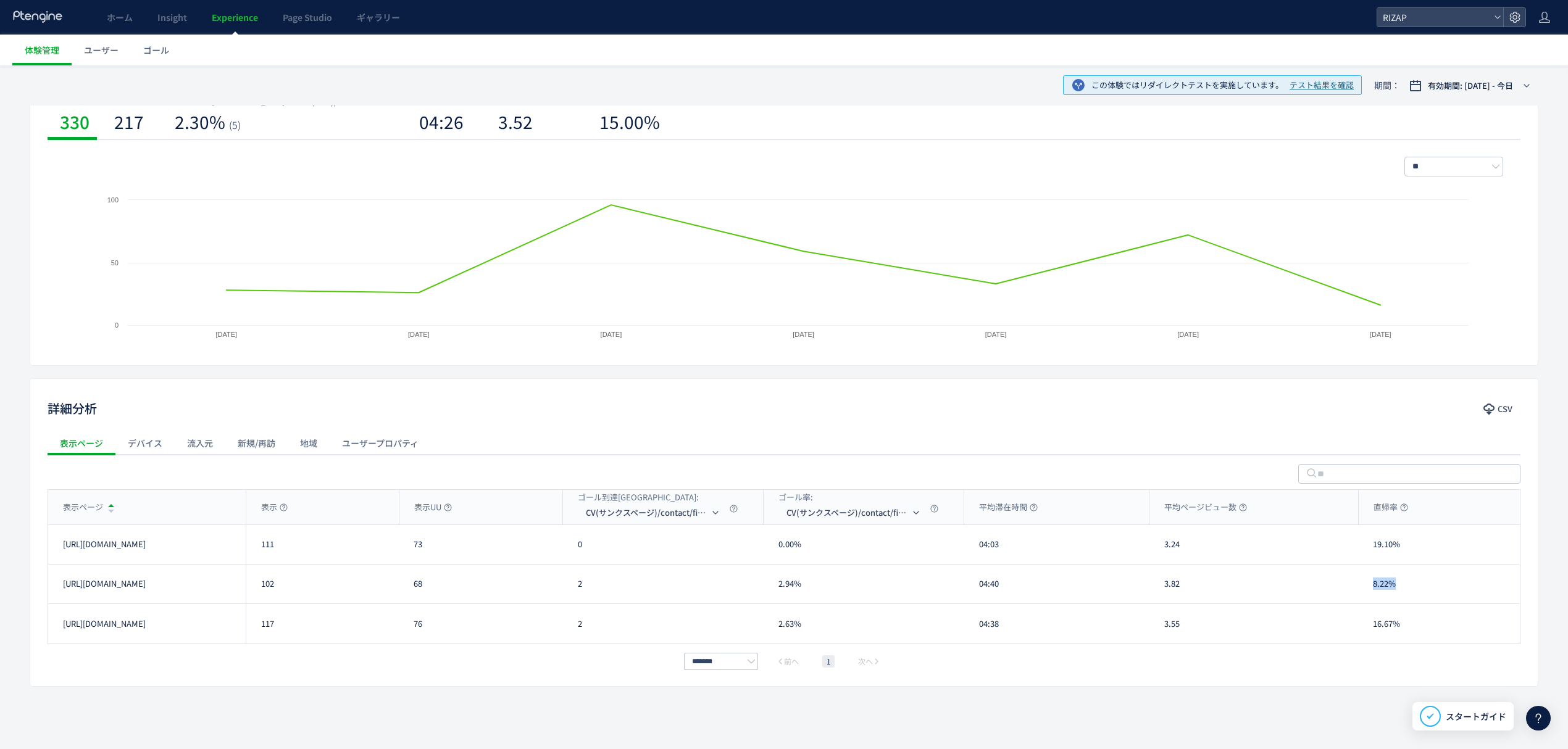
click at [1373, 594] on div "8.22%" at bounding box center [1438, 584] width 161 height 39
drag, startPoint x: 1409, startPoint y: 632, endPoint x: 1366, endPoint y: 630, distance: 43.0
click at [1366, 630] on div "16.67%" at bounding box center [1438, 624] width 161 height 40
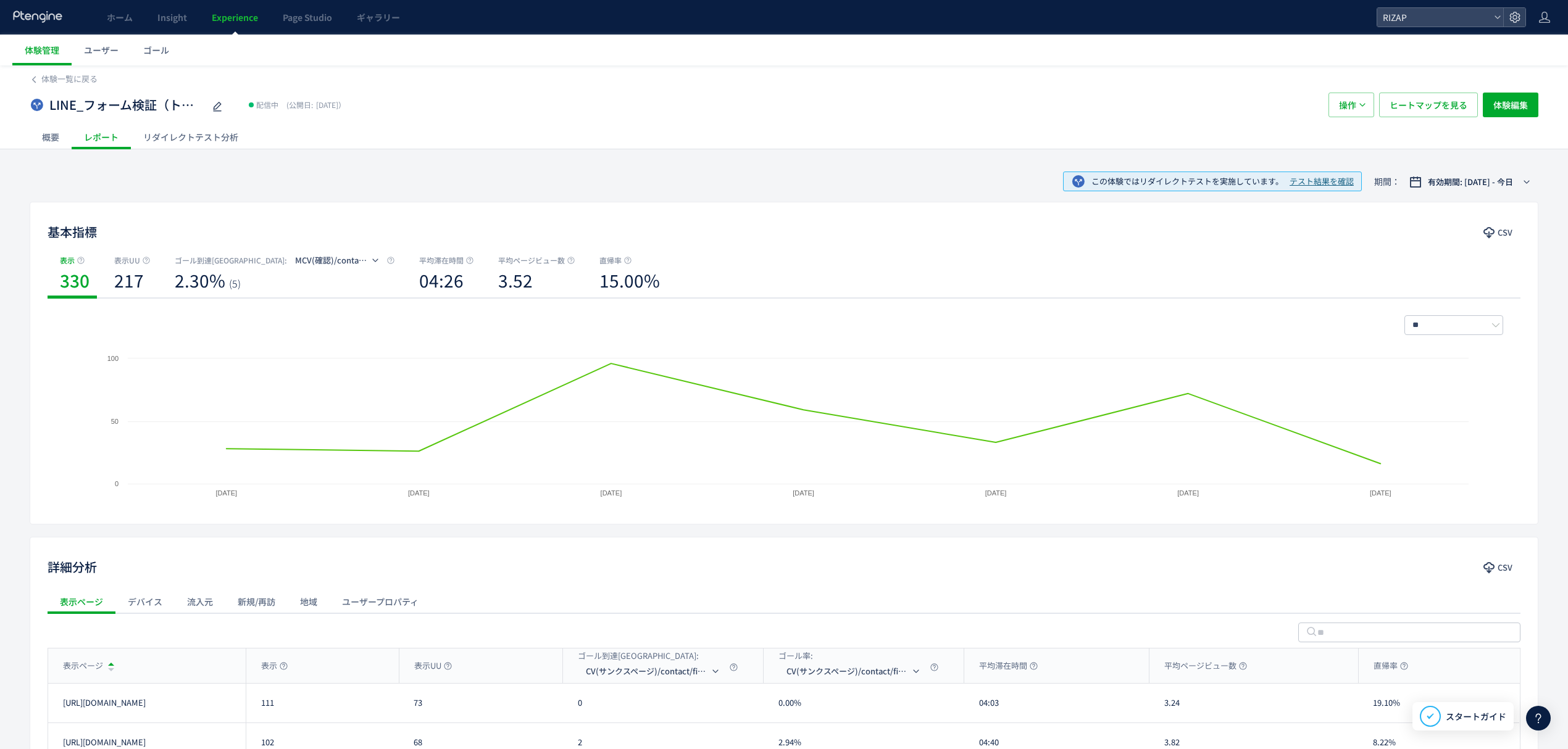
click at [188, 137] on div "リダイレクトテスト分析" at bounding box center [190, 137] width 120 height 25
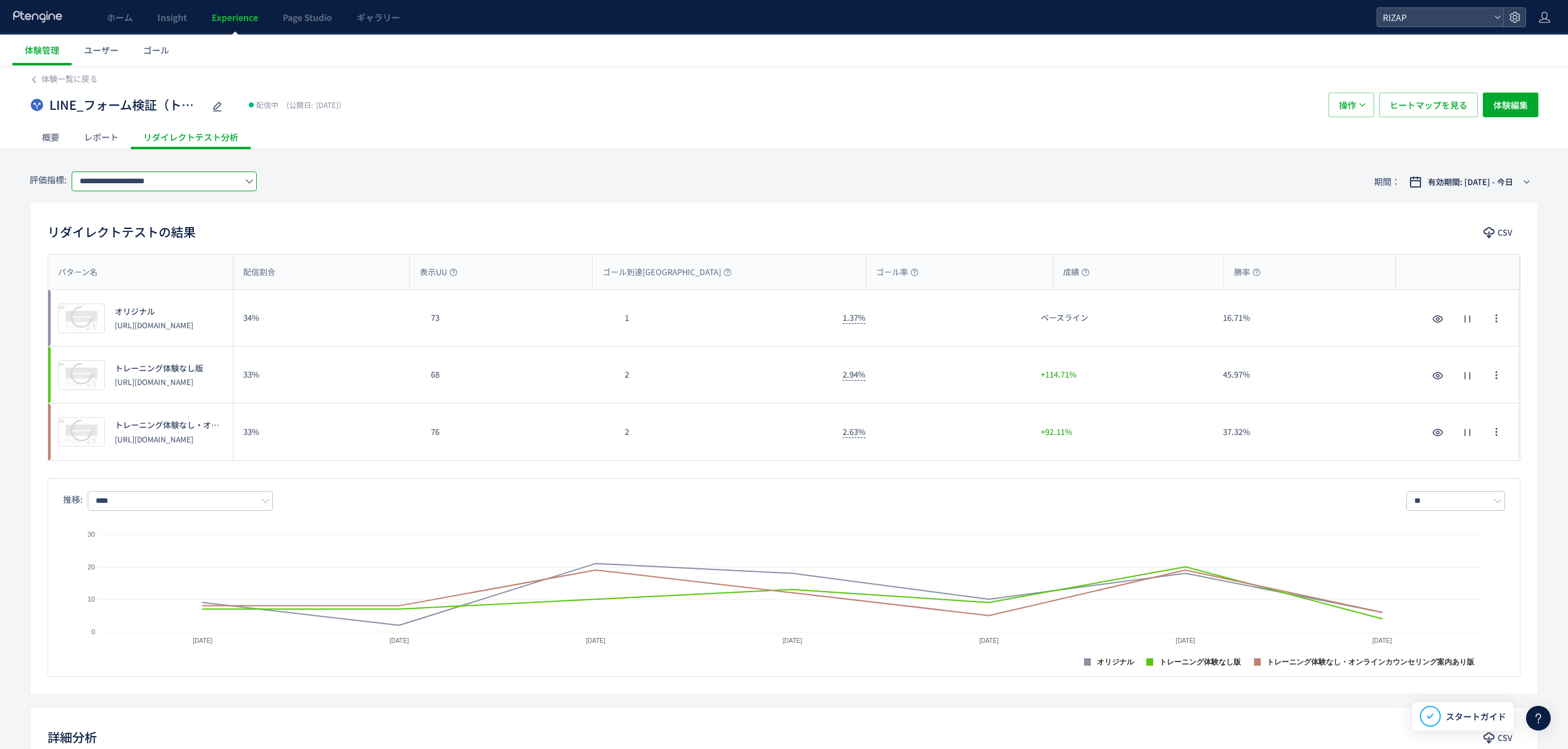
click at [124, 179] on input "**********" at bounding box center [163, 181] width 185 height 20
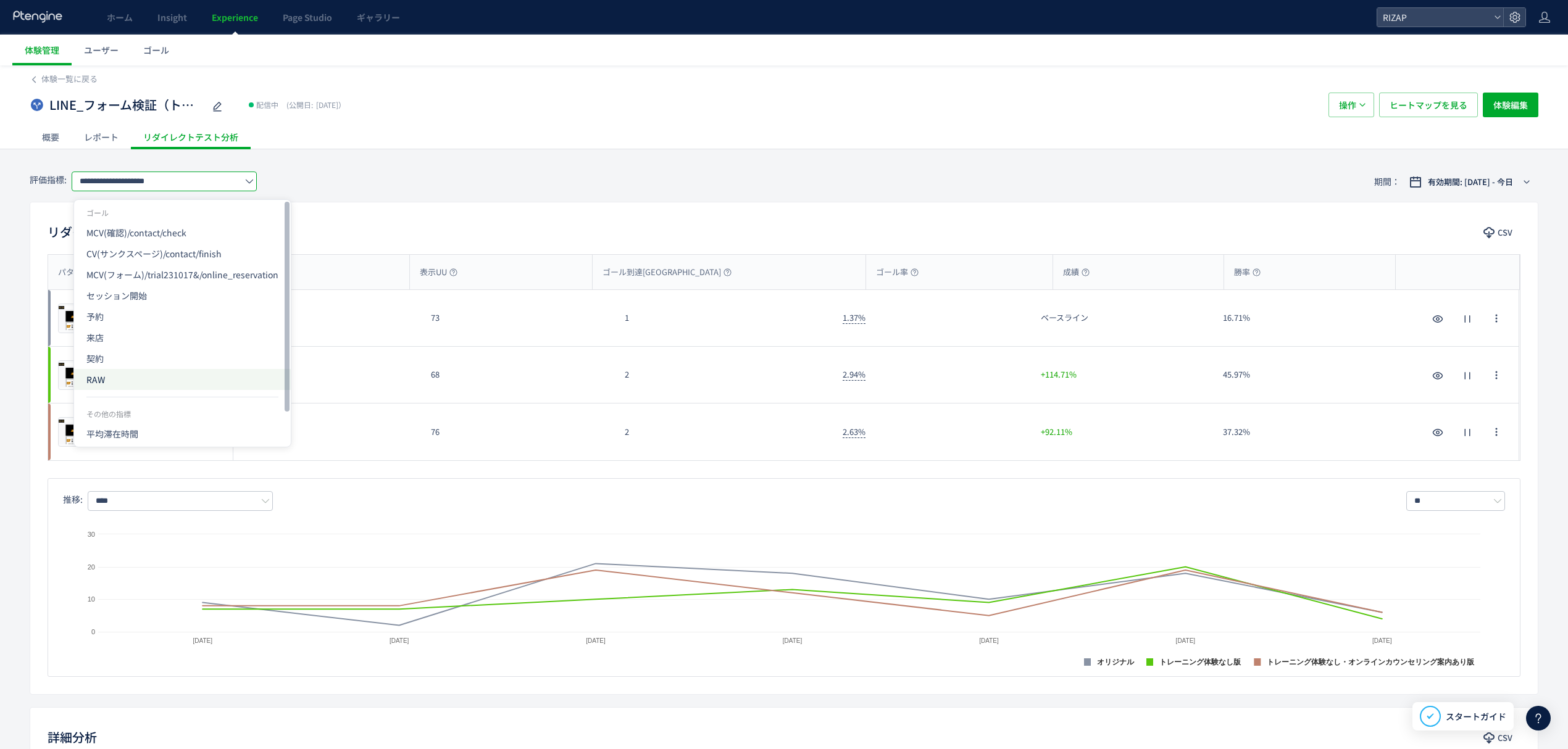
click at [122, 379] on span "RAW" at bounding box center [182, 379] width 192 height 21
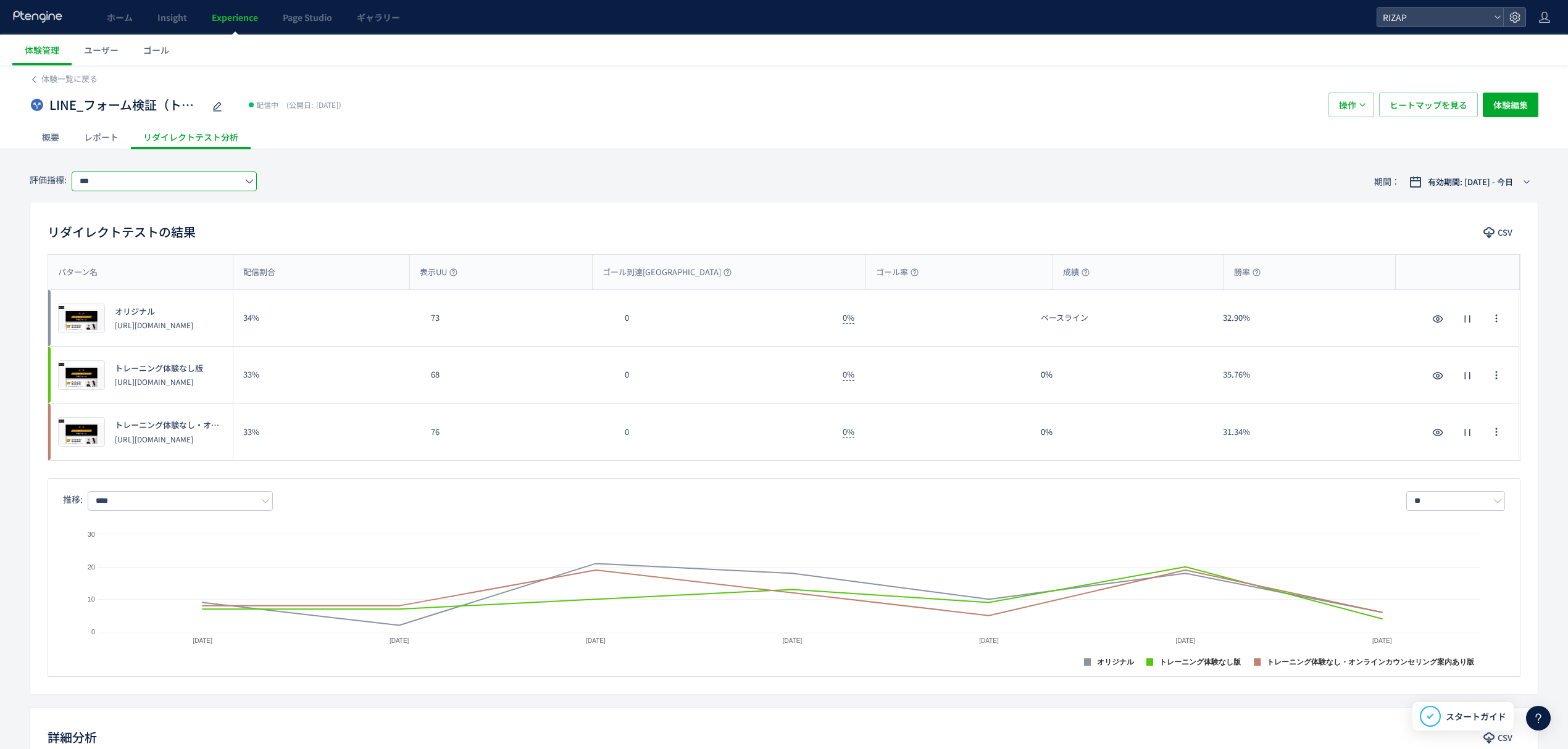
click at [115, 186] on input "***" at bounding box center [163, 181] width 185 height 20
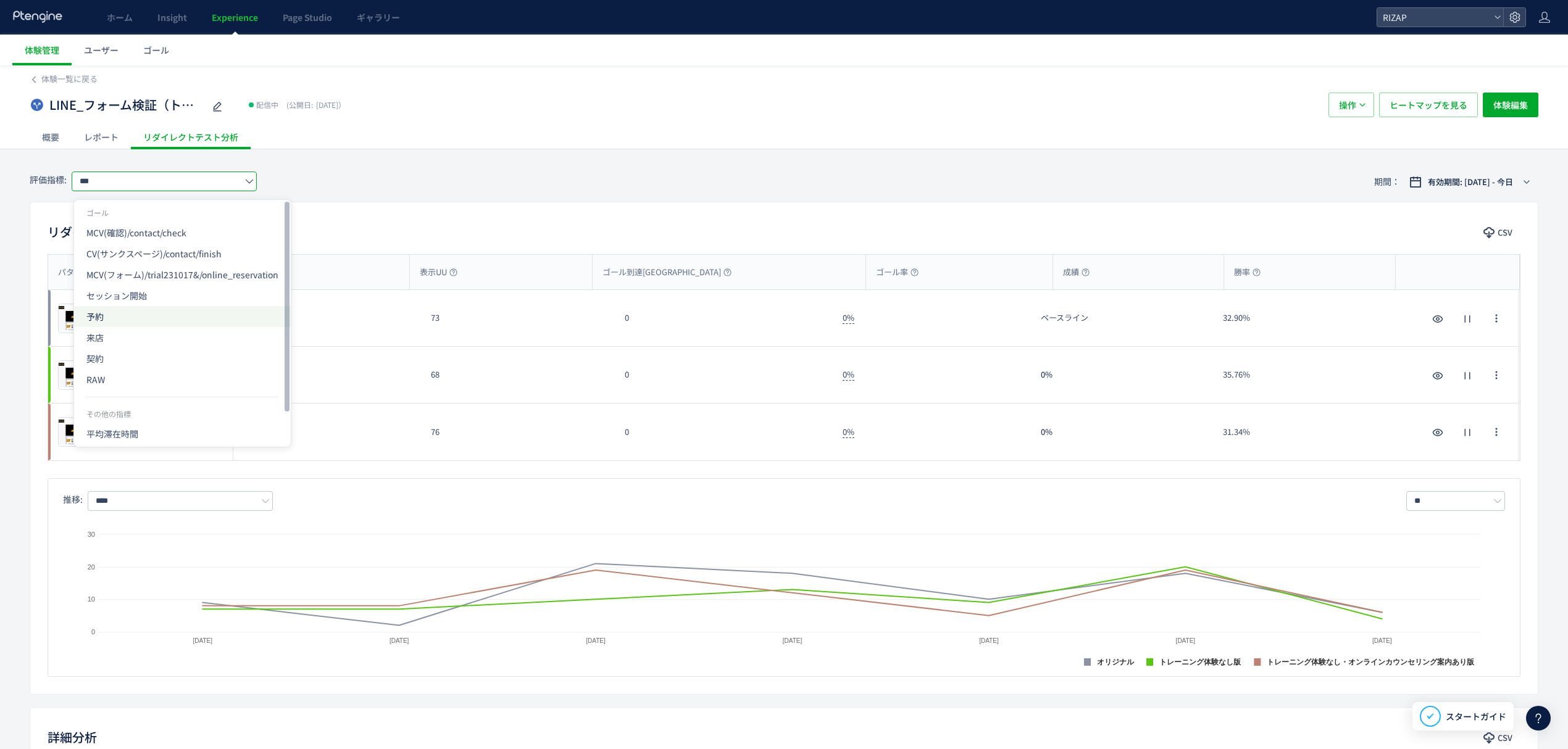
click at [139, 314] on span "予約" at bounding box center [182, 316] width 192 height 21
type input "**"
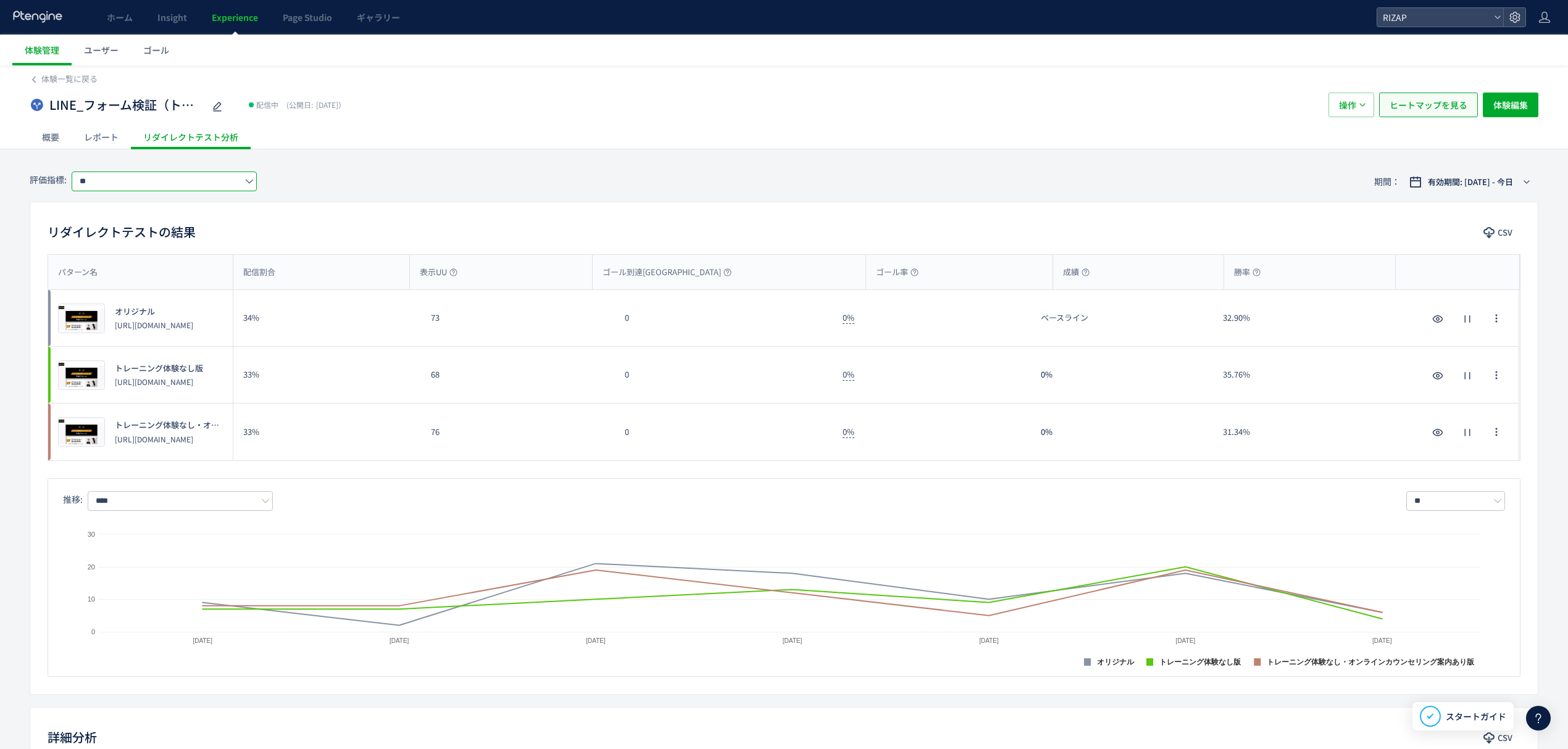
click at [1414, 97] on span "ヒートマップを見る" at bounding box center [1428, 105] width 78 height 25
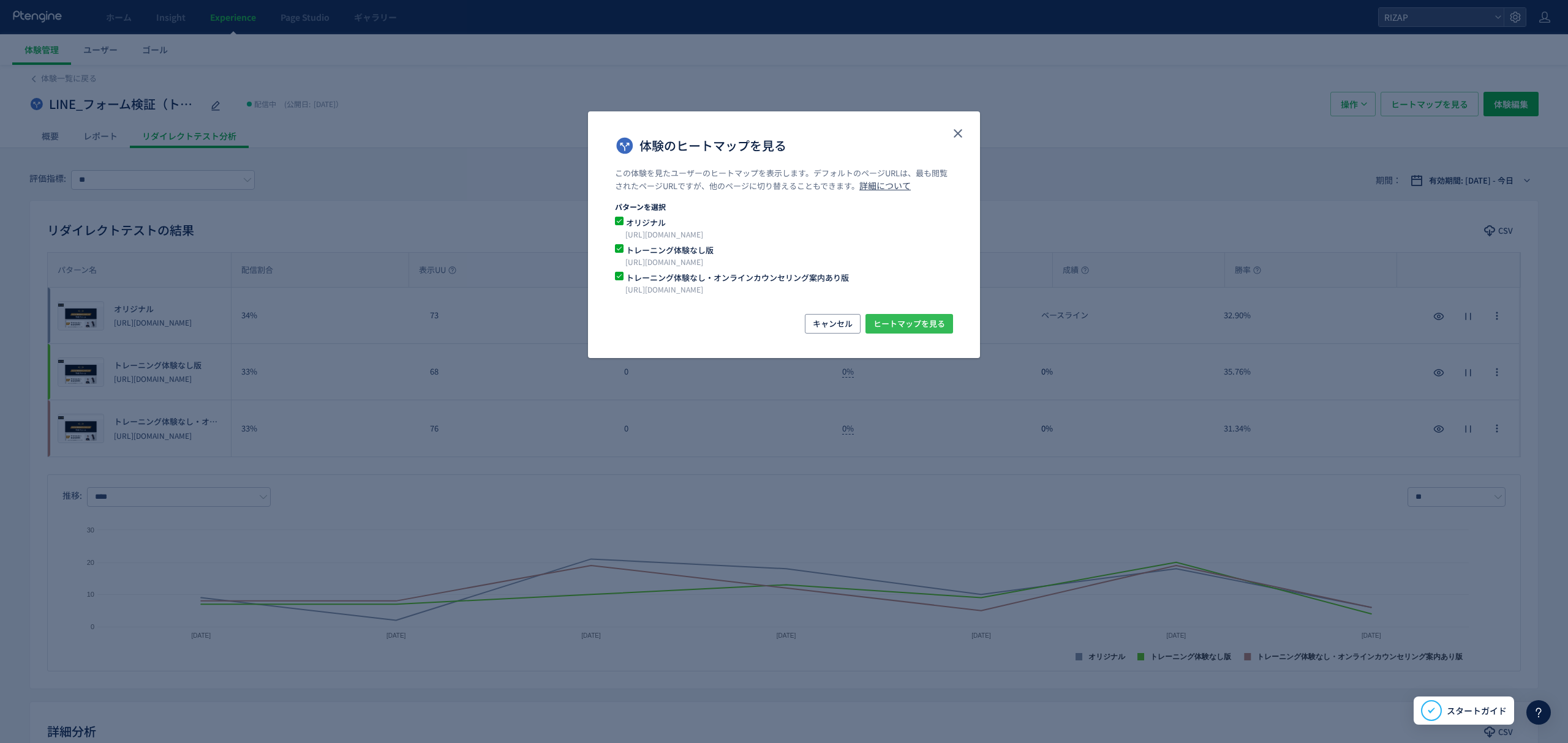
click at [892, 318] on span "ヒートマップを見る" at bounding box center [908, 324] width 72 height 20
